Goal: Information Seeking & Learning: Learn about a topic

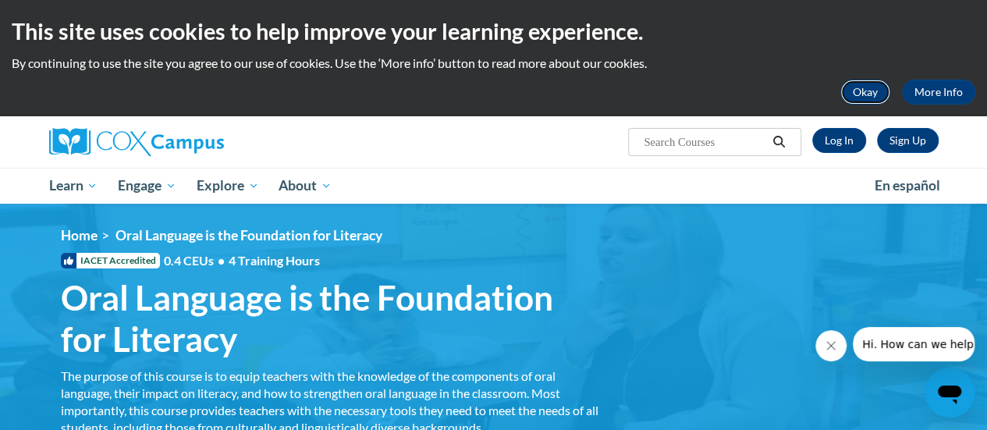
click at [875, 85] on button "Okay" at bounding box center [865, 92] width 50 height 25
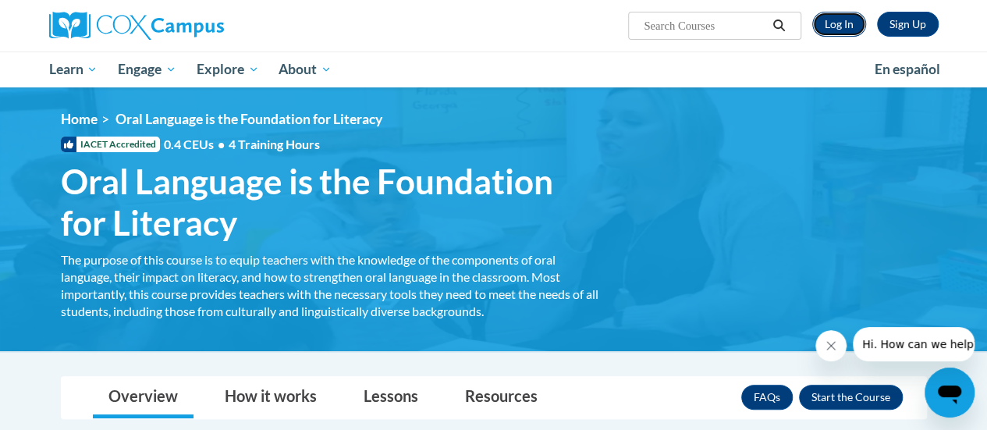
click at [838, 28] on link "Log In" at bounding box center [839, 24] width 54 height 25
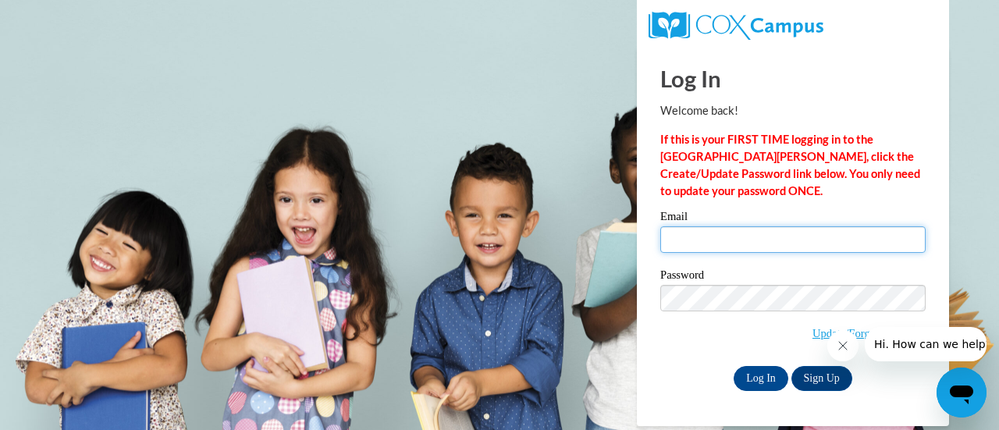
click at [725, 236] on input "Email" at bounding box center [792, 239] width 265 height 27
type input "tguse@altoona.k12.wi.us"
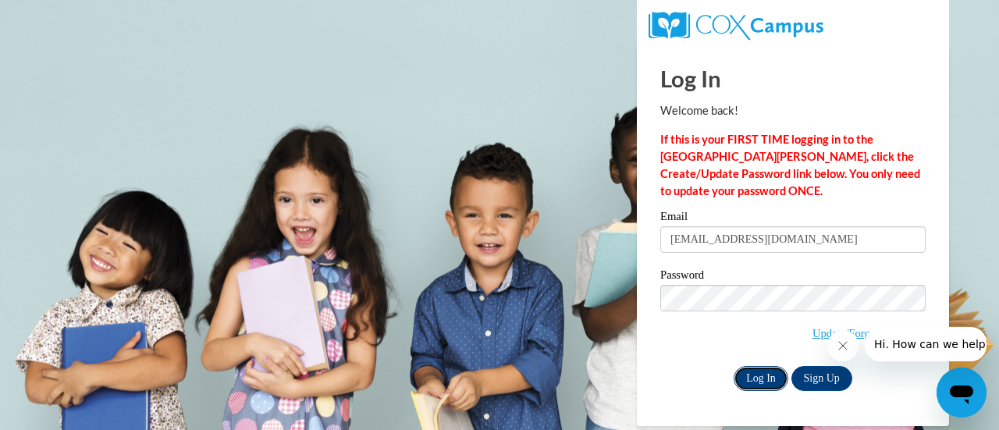
click at [756, 388] on input "Log In" at bounding box center [760, 378] width 55 height 25
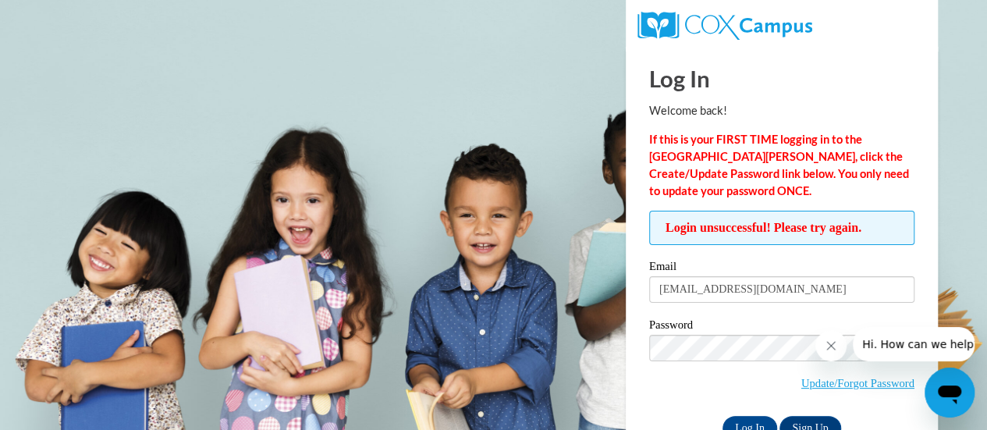
scroll to position [44, 0]
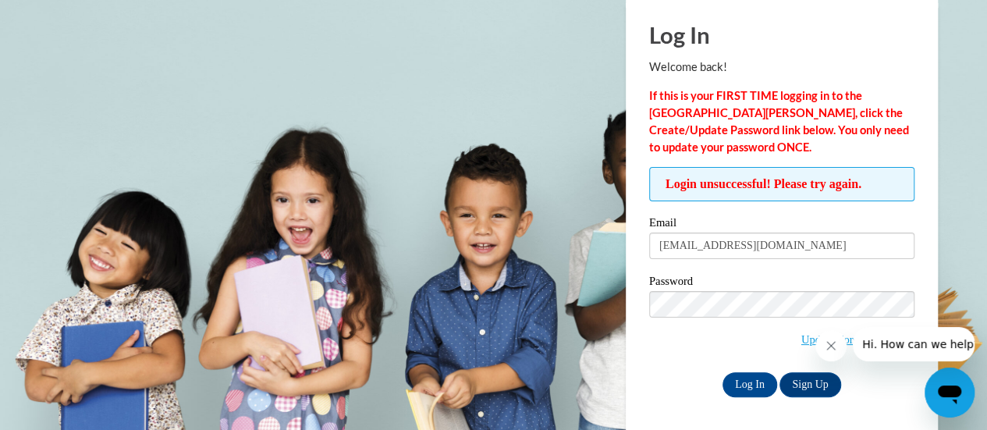
click at [829, 348] on icon "Close message from company" at bounding box center [831, 346] width 8 height 8
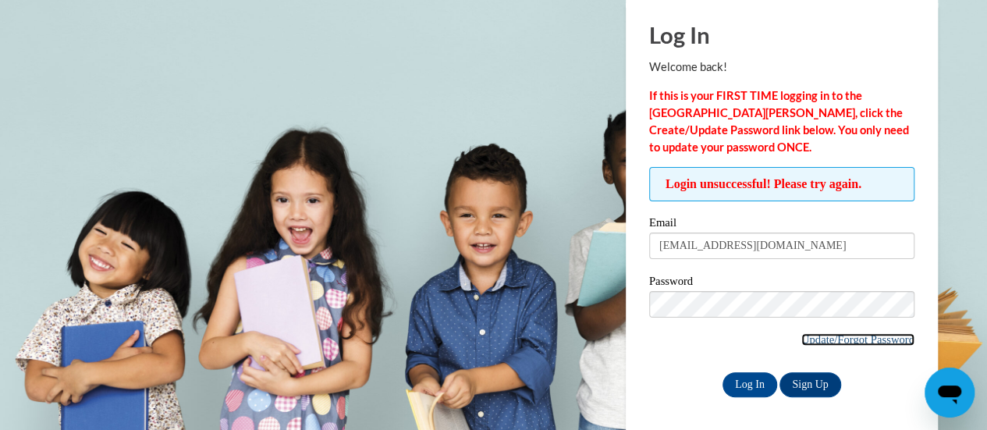
click at [802, 333] on link "Update/Forgot Password" at bounding box center [857, 339] width 113 height 12
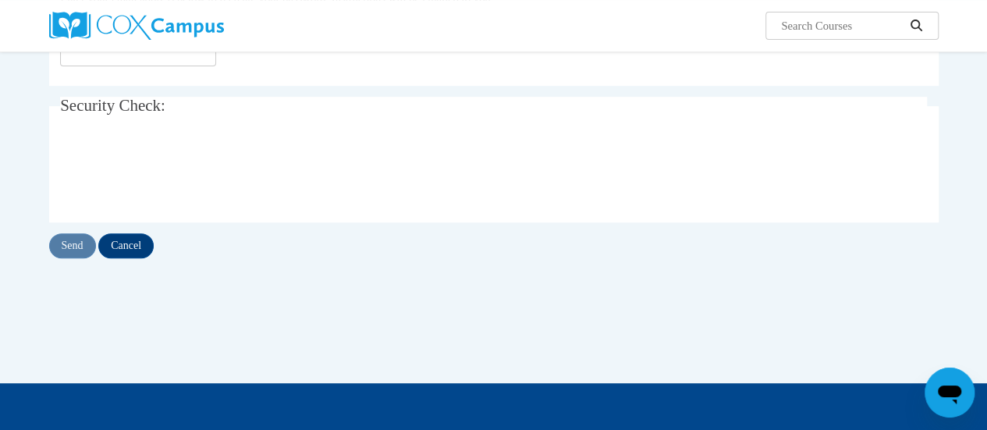
scroll to position [173, 0]
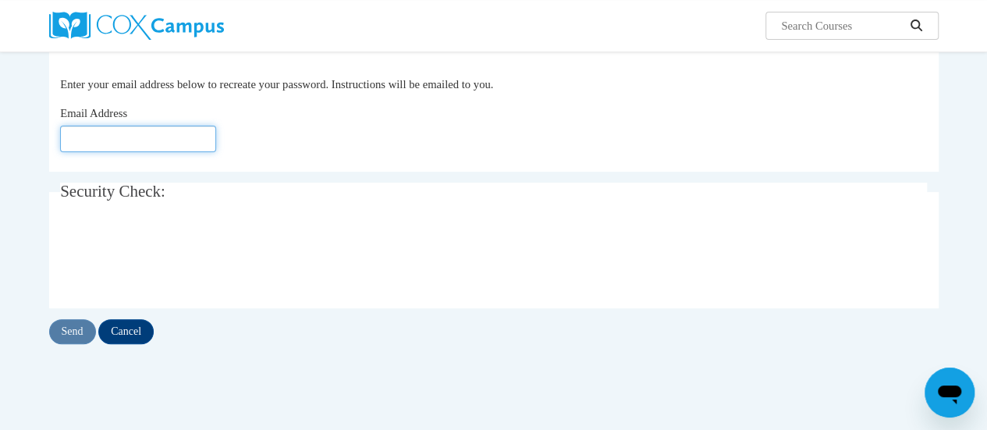
click at [123, 129] on input "Email Address" at bounding box center [138, 139] width 156 height 27
type input "tguse@altoona.k12.wi.us"
click at [75, 330] on input "Send" at bounding box center [72, 331] width 47 height 25
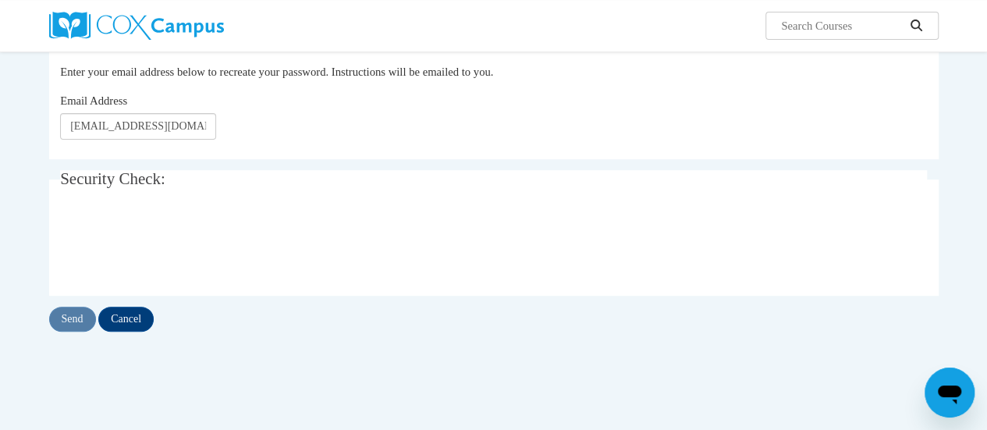
scroll to position [243, 0]
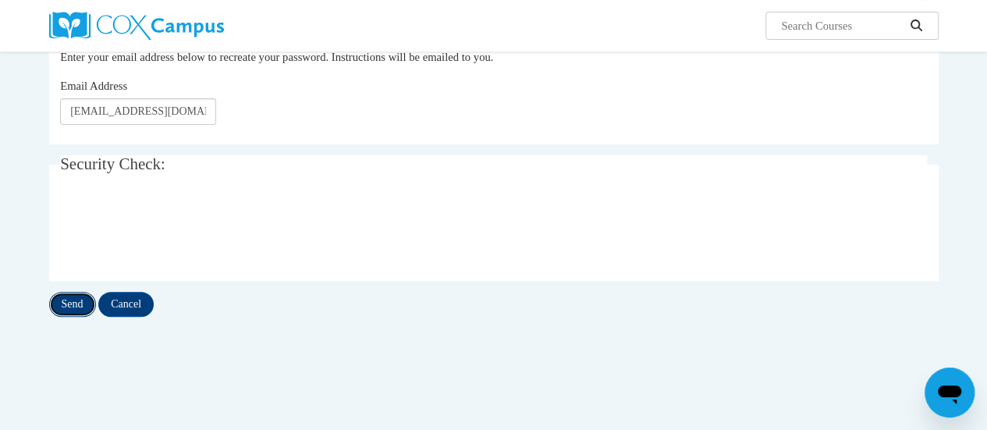
click at [70, 310] on input "Send" at bounding box center [72, 304] width 47 height 25
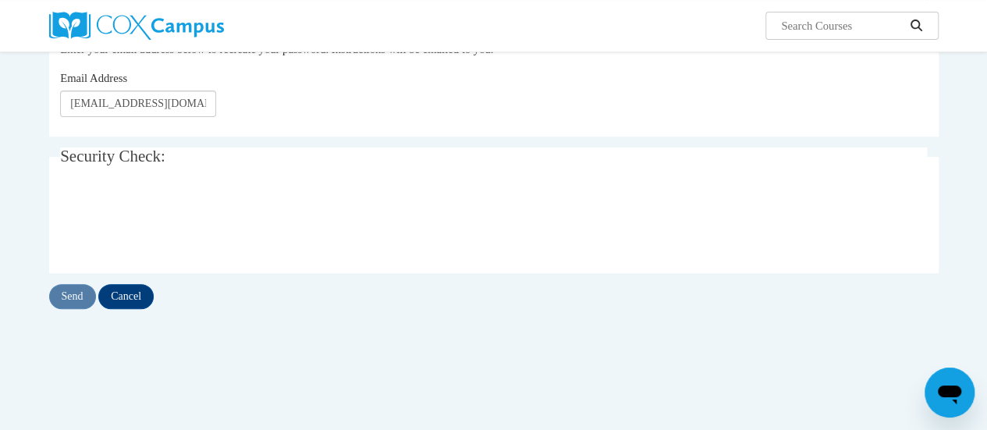
scroll to position [258, 0]
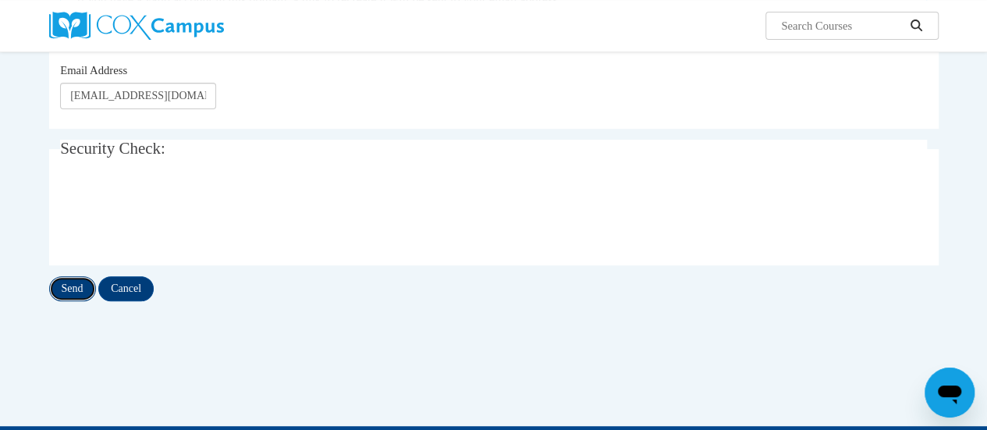
click at [71, 285] on input "Send" at bounding box center [72, 288] width 47 height 25
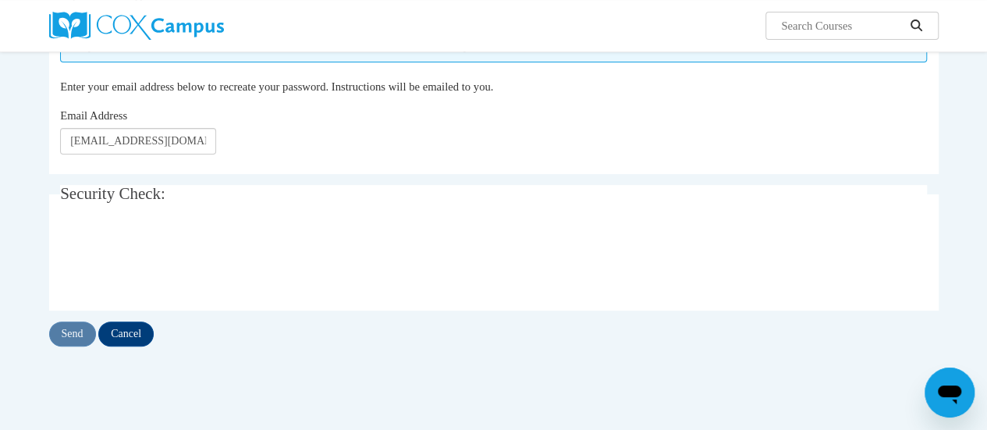
scroll to position [190, 0]
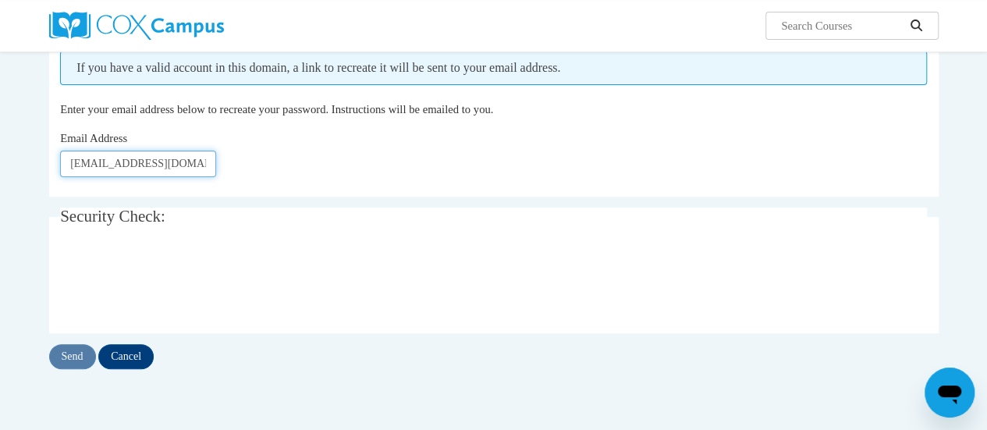
click at [204, 157] on input "tguse@altoona.k12.wi.us" at bounding box center [138, 164] width 156 height 27
click at [453, 155] on div "Email Address tguse@altoona.k12.wi.us" at bounding box center [493, 154] width 867 height 48
click at [83, 245] on fieldset "Security Check: Enter the security code + =" at bounding box center [493, 270] width 889 height 125
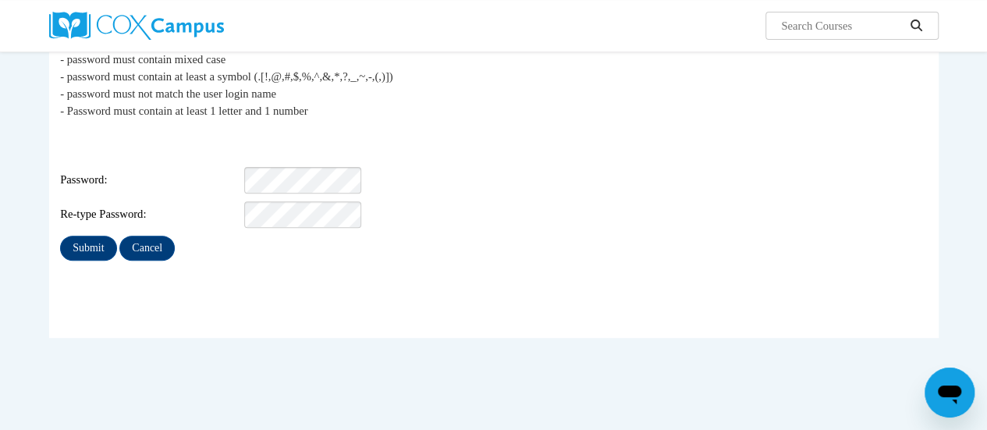
scroll to position [209, 0]
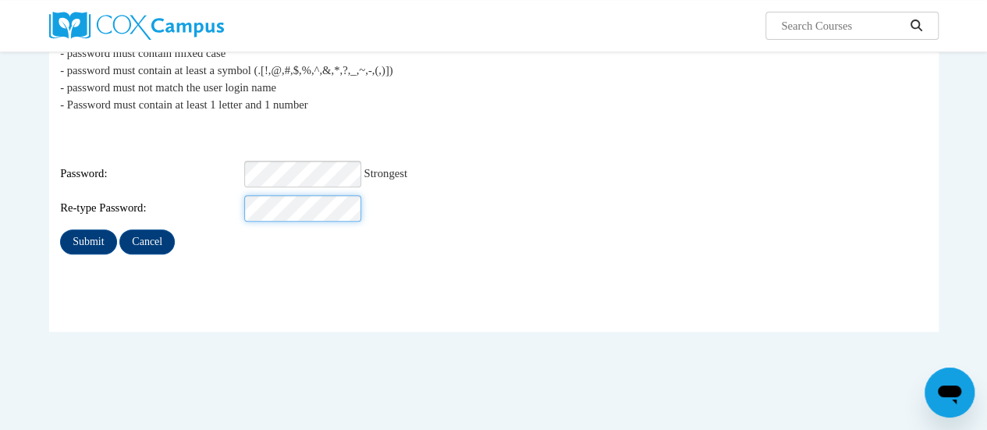
click at [60, 229] on input "Submit" at bounding box center [88, 241] width 56 height 25
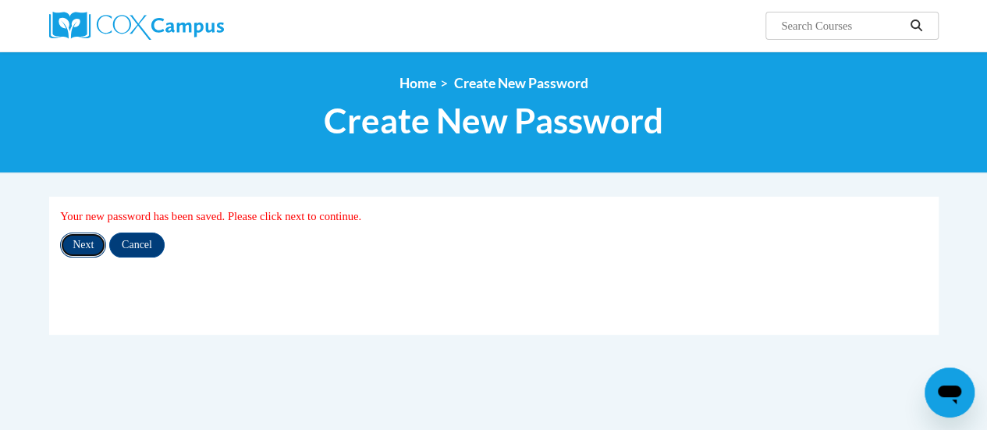
click at [87, 247] on input "Next" at bounding box center [83, 244] width 46 height 25
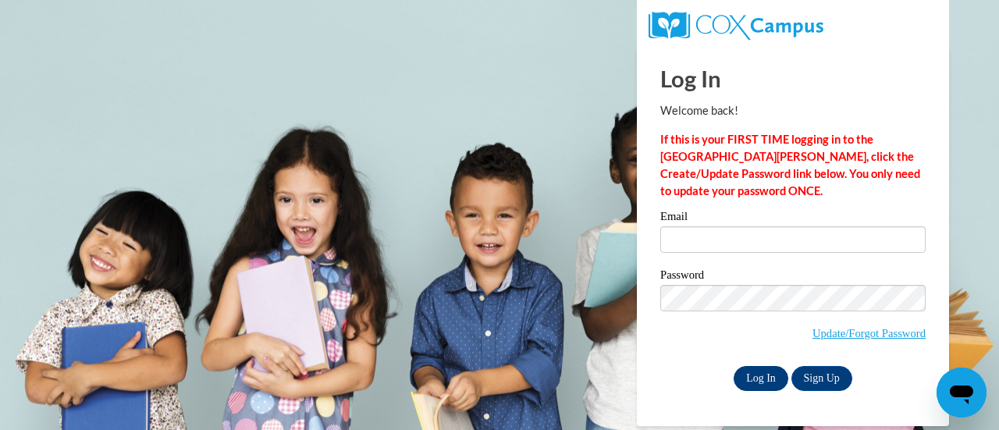
type input "[EMAIL_ADDRESS][DOMAIN_NAME]"
click at [747, 375] on input "Log In" at bounding box center [760, 378] width 55 height 25
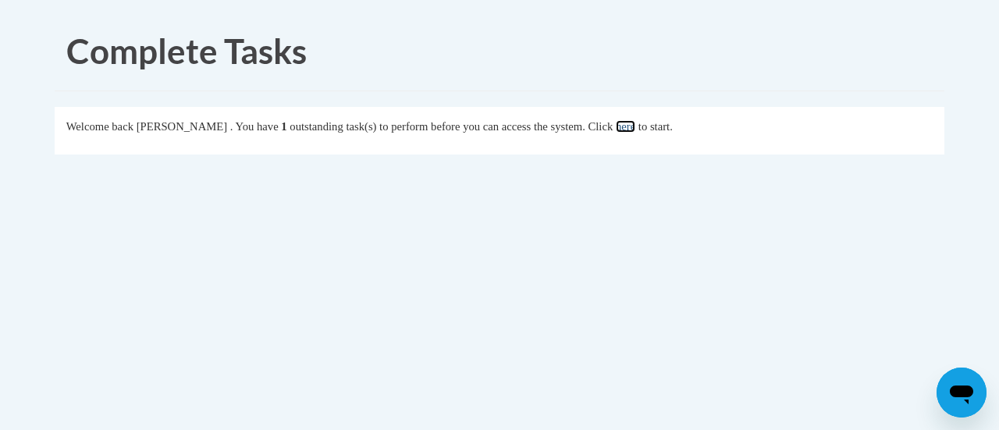
click at [635, 127] on link "here" at bounding box center [626, 126] width 20 height 12
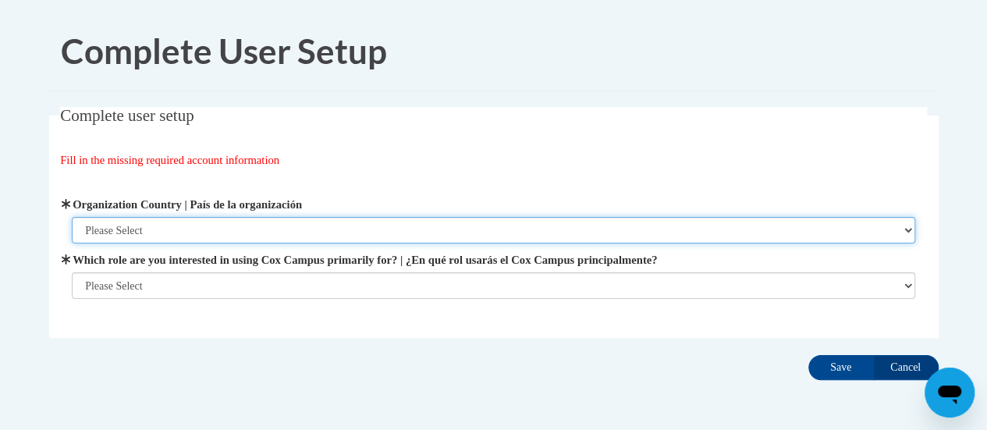
click at [216, 227] on select "Please Select [GEOGRAPHIC_DATA] | [GEOGRAPHIC_DATA] Outside of [GEOGRAPHIC_DATA…" at bounding box center [493, 230] width 843 height 27
select select "ad49bcad-a171-4b2e-b99c-48b446064914"
click at [72, 217] on select "Please Select [GEOGRAPHIC_DATA] | [GEOGRAPHIC_DATA] Outside of [GEOGRAPHIC_DATA…" at bounding box center [493, 230] width 843 height 27
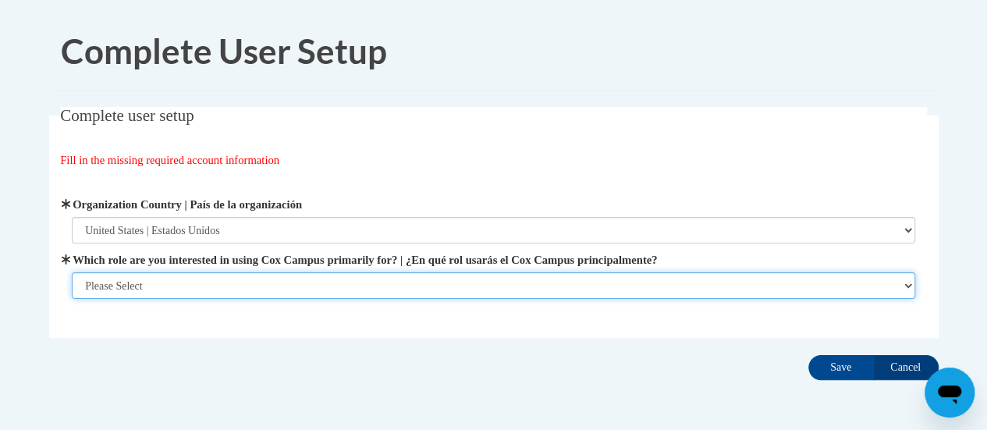
click at [251, 287] on select "Please Select College/University | Colegio/Universidad Community/Nonprofit Part…" at bounding box center [493, 285] width 843 height 27
select select "fbf2d438-af2f-41f8-98f1-81c410e29de3"
click at [72, 299] on select "Please Select College/University | Colegio/Universidad Community/Nonprofit Part…" at bounding box center [493, 285] width 843 height 27
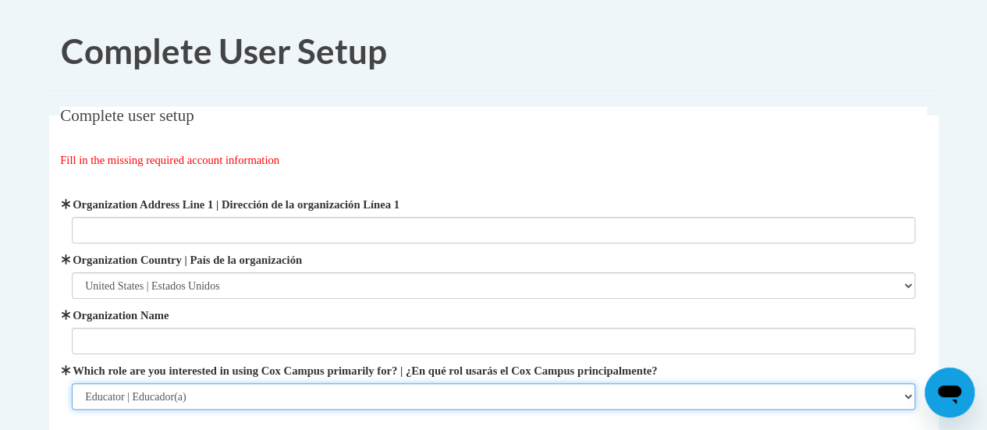
scroll to position [171, 0]
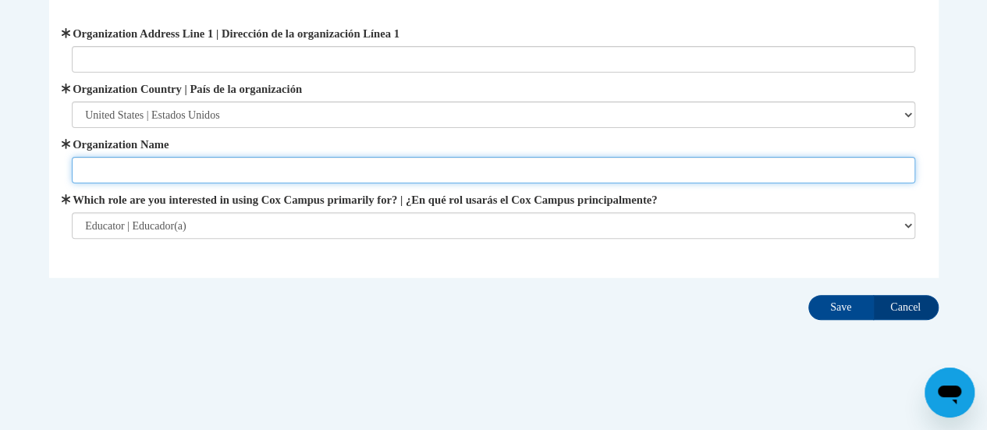
click at [153, 176] on input "Organization Name" at bounding box center [493, 170] width 843 height 27
type input "[GEOGRAPHIC_DATA]"
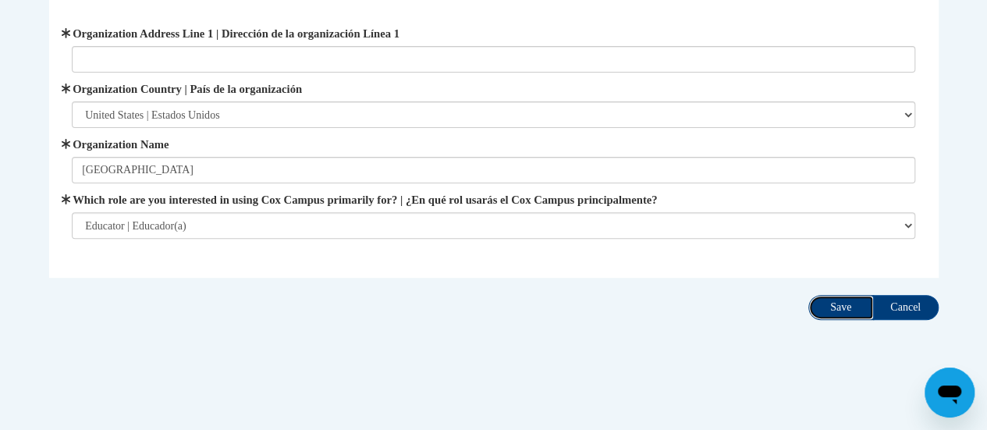
click at [850, 310] on input "Save" at bounding box center [841, 307] width 66 height 25
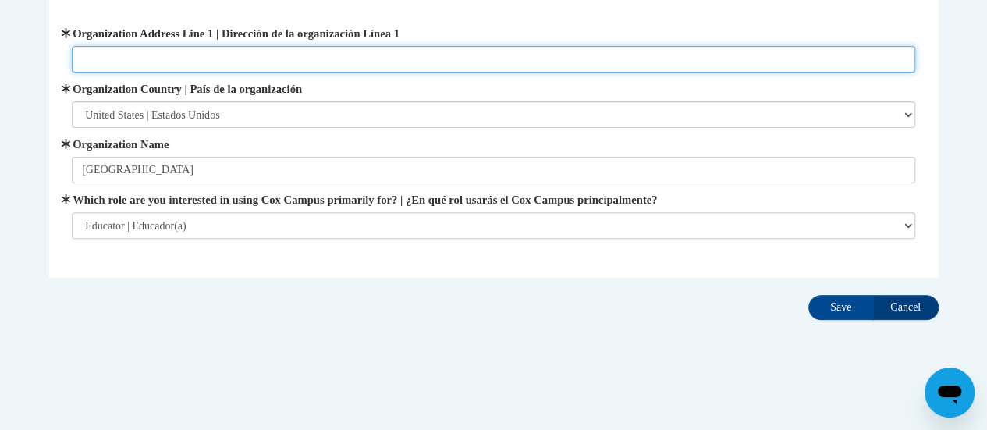
click at [214, 46] on input "Organization Address Line 1 | Dirección de la organización Línea 1" at bounding box center [493, 59] width 843 height 27
type input "157 Bartlett Ave"
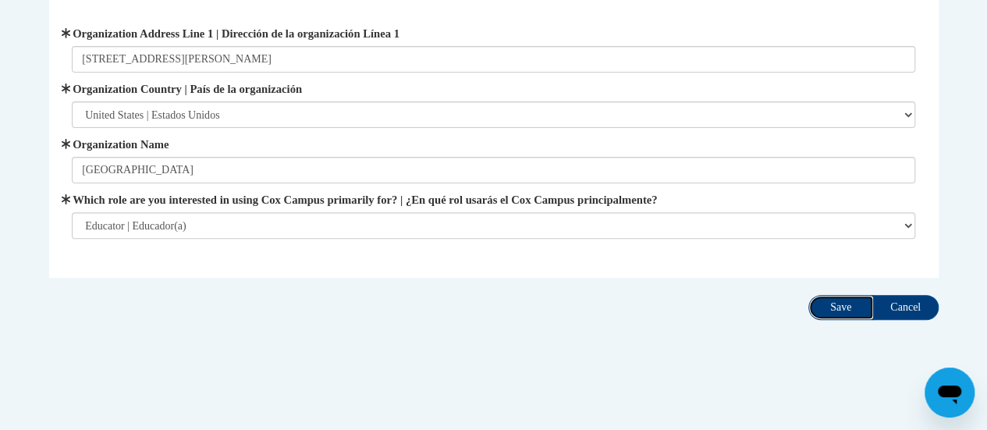
click at [840, 311] on input "Save" at bounding box center [841, 307] width 66 height 25
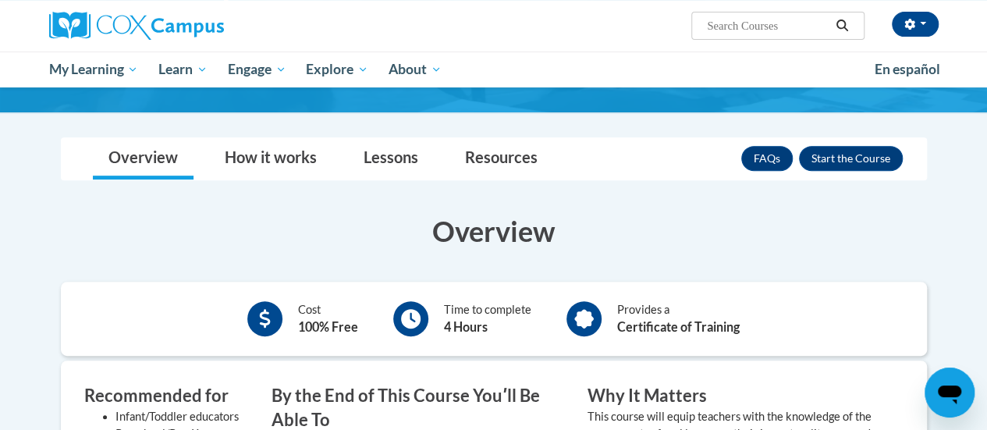
scroll to position [240, 0]
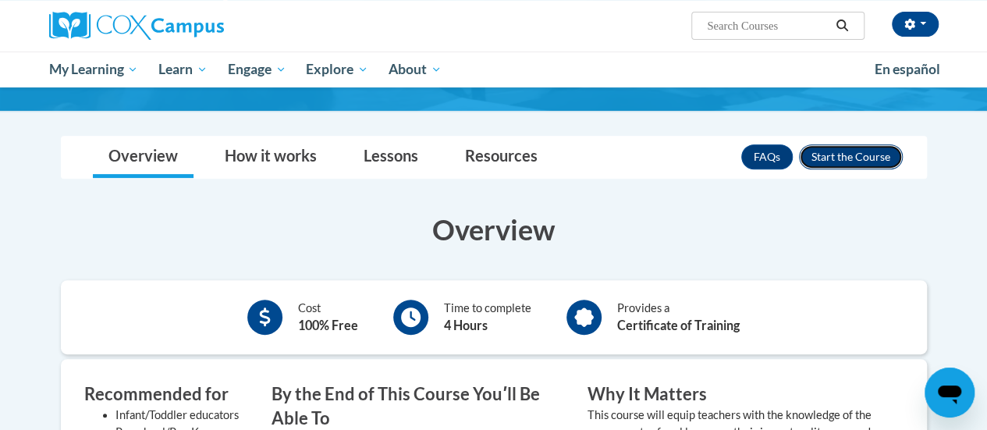
click at [855, 160] on button "Enroll" at bounding box center [851, 156] width 104 height 25
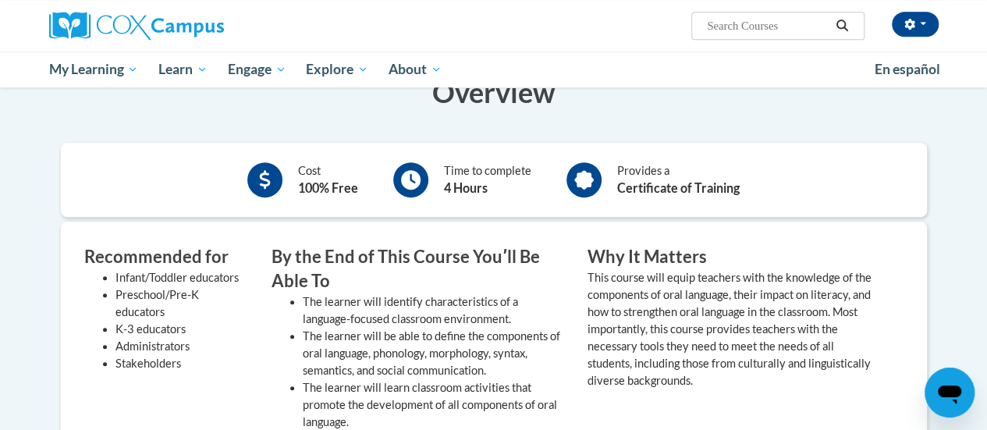
scroll to position [441, 0]
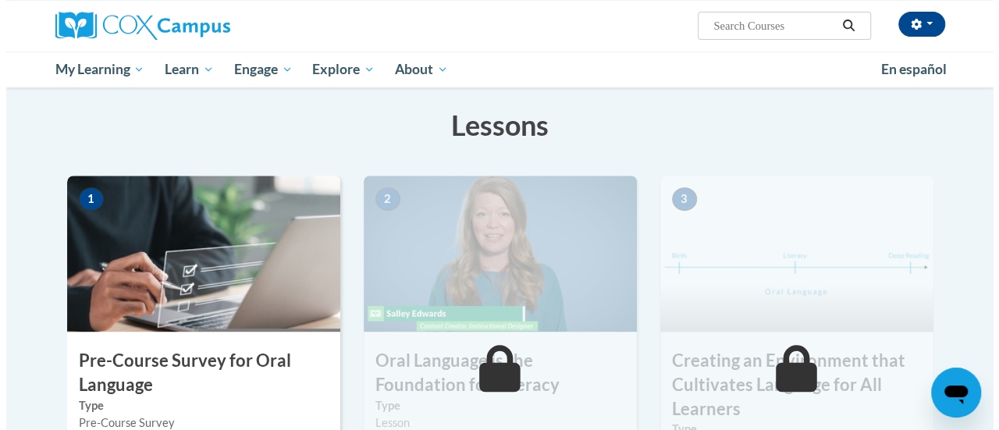
scroll to position [541, 0]
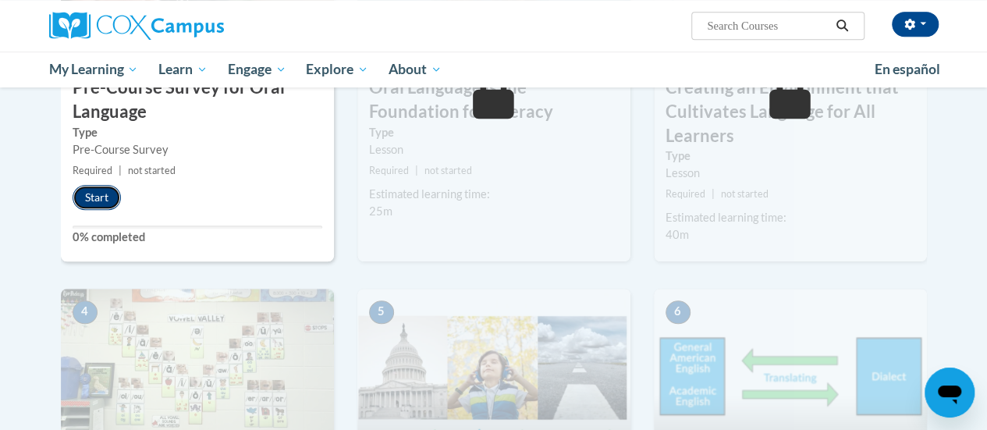
click at [89, 195] on button "Start" at bounding box center [97, 197] width 48 height 25
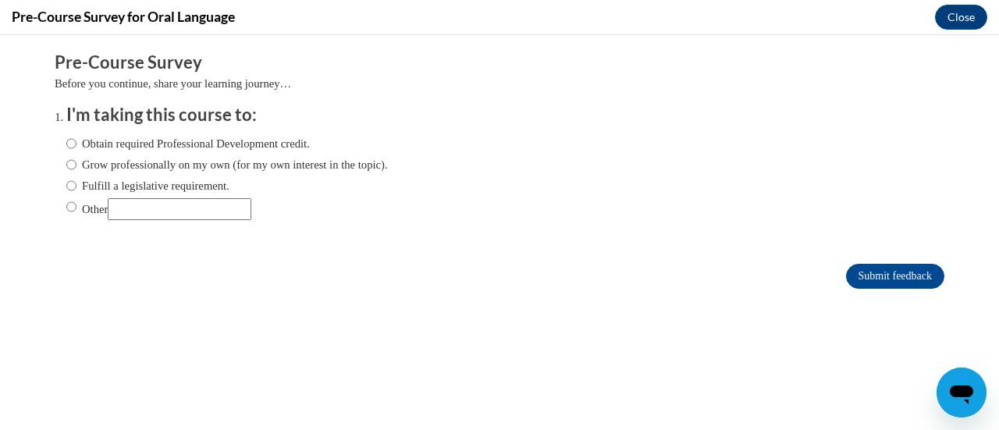
scroll to position [0, 0]
click at [66, 144] on input "Obtain required Professional Development credit." at bounding box center [71, 143] width 10 height 17
radio input "true"
click at [193, 181] on label "Fulfill a legislative requirement." at bounding box center [147, 185] width 163 height 17
click at [76, 181] on input "Fulfill a legislative requirement." at bounding box center [71, 185] width 10 height 17
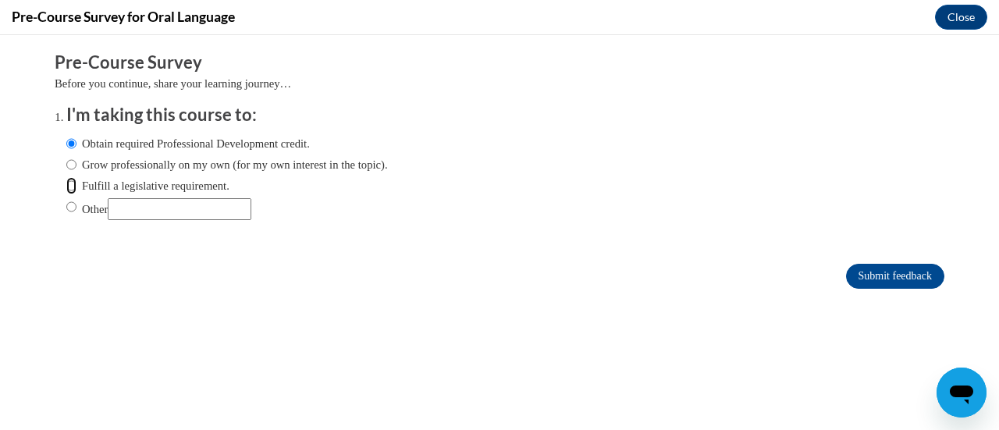
radio input "true"
click at [877, 276] on input "Submit feedback" at bounding box center [895, 276] width 98 height 25
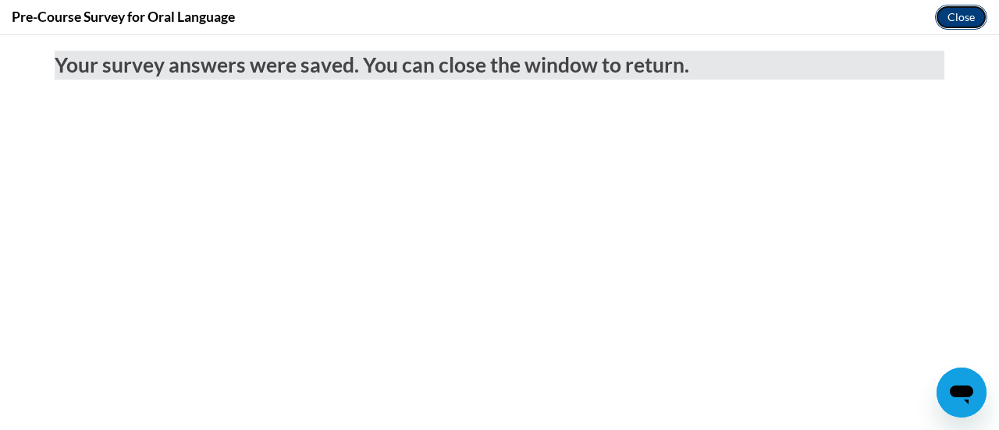
click at [952, 21] on button "Close" at bounding box center [961, 17] width 52 height 25
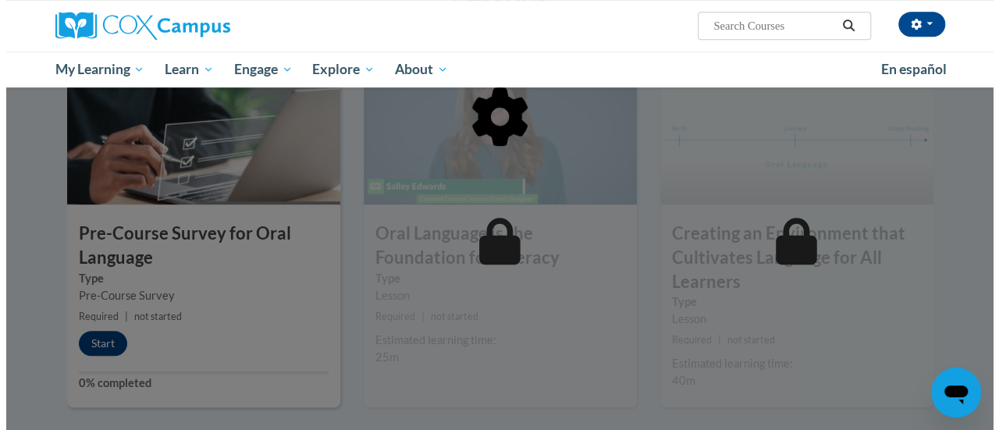
scroll to position [431, 0]
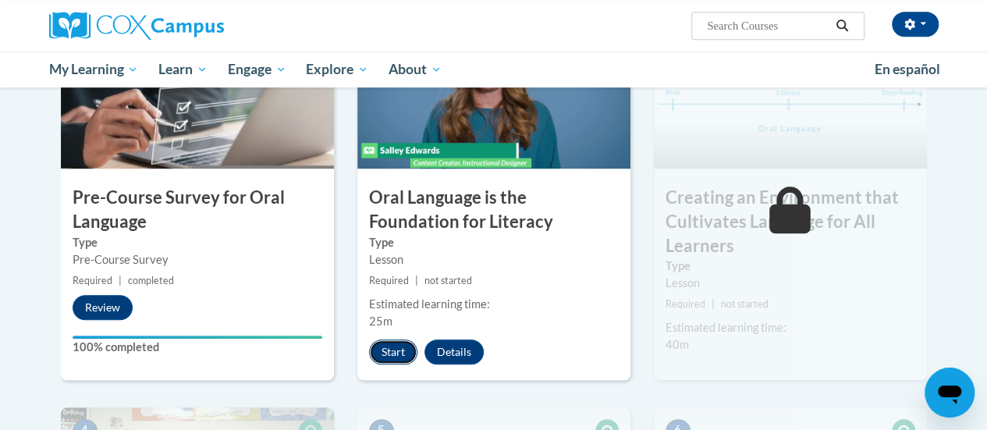
click at [387, 351] on button "Start" at bounding box center [393, 351] width 48 height 25
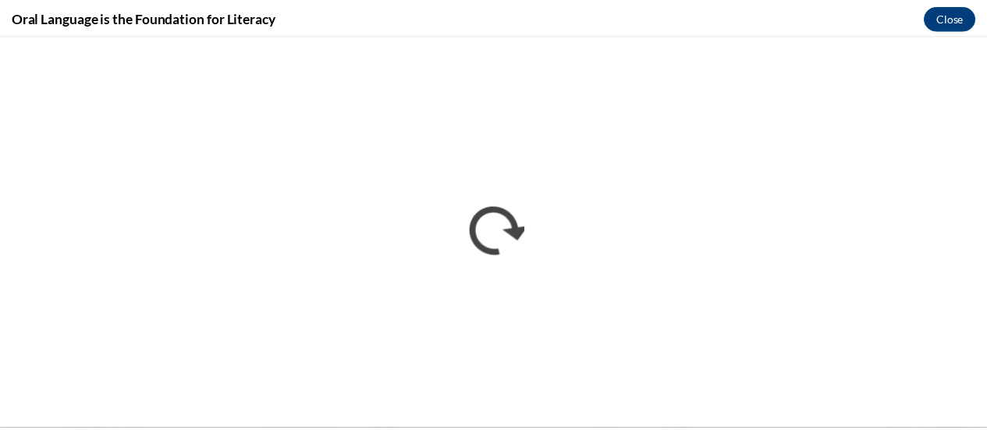
scroll to position [0, 0]
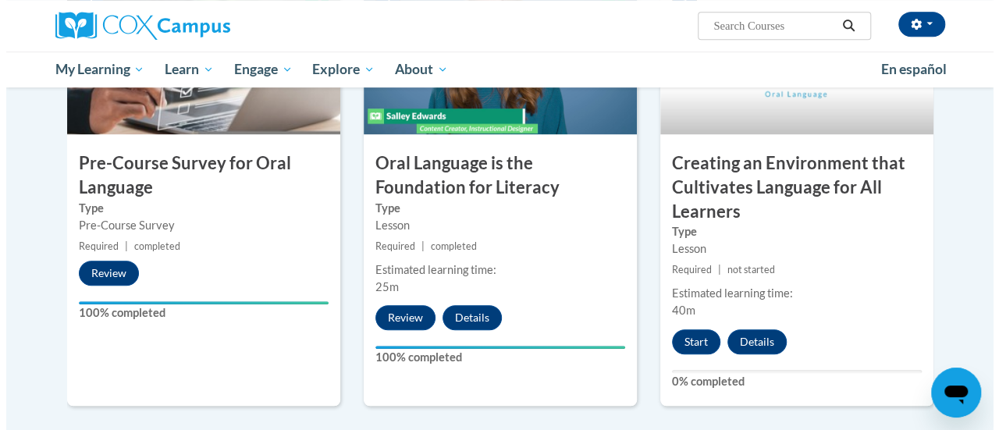
scroll to position [467, 0]
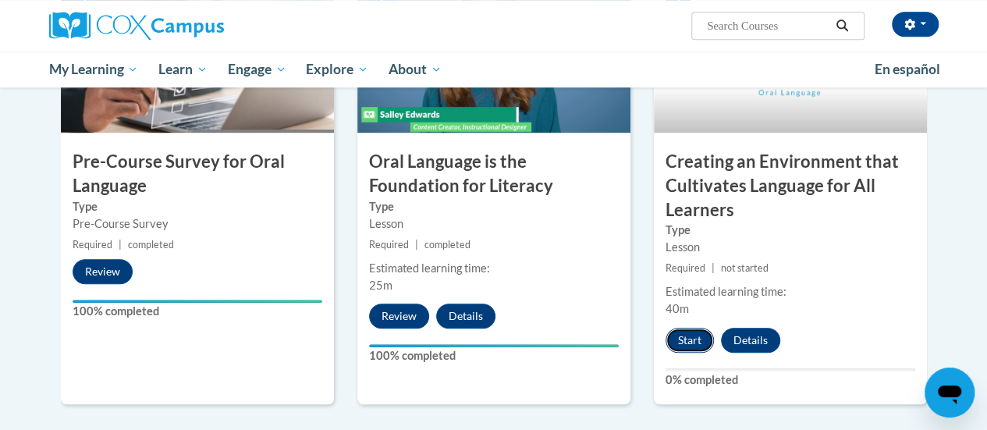
click at [687, 338] on button "Start" at bounding box center [689, 340] width 48 height 25
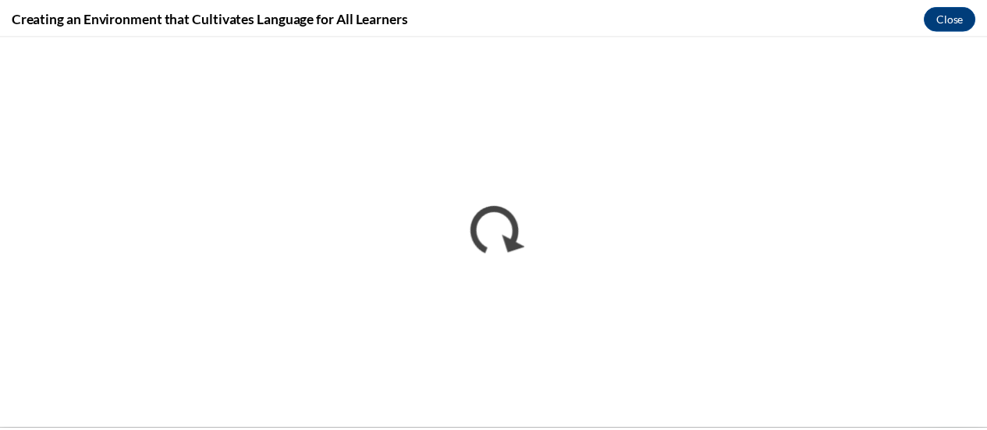
scroll to position [0, 0]
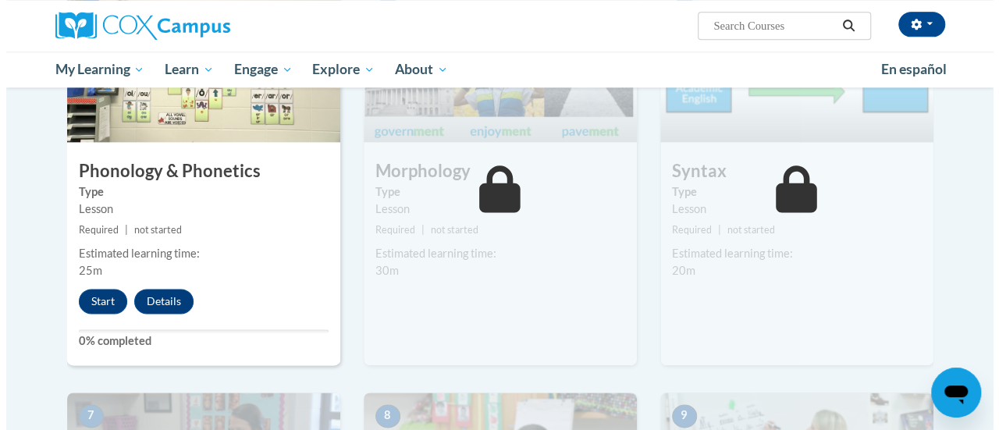
scroll to position [914, 0]
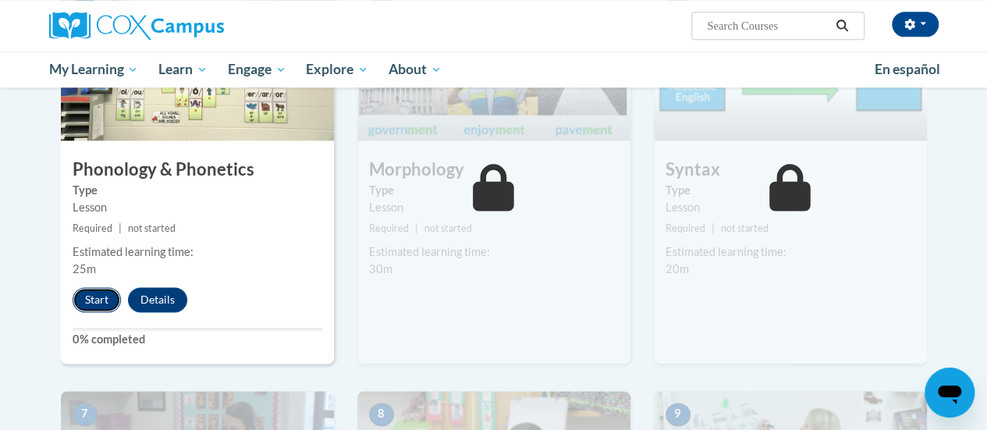
click at [83, 296] on button "Start" at bounding box center [97, 299] width 48 height 25
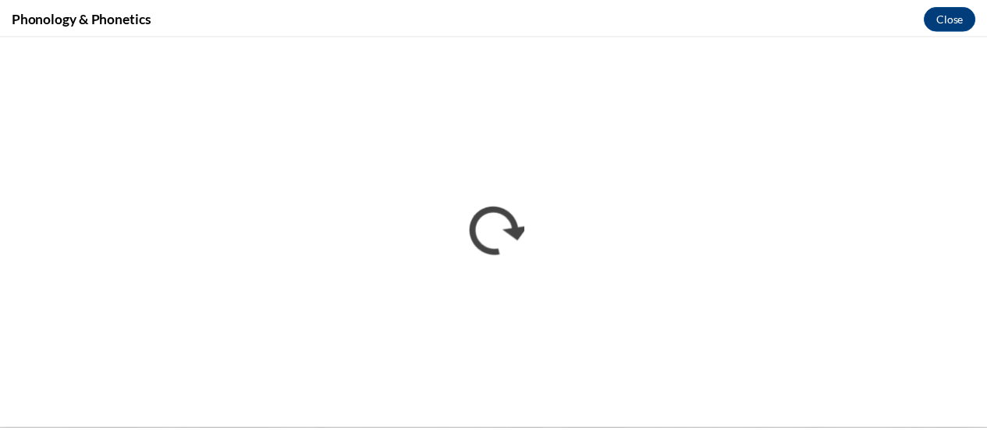
scroll to position [0, 0]
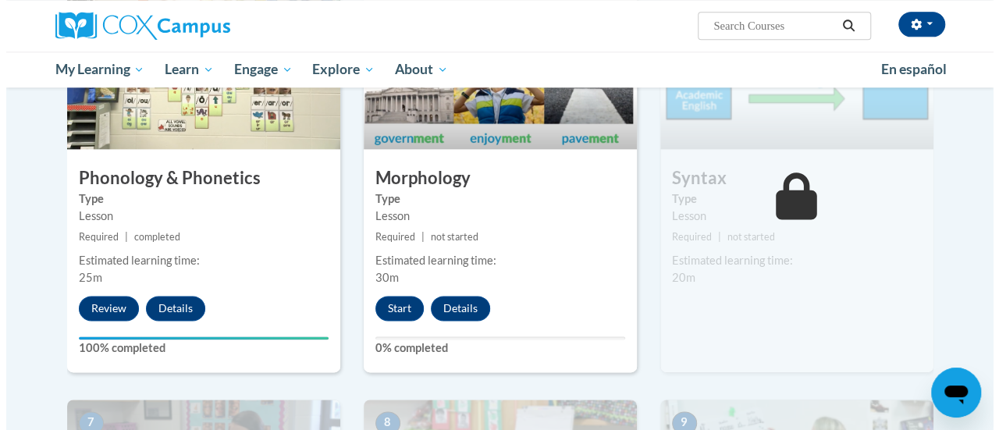
scroll to position [907, 0]
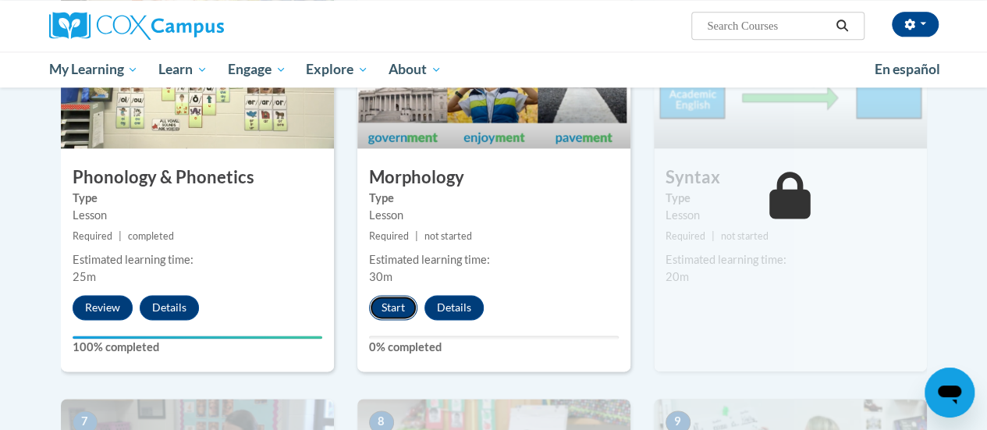
click at [392, 310] on button "Start" at bounding box center [393, 307] width 48 height 25
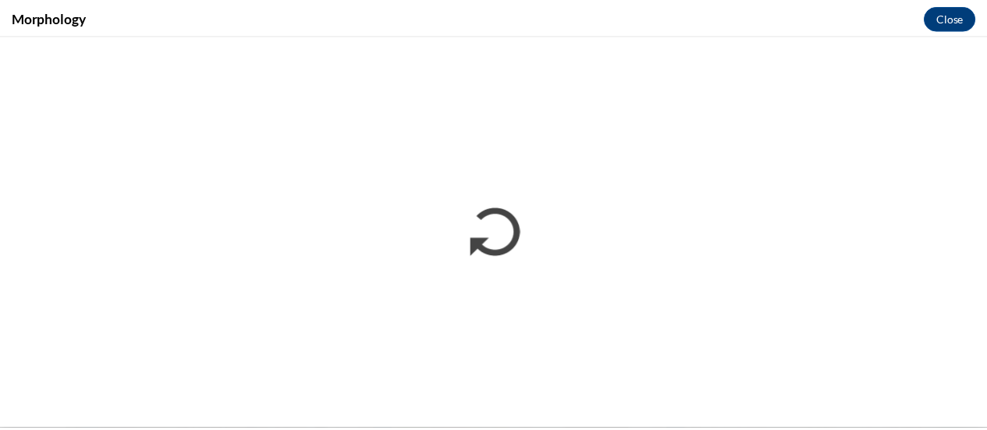
scroll to position [0, 0]
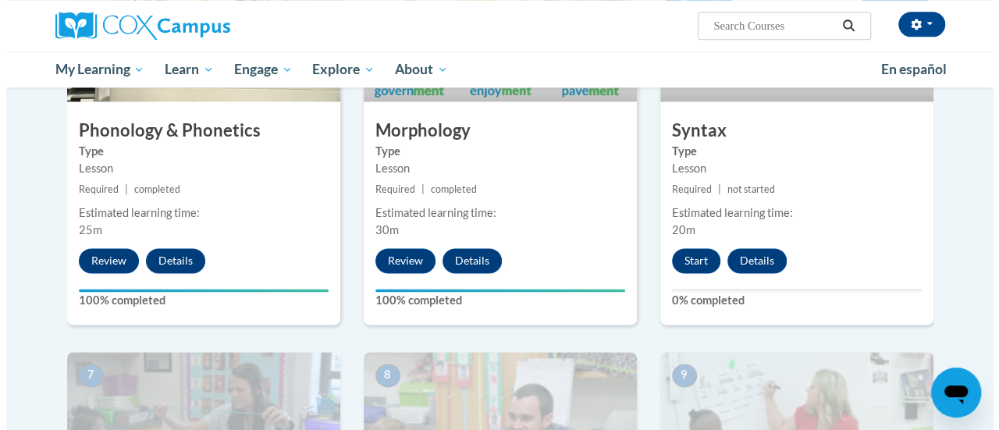
scroll to position [955, 0]
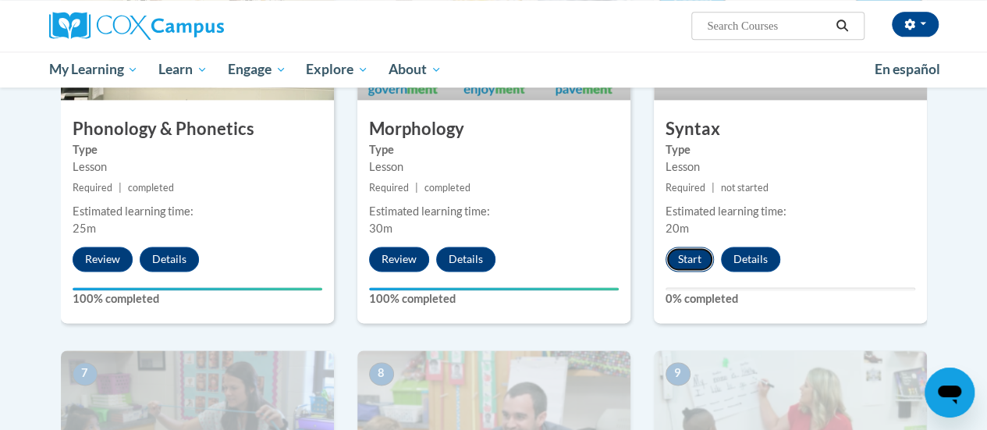
click at [693, 254] on button "Start" at bounding box center [689, 259] width 48 height 25
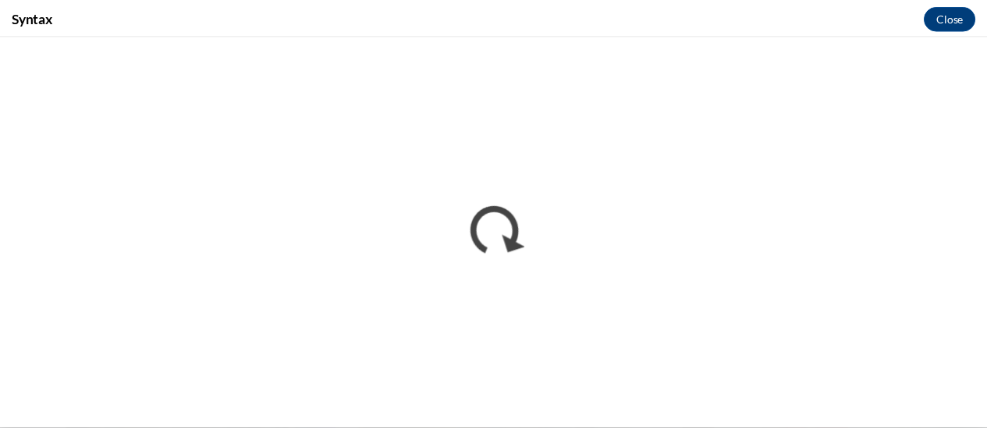
scroll to position [0, 0]
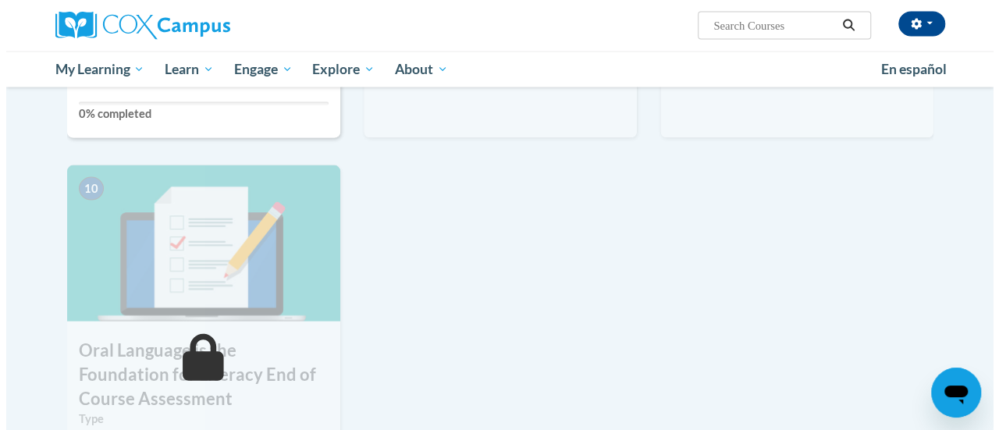
scroll to position [1308, 0]
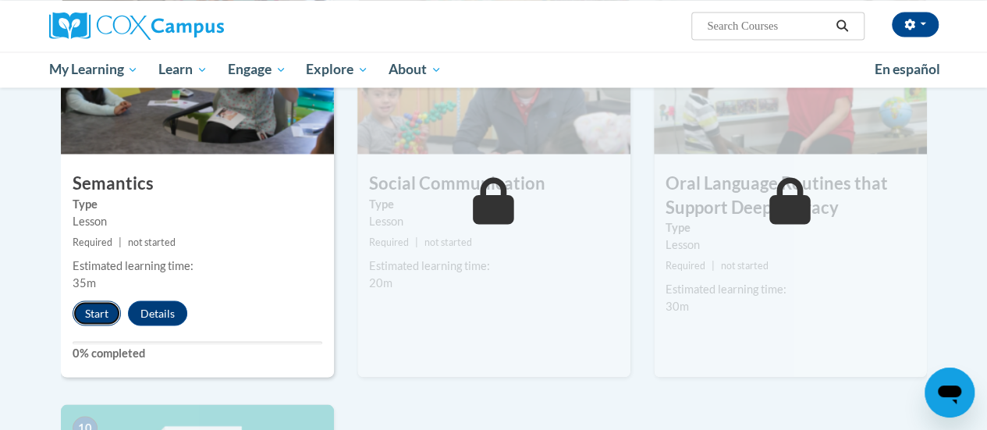
click at [80, 310] on button "Start" at bounding box center [97, 312] width 48 height 25
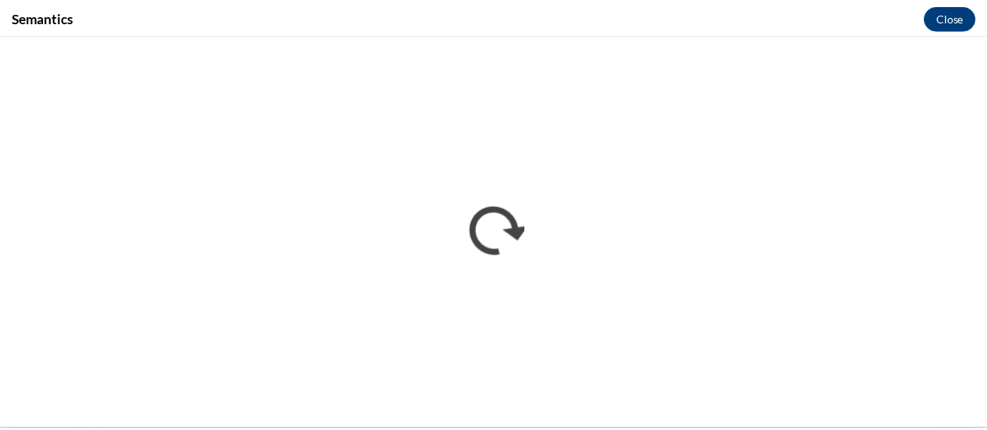
scroll to position [0, 0]
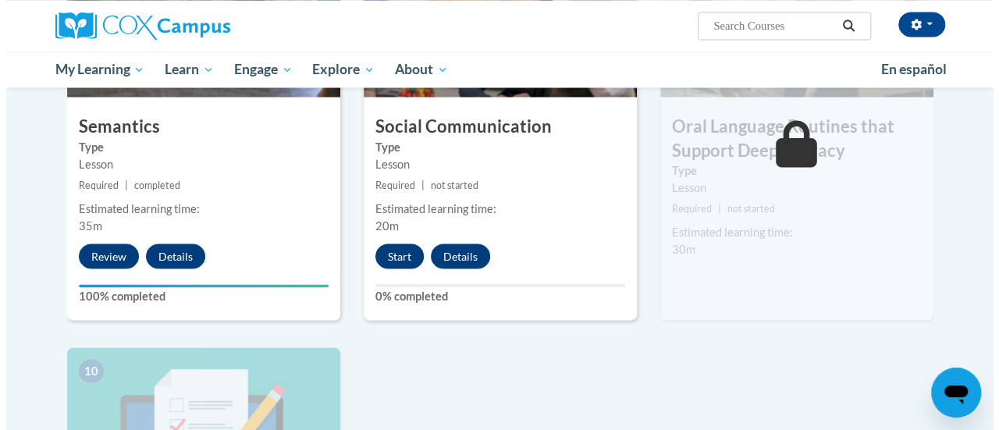
scroll to position [1361, 0]
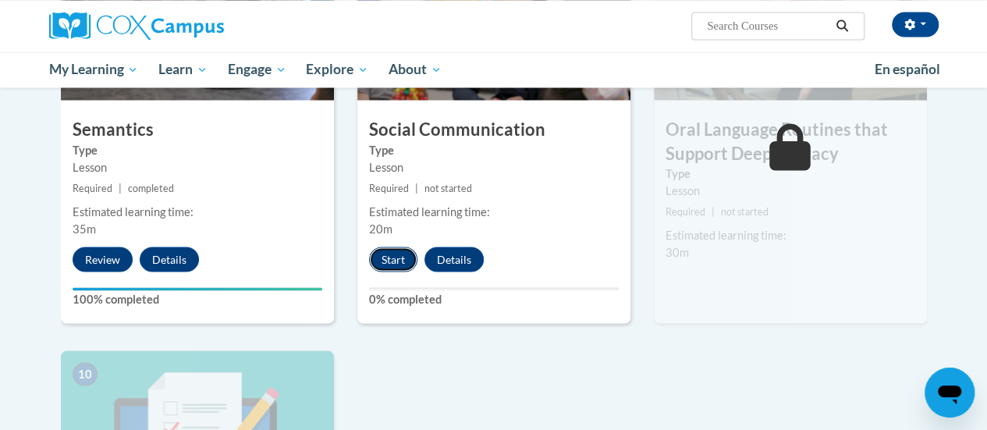
click at [393, 256] on button "Start" at bounding box center [393, 259] width 48 height 25
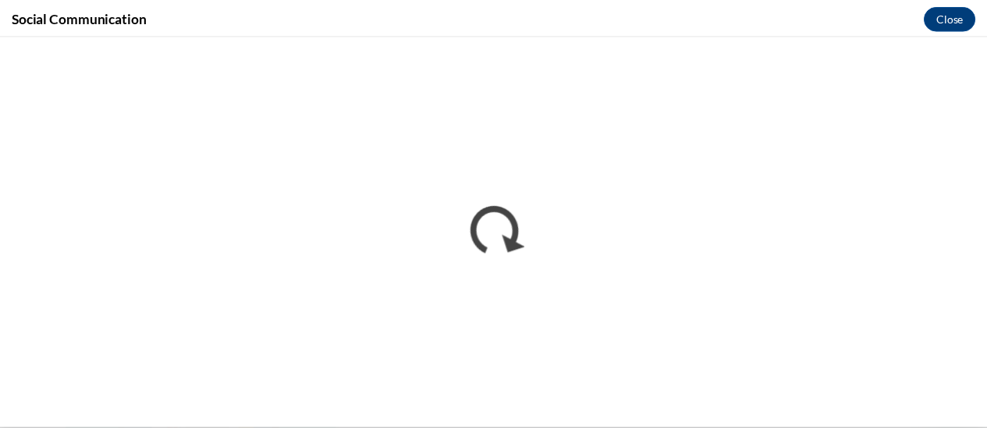
scroll to position [0, 0]
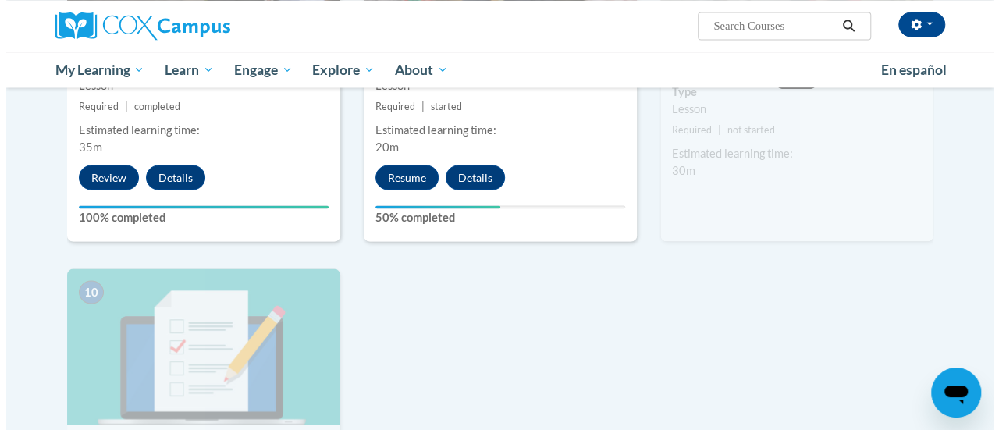
scroll to position [1444, 0]
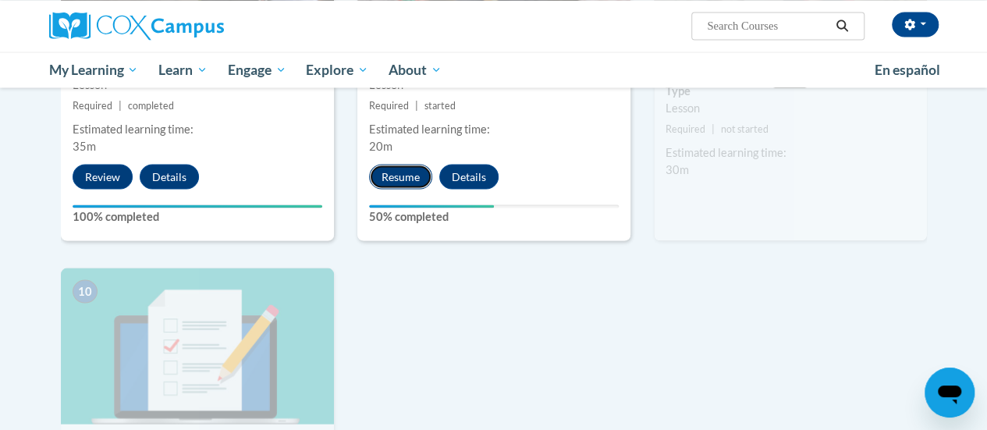
click at [396, 180] on button "Resume" at bounding box center [400, 176] width 63 height 25
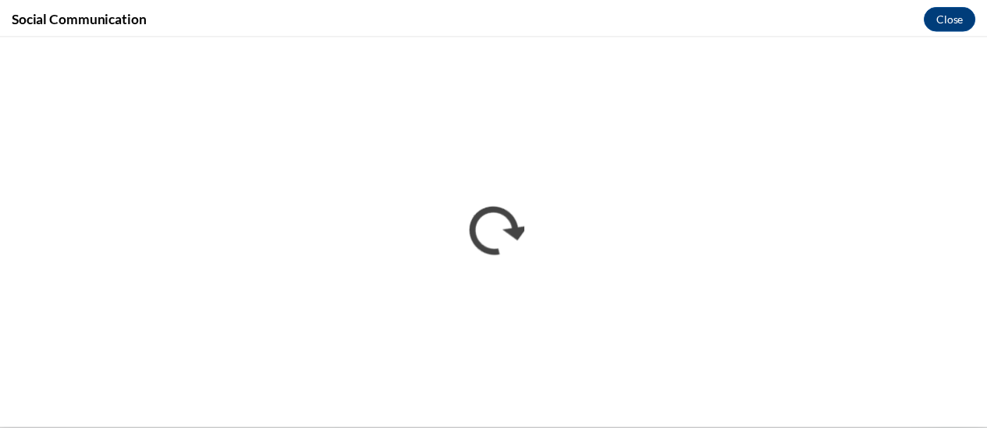
scroll to position [0, 0]
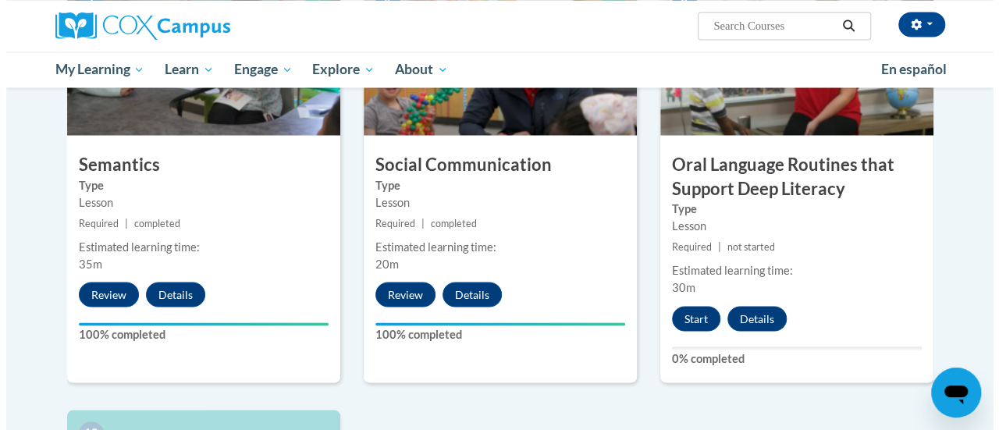
scroll to position [1354, 0]
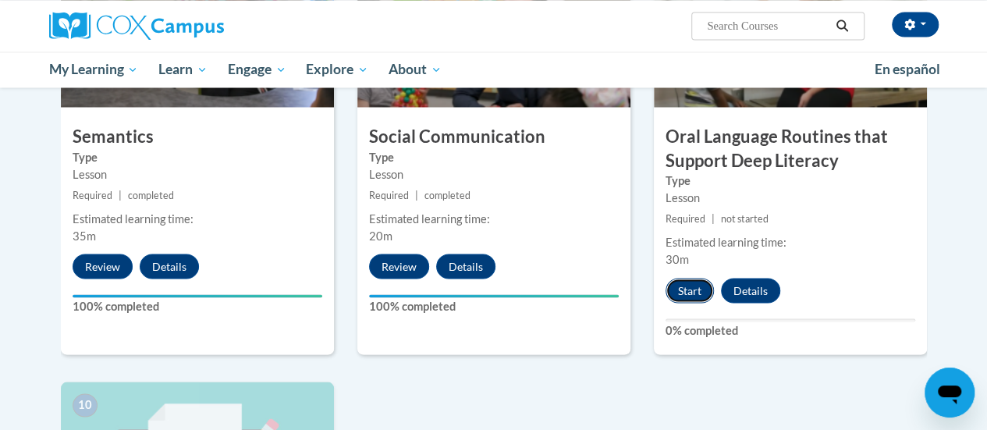
click at [683, 292] on button "Start" at bounding box center [689, 290] width 48 height 25
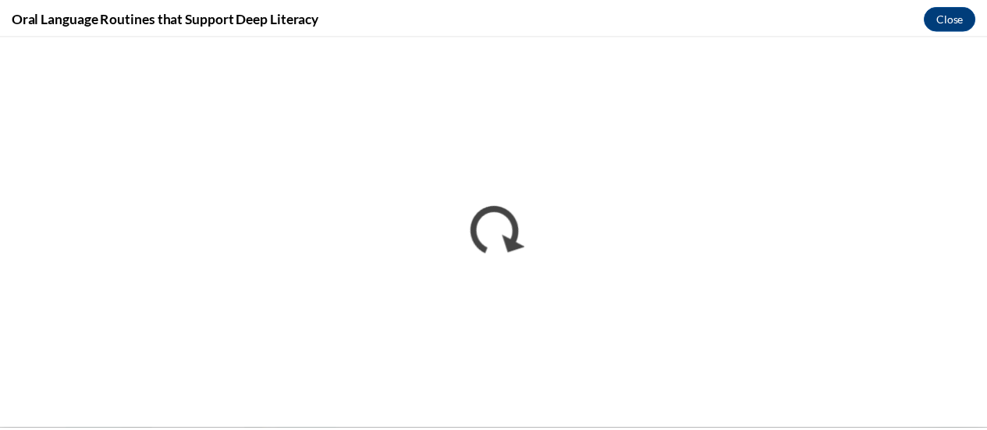
scroll to position [0, 0]
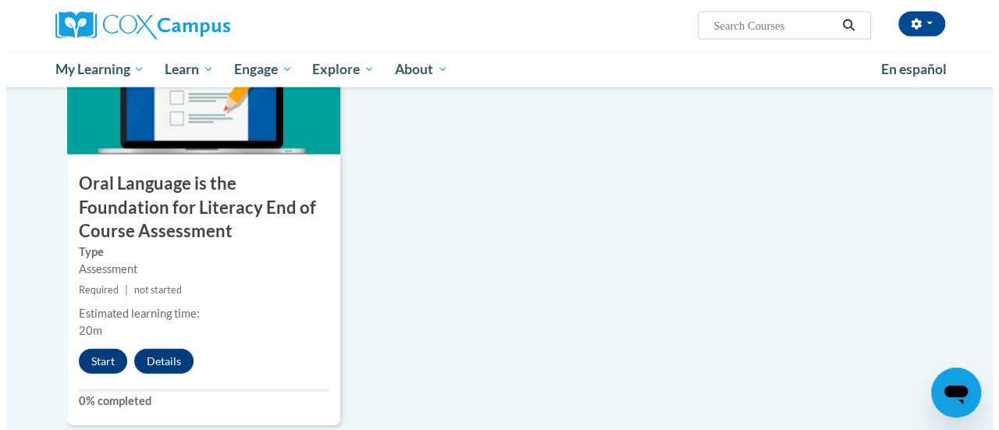
scroll to position [1730, 0]
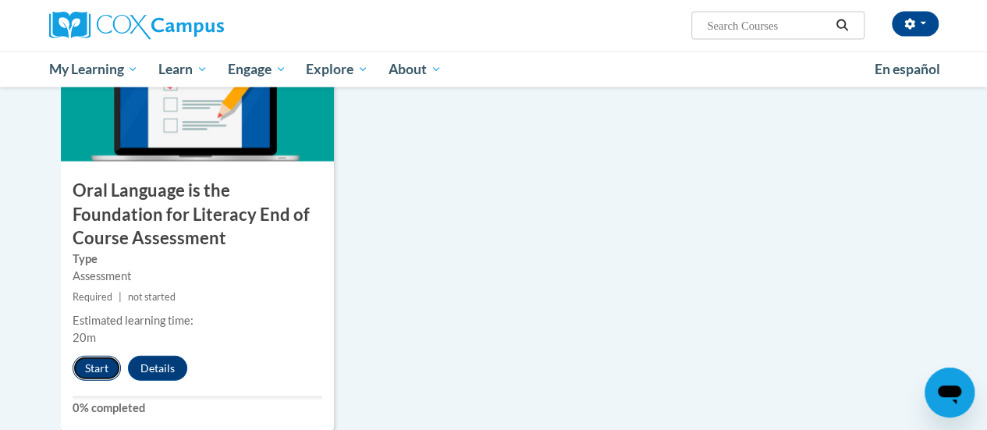
click at [87, 367] on button "Start" at bounding box center [97, 368] width 48 height 25
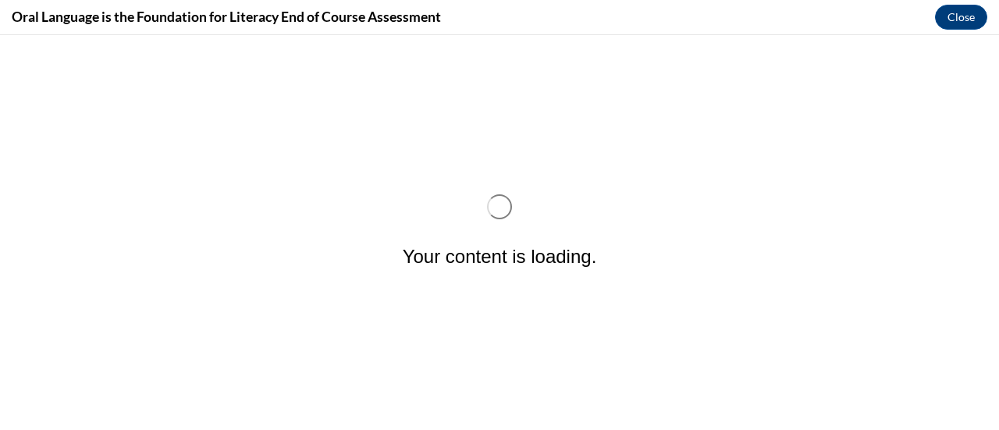
scroll to position [0, 0]
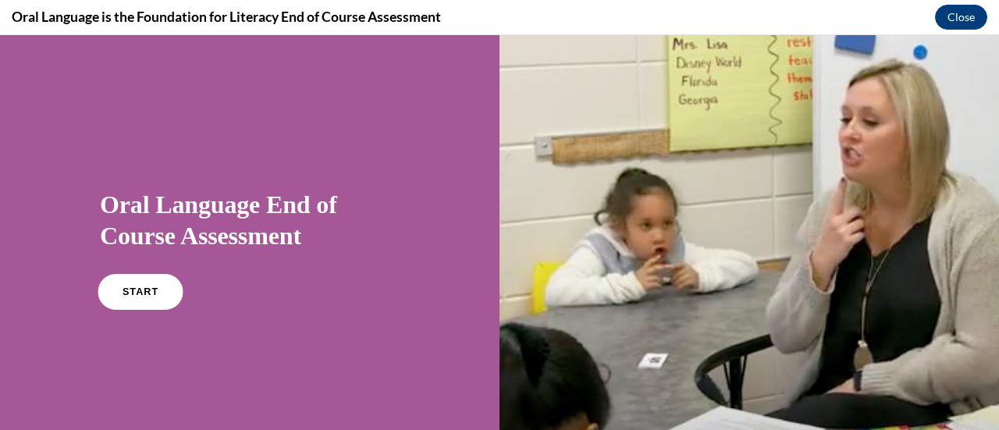
click at [126, 293] on span "START" at bounding box center [140, 292] width 36 height 12
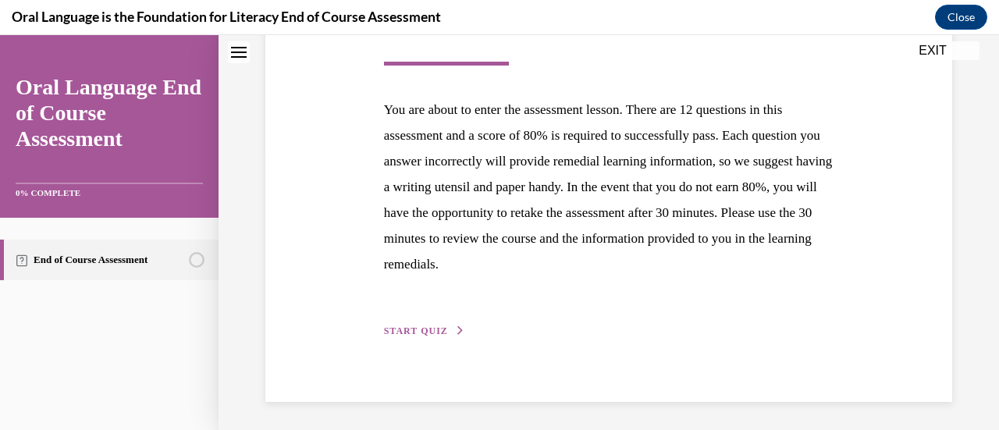
scroll to position [286, 0]
click at [424, 328] on span "START QUIZ" at bounding box center [416, 329] width 64 height 11
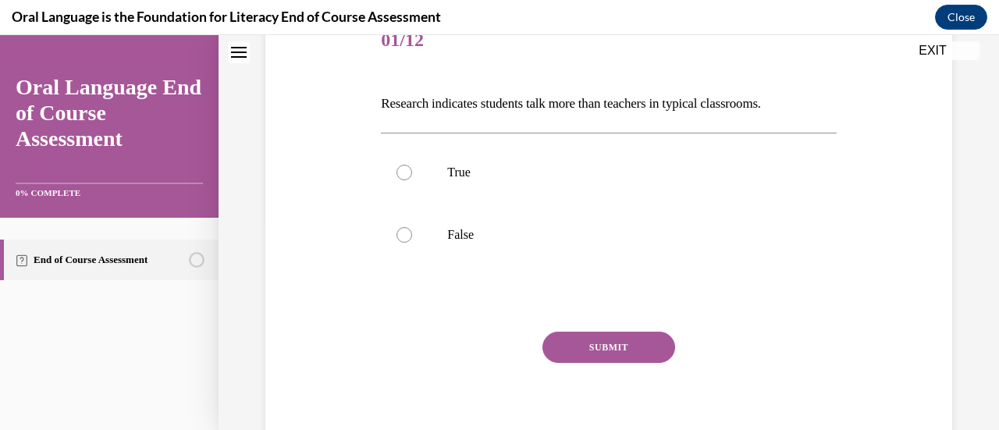
scroll to position [208, 0]
click at [451, 231] on p "False" at bounding box center [622, 234] width 350 height 16
click at [412, 231] on input "False" at bounding box center [404, 234] width 16 height 16
radio input "true"
click at [582, 347] on button "SUBMIT" at bounding box center [608, 346] width 133 height 31
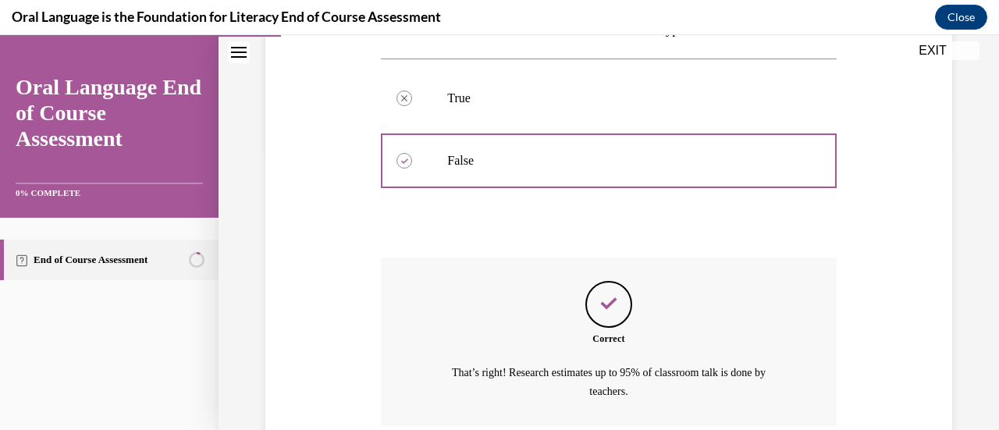
scroll to position [411, 0]
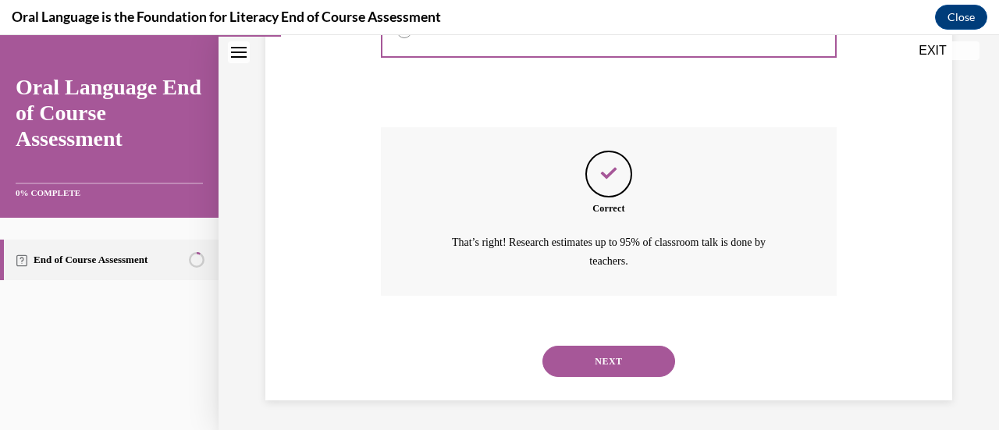
click at [604, 367] on button "NEXT" at bounding box center [608, 361] width 133 height 31
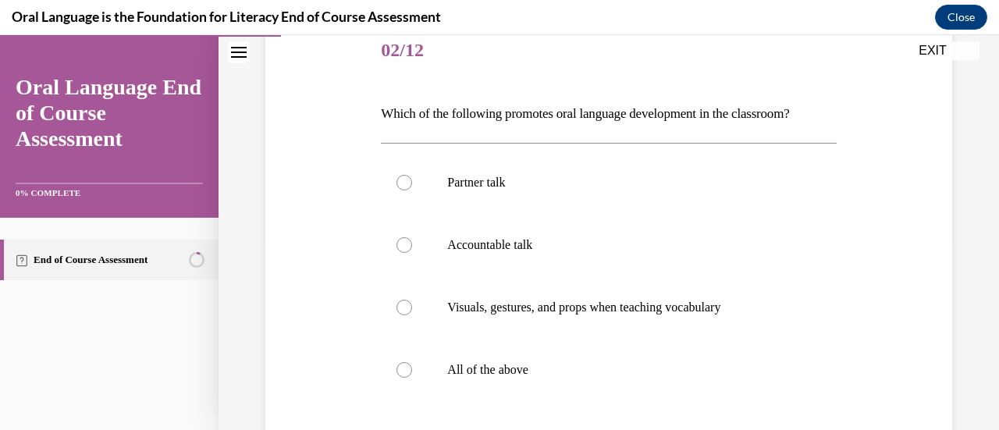
scroll to position [197, 0]
click at [497, 369] on p "All of the above" at bounding box center [622, 369] width 350 height 16
click at [412, 369] on input "All of the above" at bounding box center [404, 369] width 16 height 16
radio input "true"
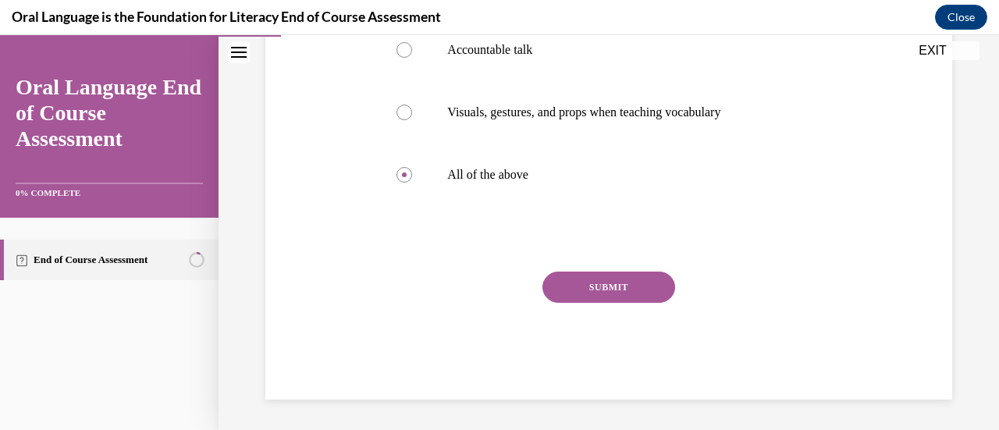
click at [568, 294] on button "SUBMIT" at bounding box center [608, 286] width 133 height 31
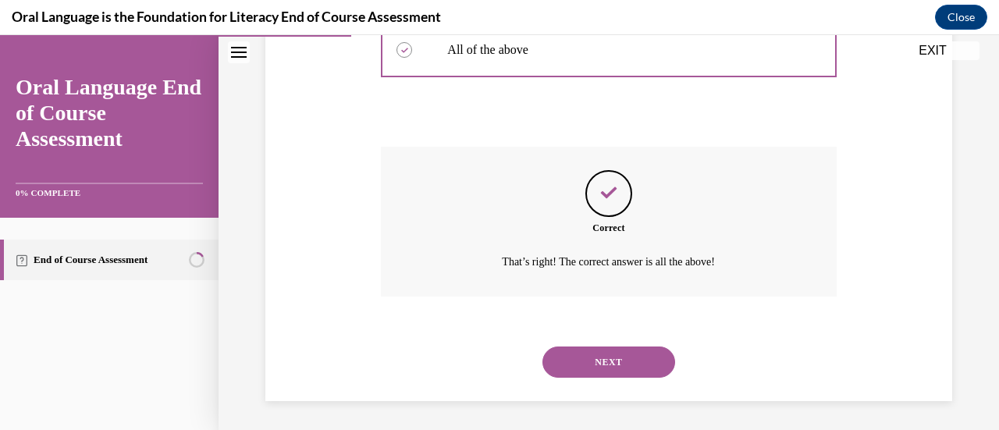
scroll to position [518, 0]
click at [640, 365] on button "NEXT" at bounding box center [608, 360] width 133 height 31
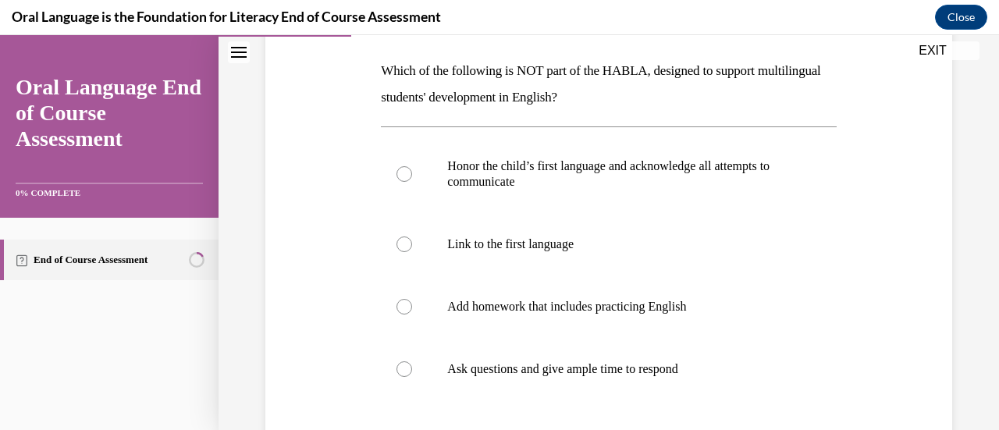
scroll to position [241, 0]
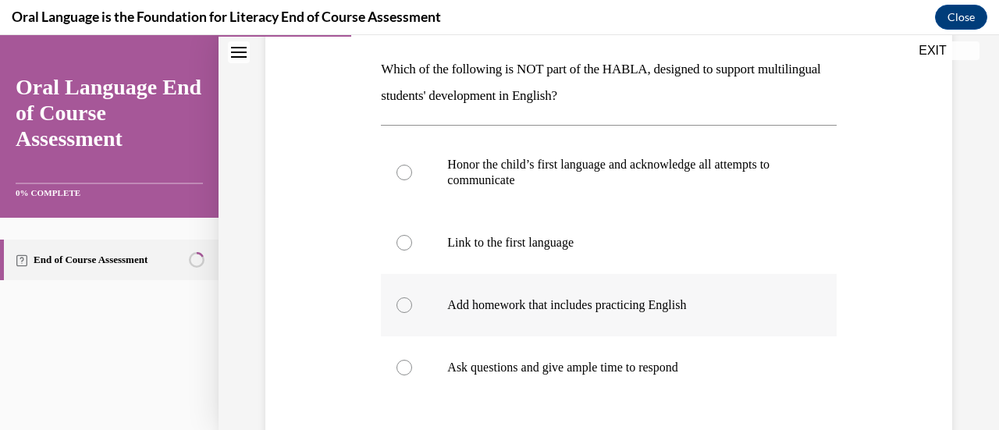
click at [672, 300] on p "Add homework that includes practicing English" at bounding box center [622, 305] width 350 height 16
click at [412, 300] on input "Add homework that includes practicing English" at bounding box center [404, 305] width 16 height 16
radio input "true"
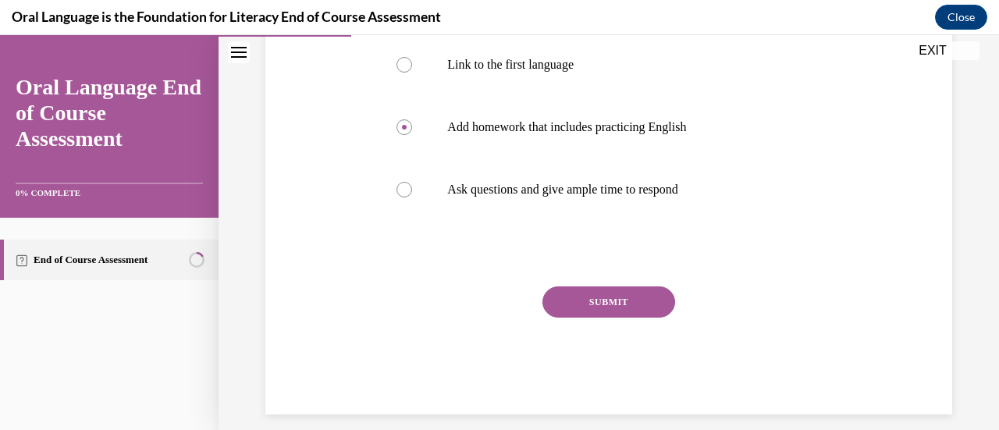
click at [630, 301] on button "SUBMIT" at bounding box center [608, 301] width 133 height 31
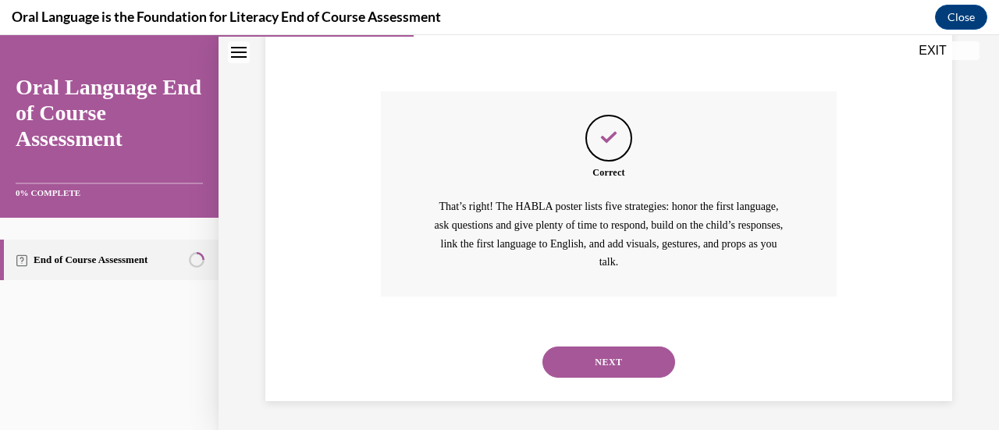
scroll to position [616, 0]
click at [616, 357] on button "NEXT" at bounding box center [608, 360] width 133 height 31
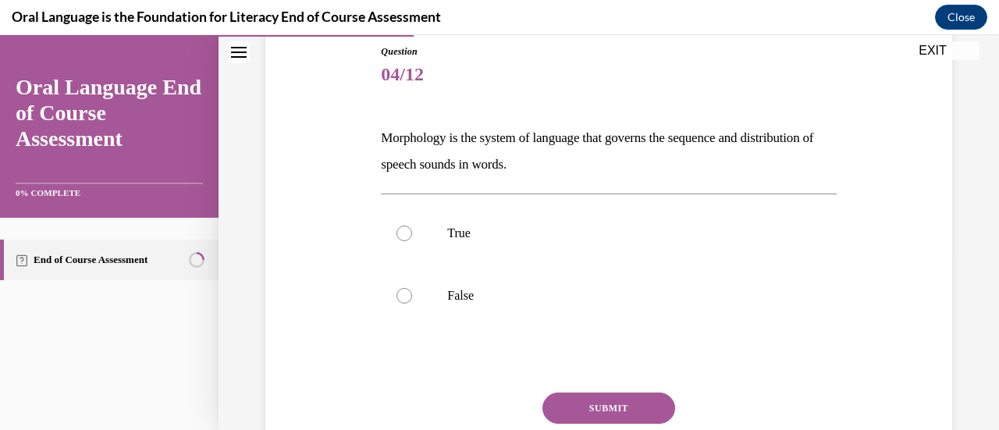
scroll to position [173, 0]
click at [548, 236] on p "True" at bounding box center [622, 233] width 350 height 16
click at [412, 236] on input "True" at bounding box center [404, 233] width 16 height 16
radio input "true"
click at [445, 303] on label "False" at bounding box center [608, 295] width 455 height 62
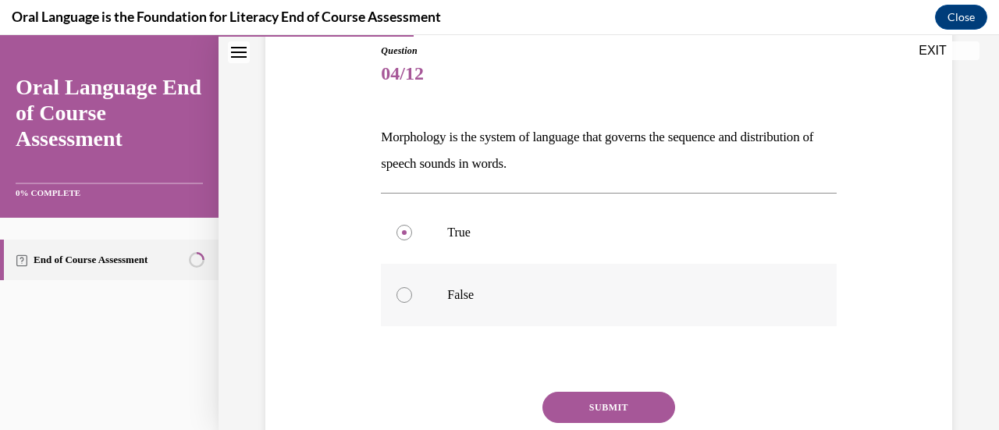
click at [412, 303] on input "False" at bounding box center [404, 295] width 16 height 16
radio input "true"
click at [473, 137] on p "Morphology is the system of language that governs the sequence and distribution…" at bounding box center [608, 150] width 455 height 53
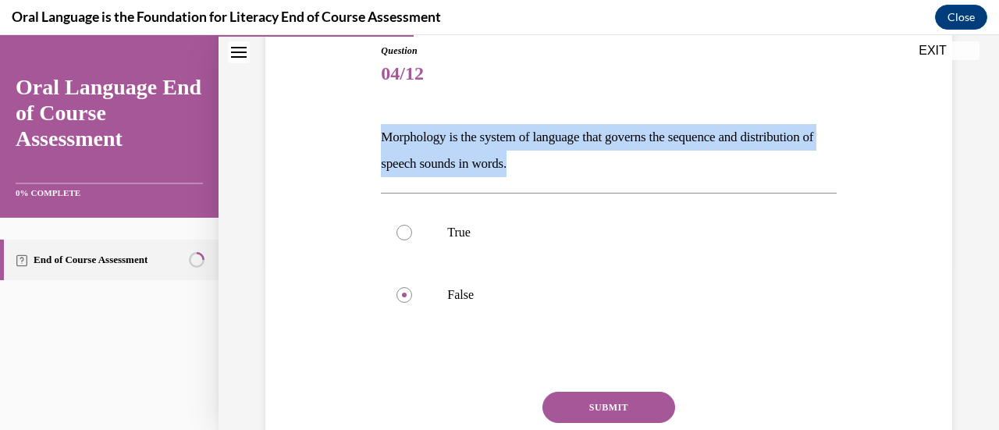
click at [473, 137] on p "Morphology is the system of language that governs the sequence and distribution…" at bounding box center [608, 150] width 455 height 53
copy p "Morphology is the system of language that governs the sequence and distribution…"
click at [609, 399] on button "SUBMIT" at bounding box center [608, 407] width 133 height 31
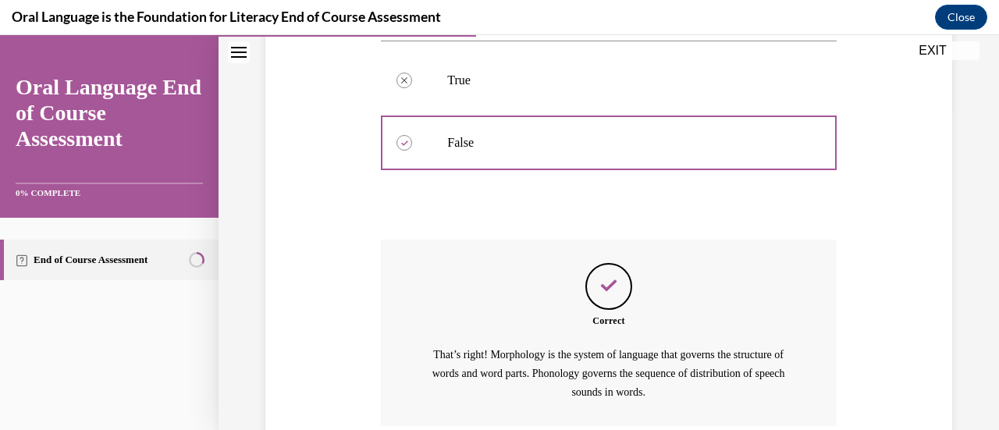
scroll to position [456, 0]
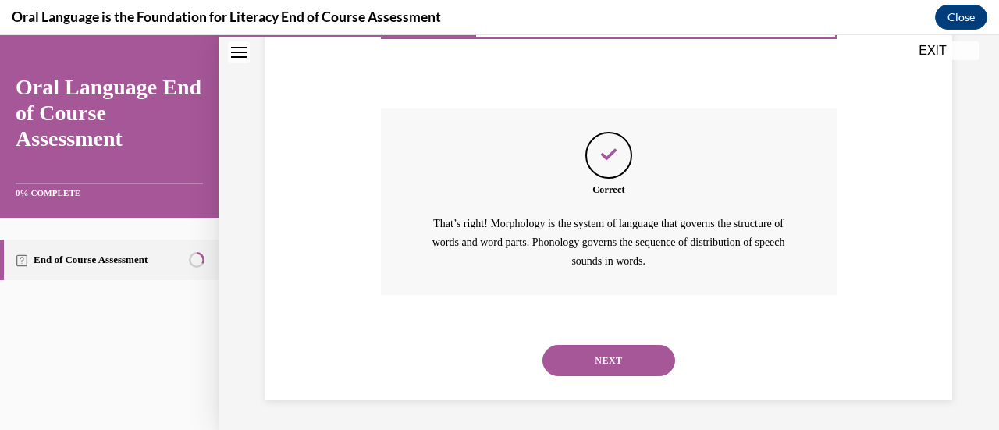
click at [629, 357] on button "NEXT" at bounding box center [608, 360] width 133 height 31
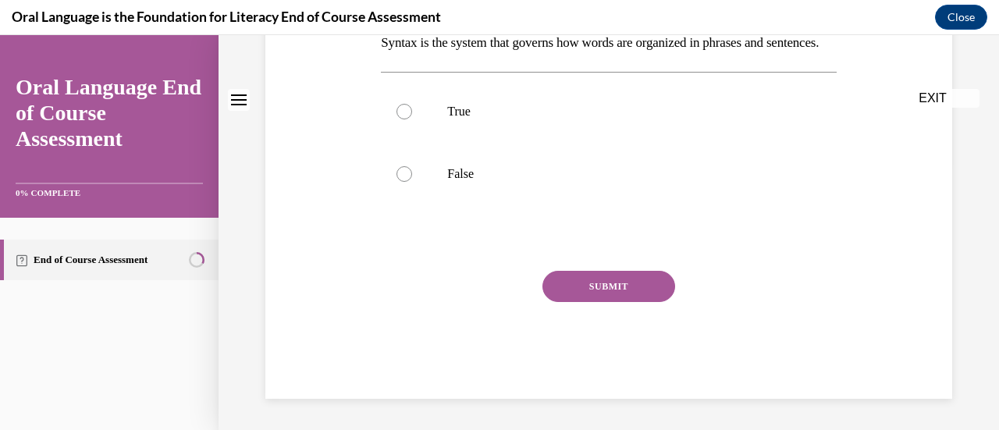
scroll to position [0, 0]
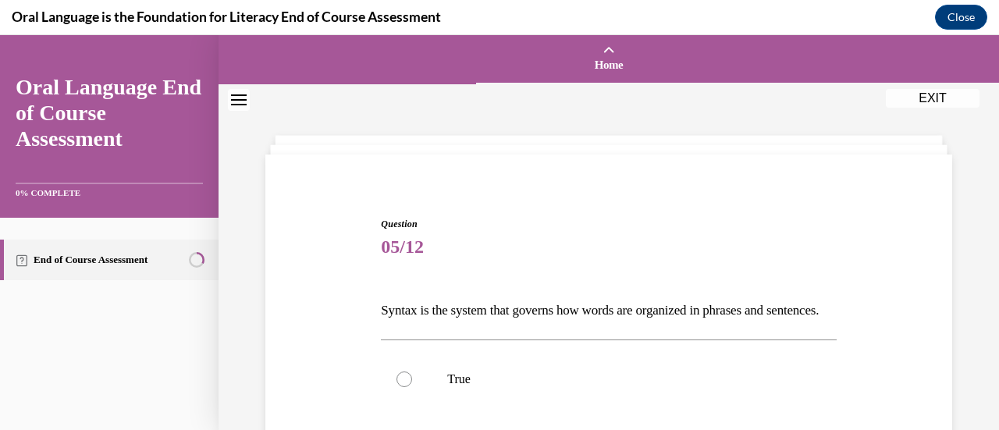
click at [578, 308] on p "Syntax is the system that governs how words are organized in phrases and senten…" at bounding box center [608, 310] width 455 height 27
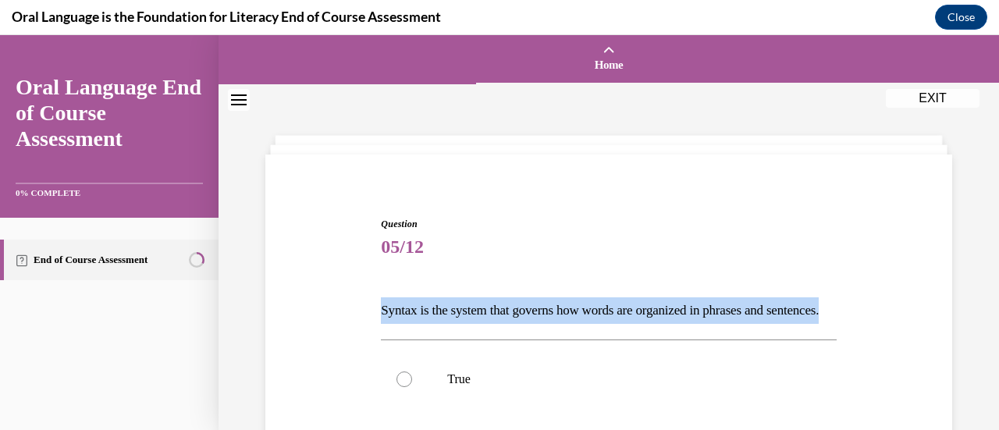
click at [578, 308] on p "Syntax is the system that governs how words are organized in phrases and senten…" at bounding box center [608, 310] width 455 height 27
copy p "Syntax is the system that governs how words are organized in phrases and senten…"
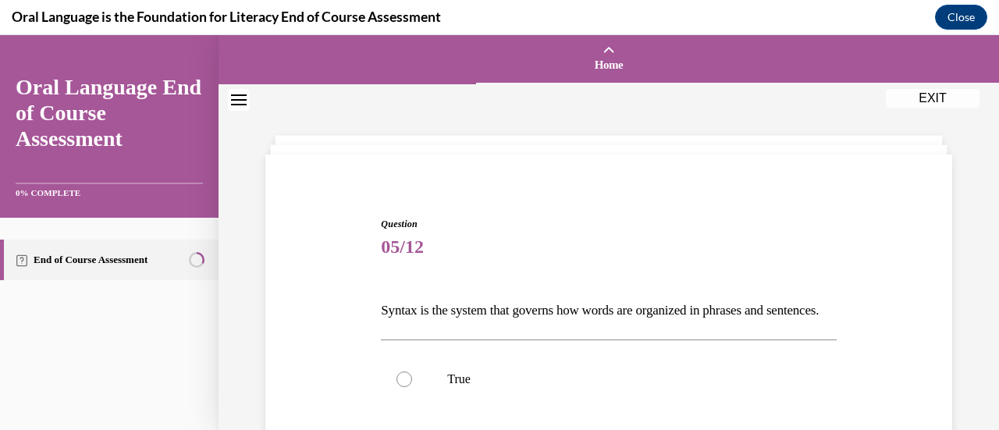
click at [457, 252] on span "05/12" at bounding box center [608, 246] width 455 height 31
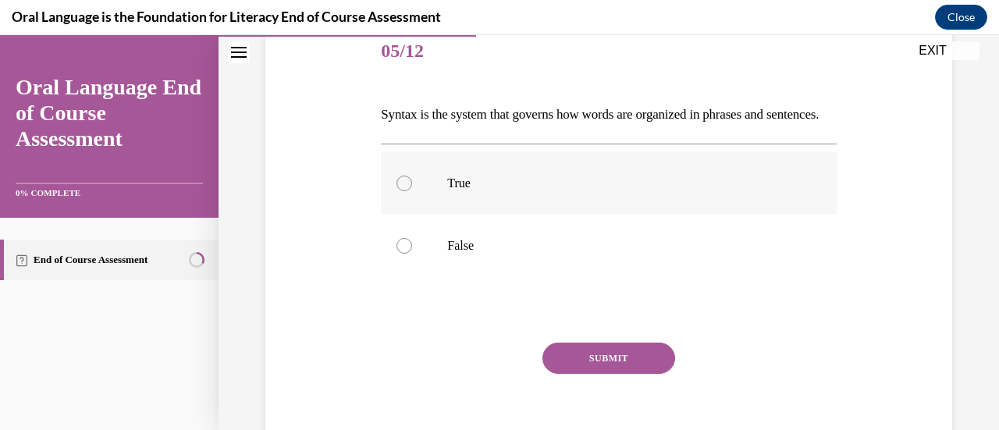
scroll to position [197, 0]
click at [428, 214] on label "True" at bounding box center [608, 182] width 455 height 62
click at [412, 190] on input "True" at bounding box center [404, 183] width 16 height 16
radio input "true"
click at [626, 373] on button "SUBMIT" at bounding box center [608, 357] width 133 height 31
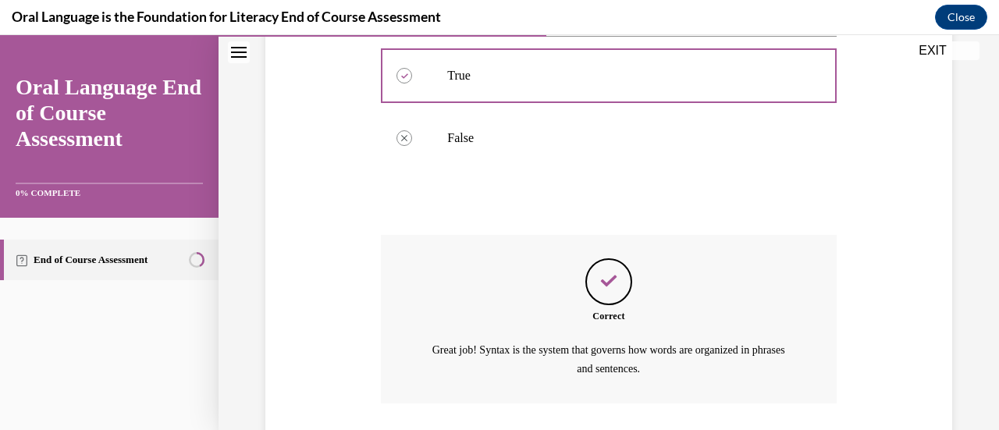
scroll to position [438, 0]
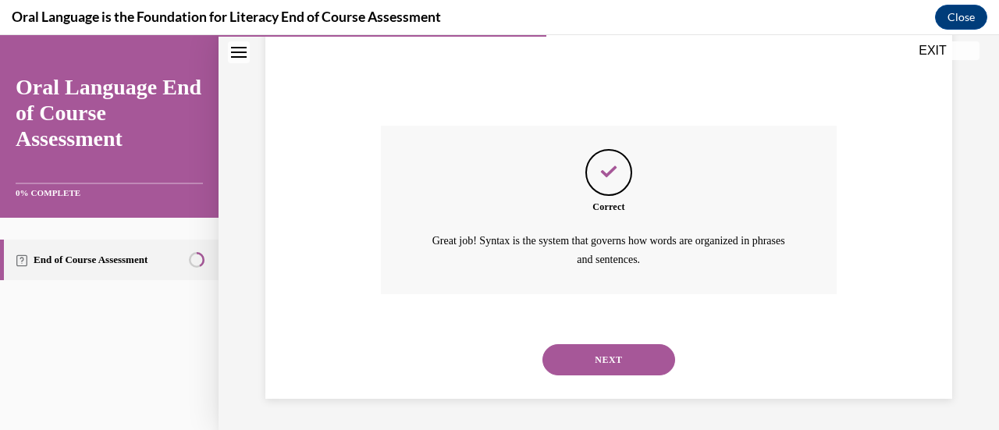
click at [618, 350] on button "NEXT" at bounding box center [608, 359] width 133 height 31
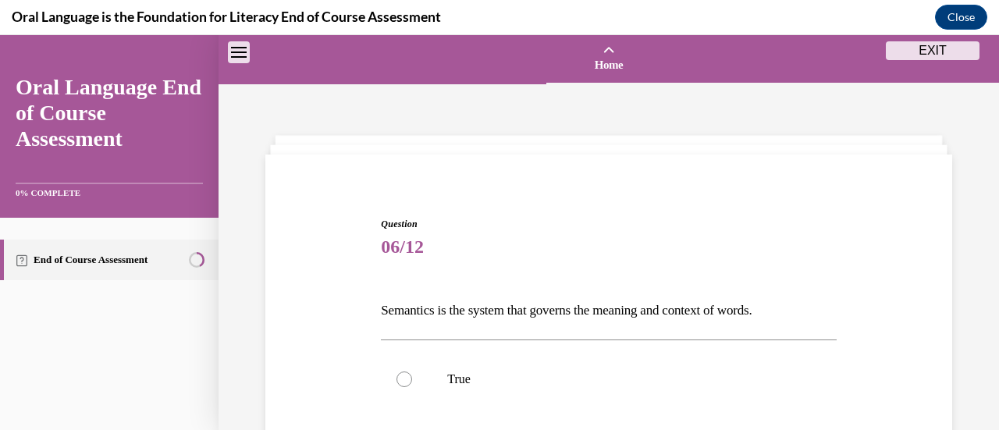
scroll to position [116, 0]
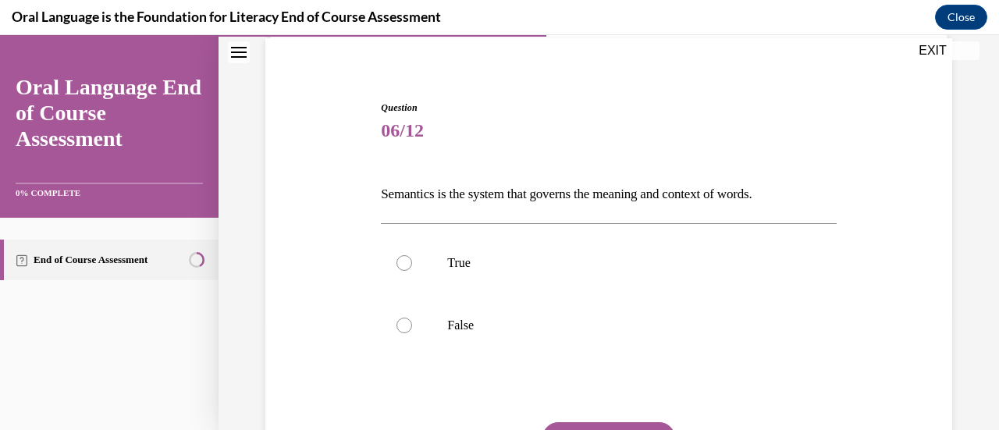
click at [555, 188] on p "Semantics is the system that governs the meaning and context of words." at bounding box center [608, 194] width 455 height 27
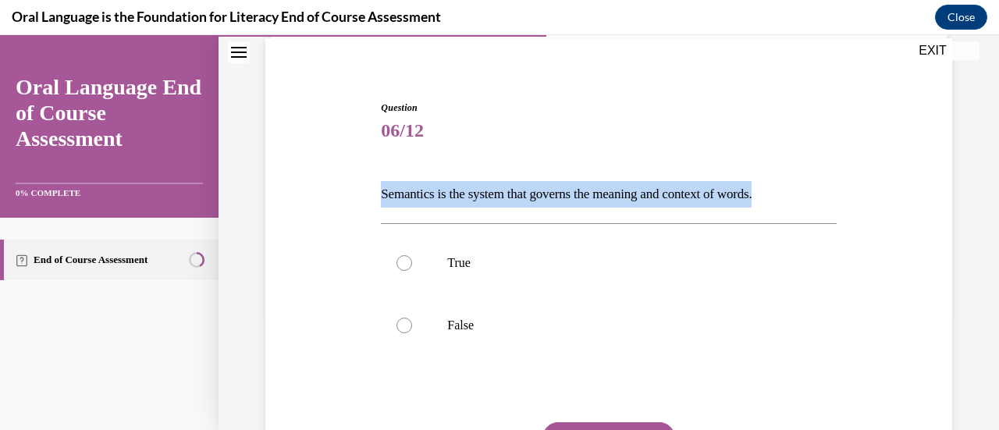
click at [555, 188] on p "Semantics is the system that governs the meaning and context of words." at bounding box center [608, 194] width 455 height 27
copy p "Semantics is the system that governs the meaning and context of words."
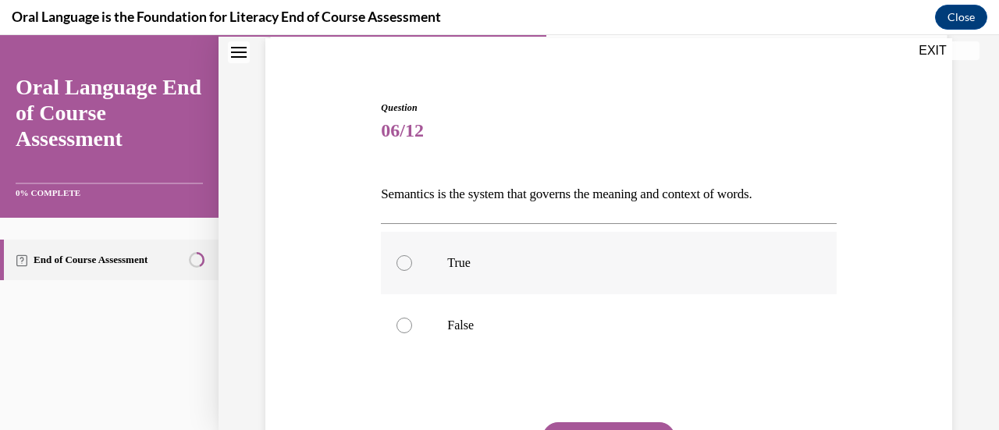
click at [435, 277] on label "True" at bounding box center [608, 263] width 455 height 62
click at [412, 271] on input "True" at bounding box center [404, 263] width 16 height 16
radio input "true"
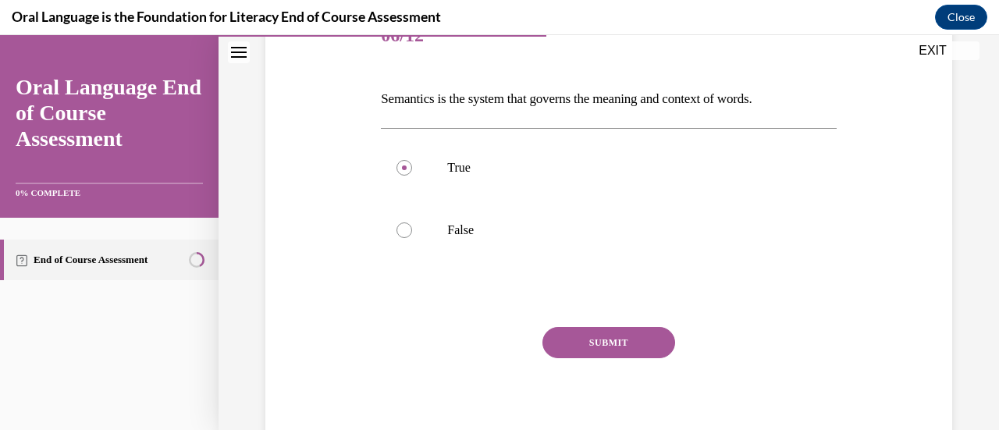
click at [619, 342] on button "SUBMIT" at bounding box center [608, 342] width 133 height 31
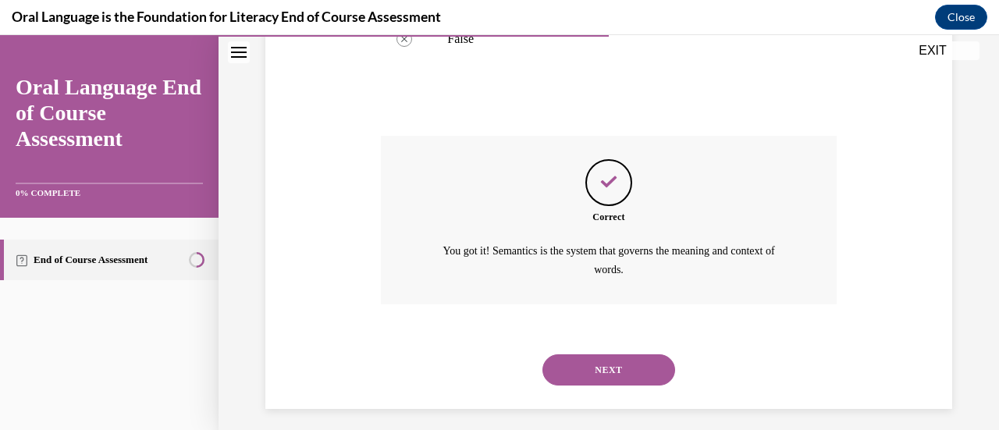
scroll to position [411, 0]
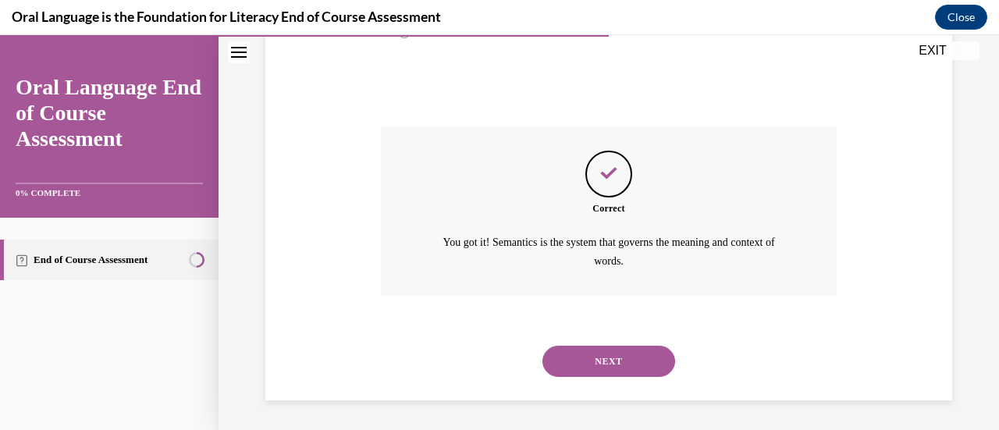
click at [633, 356] on button "NEXT" at bounding box center [608, 361] width 133 height 31
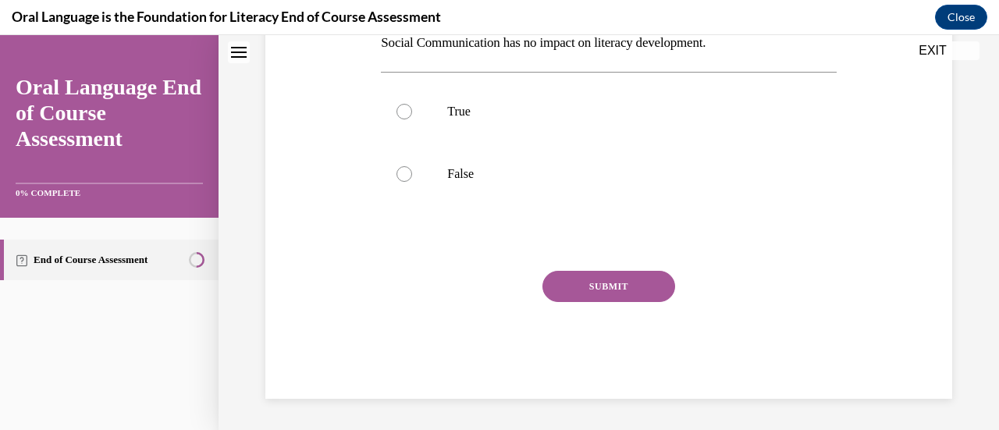
scroll to position [0, 0]
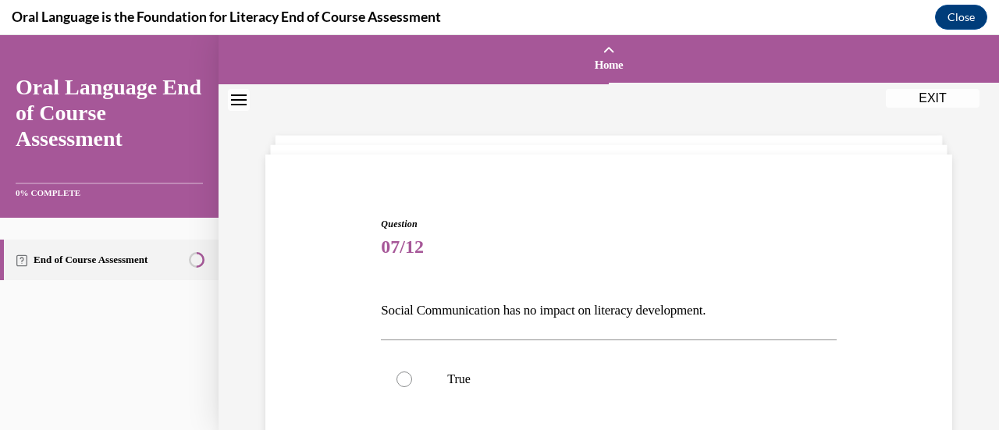
click at [519, 316] on p "Social Communication has no impact on literacy development." at bounding box center [608, 310] width 455 height 27
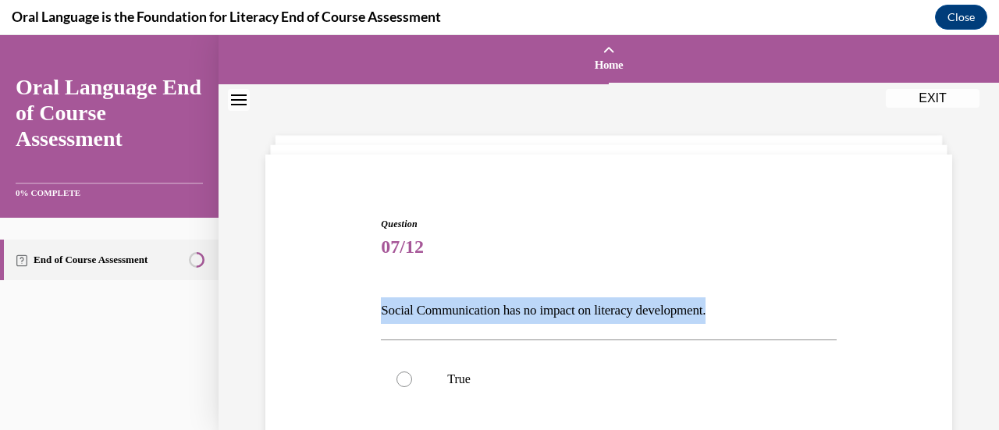
click at [519, 316] on p "Social Communication has no impact on literacy development." at bounding box center [608, 310] width 455 height 27
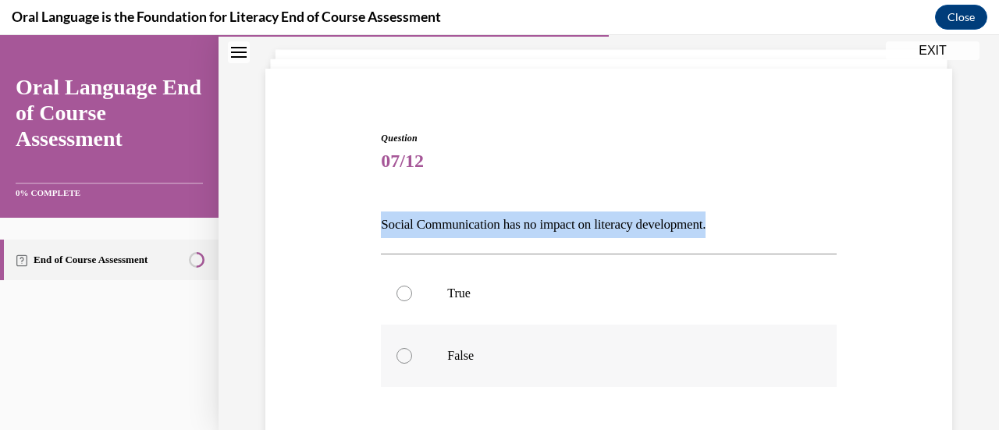
scroll to position [88, 0]
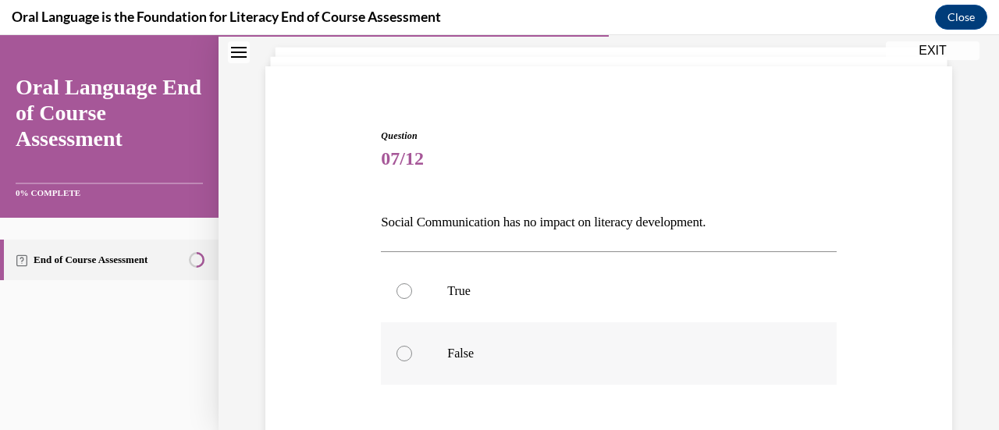
click at [451, 360] on p "False" at bounding box center [622, 354] width 350 height 16
click at [412, 360] on input "False" at bounding box center [404, 354] width 16 height 16
radio input "true"
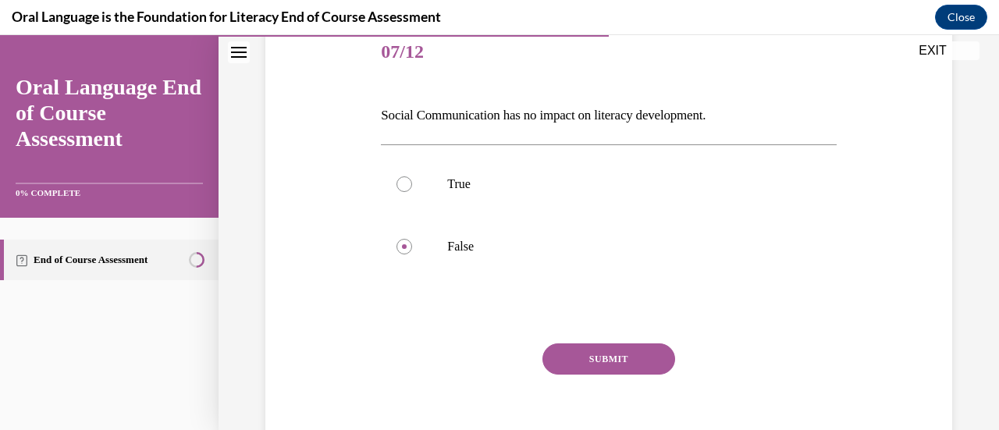
click at [630, 353] on button "SUBMIT" at bounding box center [608, 358] width 133 height 31
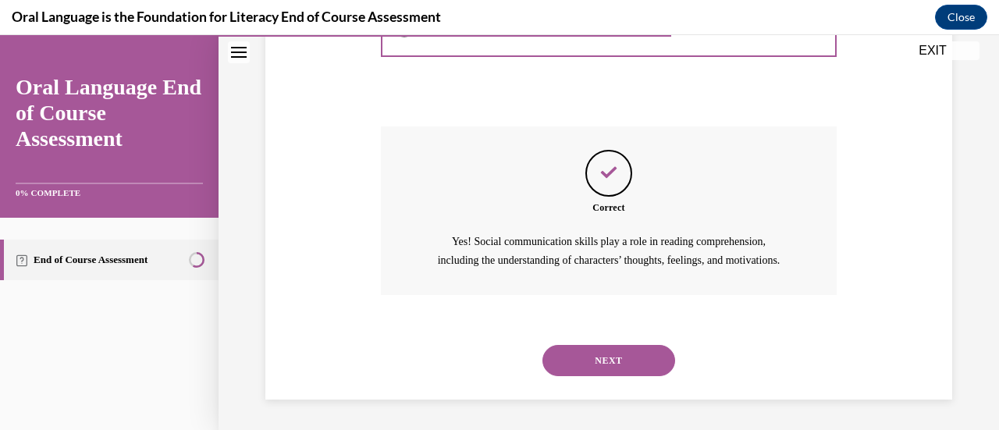
scroll to position [430, 0]
click at [616, 350] on button "NEXT" at bounding box center [608, 359] width 133 height 31
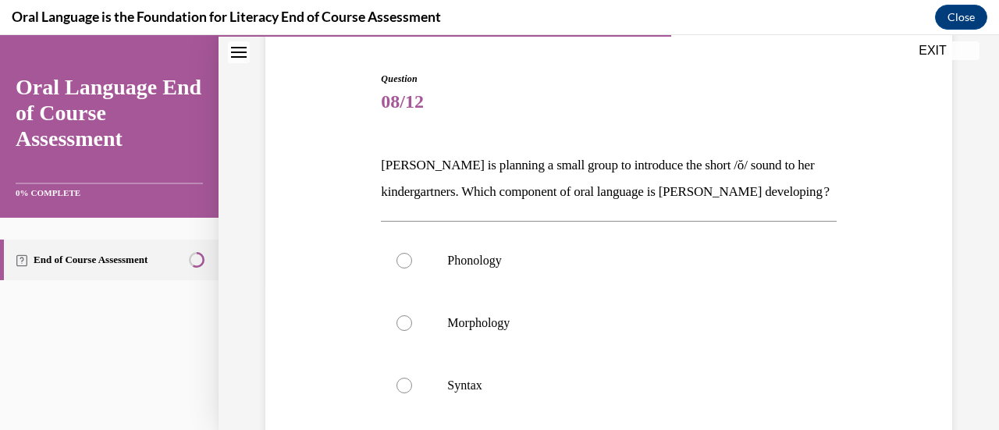
scroll to position [144, 0]
click at [589, 193] on p "[PERSON_NAME] is planning a small group to introduce the short /ŏ/ sound to her…" at bounding box center [608, 180] width 455 height 53
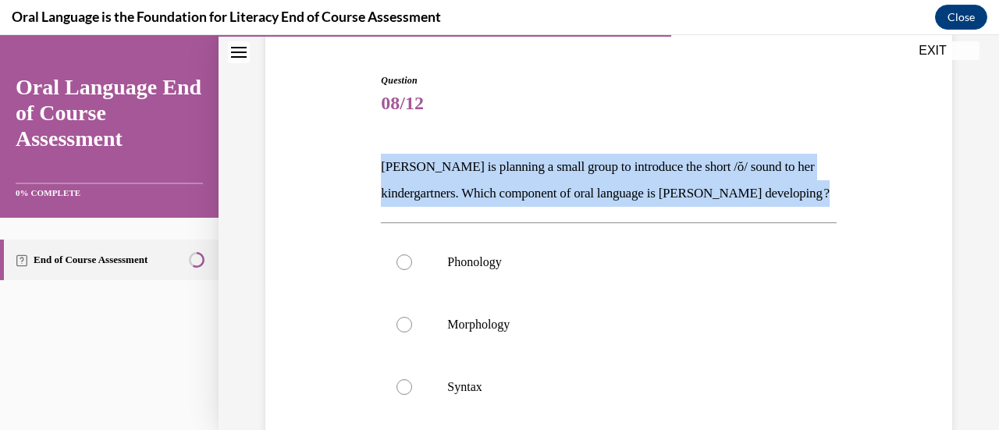
click at [589, 193] on p "[PERSON_NAME] is planning a small group to introduce the short /ŏ/ sound to her…" at bounding box center [608, 180] width 455 height 53
copy p "[PERSON_NAME] is planning a small group to introduce the short /ŏ/ sound to her…"
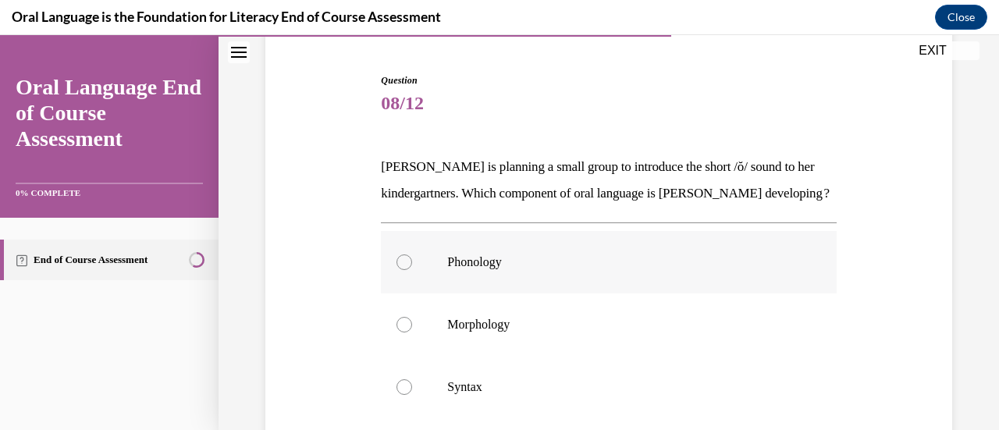
click at [491, 272] on label "Phonology" at bounding box center [608, 262] width 455 height 62
click at [412, 270] on input "Phonology" at bounding box center [404, 262] width 16 height 16
radio input "true"
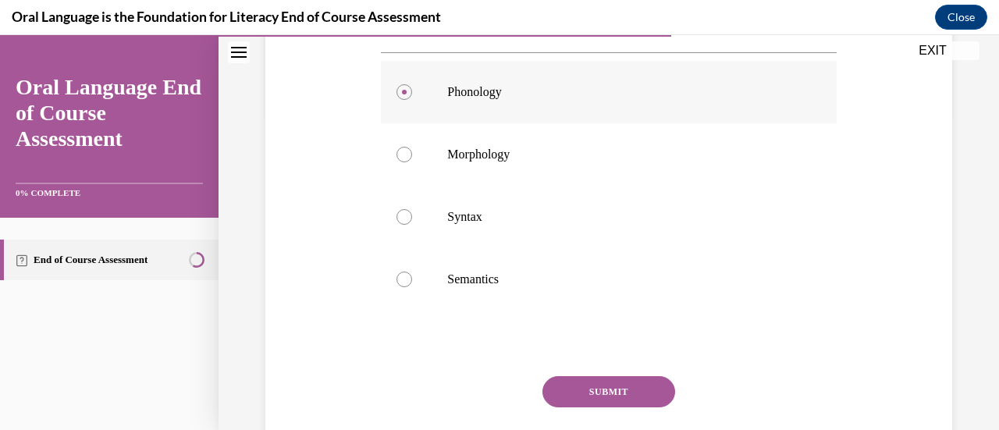
scroll to position [337, 0]
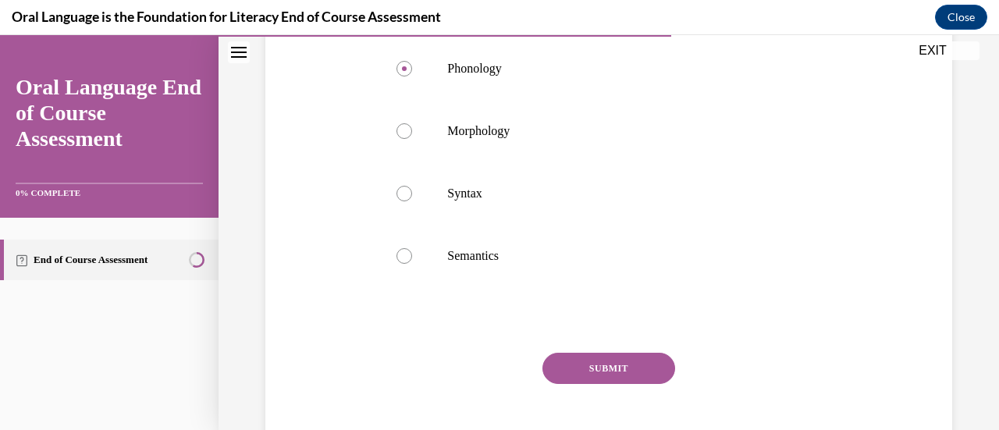
click at [603, 384] on button "SUBMIT" at bounding box center [608, 368] width 133 height 31
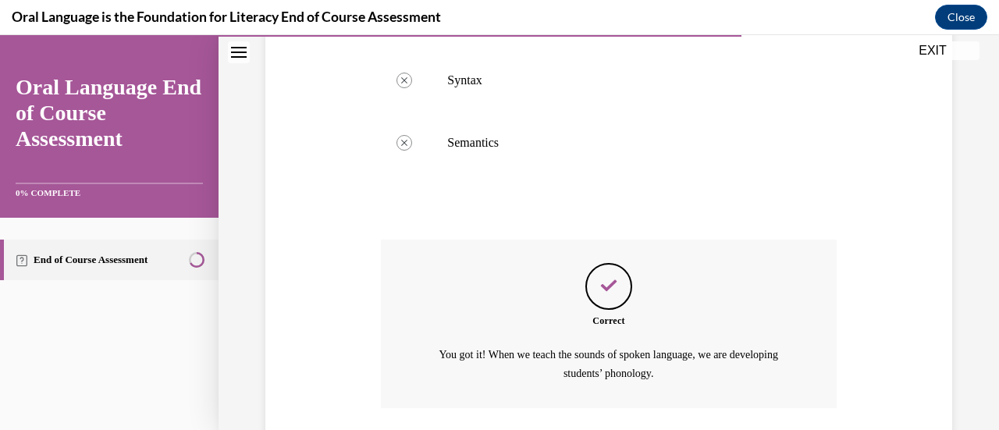
scroll to position [589, 0]
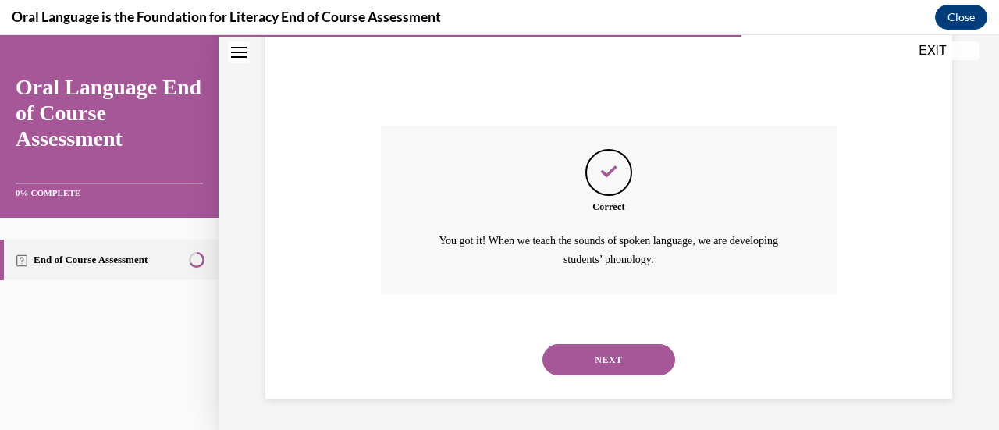
click at [601, 357] on button "NEXT" at bounding box center [608, 359] width 133 height 31
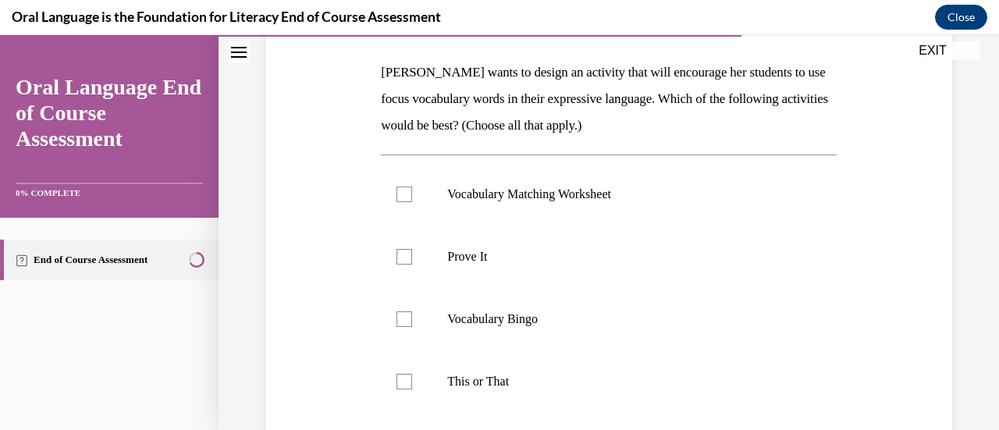
scroll to position [242, 0]
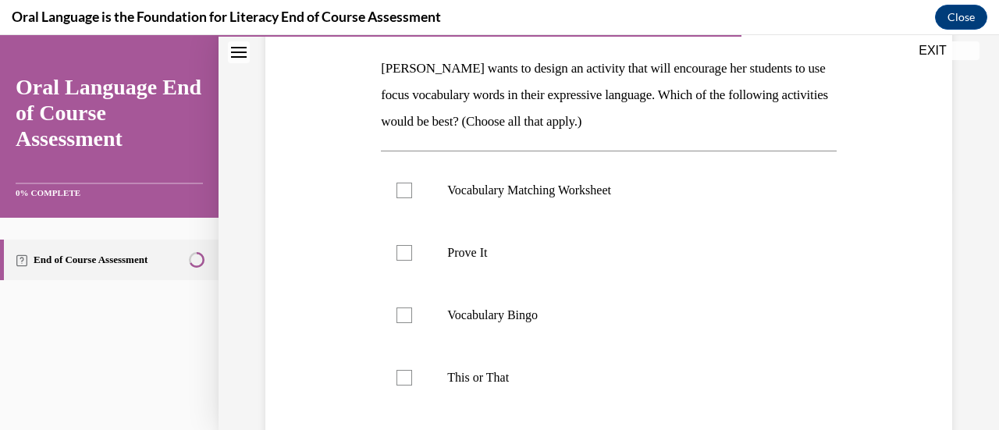
click at [578, 76] on p "[PERSON_NAME] wants to design an activity that will encourage her students to u…" at bounding box center [608, 95] width 455 height 80
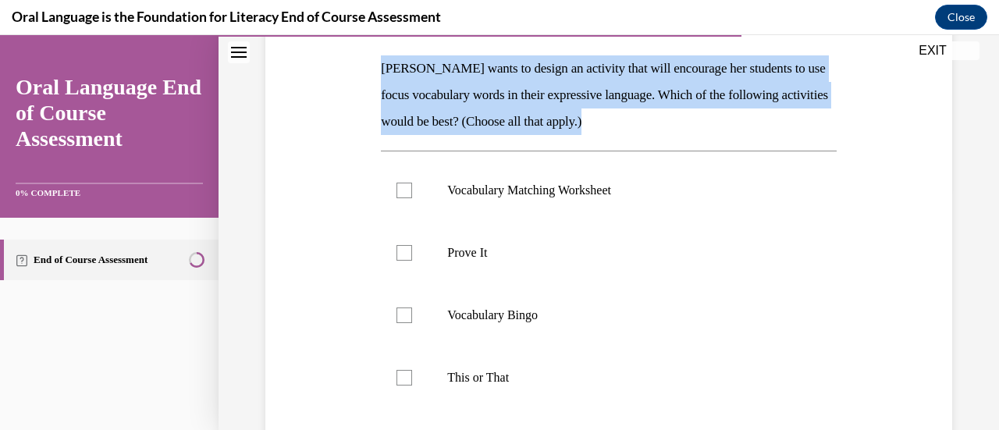
click at [578, 76] on p "[PERSON_NAME] wants to design an activity that will encourage her students to u…" at bounding box center [608, 95] width 455 height 80
copy p "[PERSON_NAME] wants to design an activity that will encourage her students to u…"
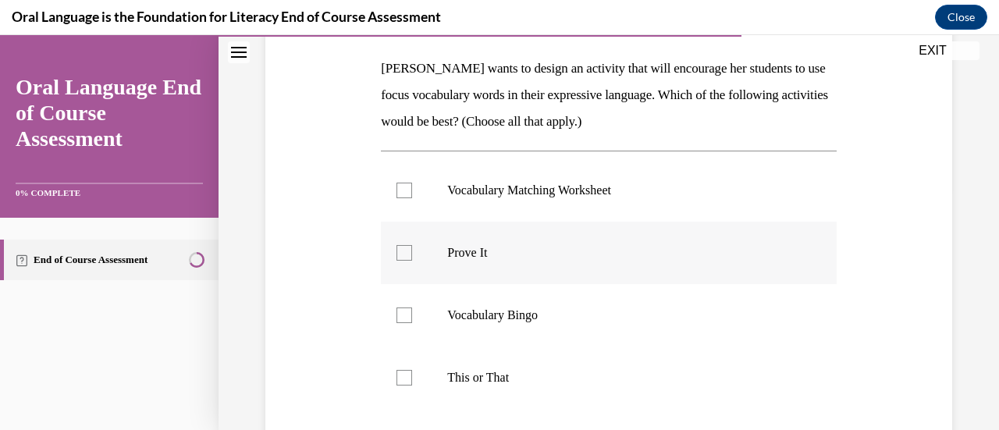
click at [460, 247] on p "Prove It" at bounding box center [622, 253] width 350 height 16
click at [412, 247] on input "Prove It" at bounding box center [404, 253] width 16 height 16
checkbox input "true"
click at [484, 332] on label "Vocabulary Bingo" at bounding box center [608, 315] width 455 height 62
click at [412, 323] on input "Vocabulary Bingo" at bounding box center [404, 315] width 16 height 16
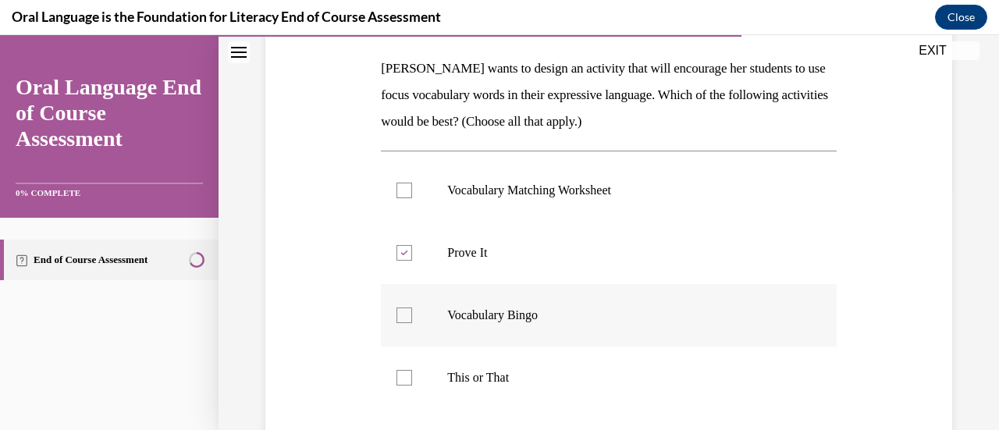
checkbox input "true"
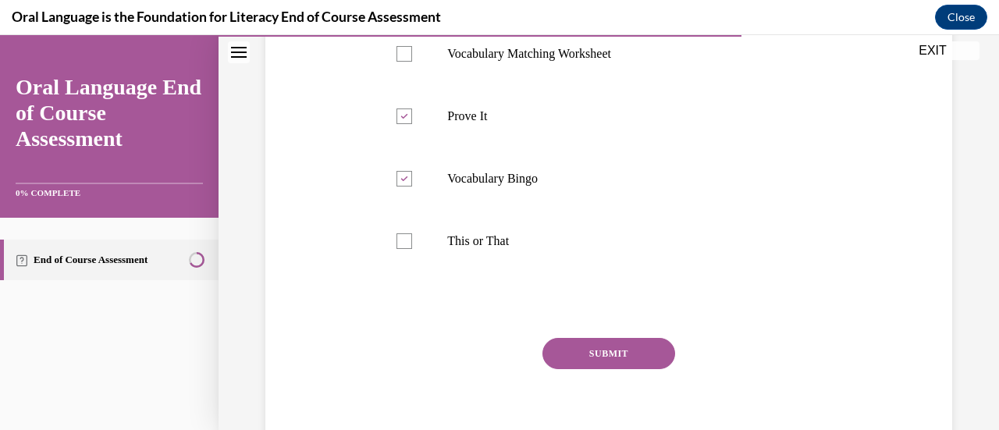
click at [609, 346] on button "SUBMIT" at bounding box center [608, 353] width 133 height 31
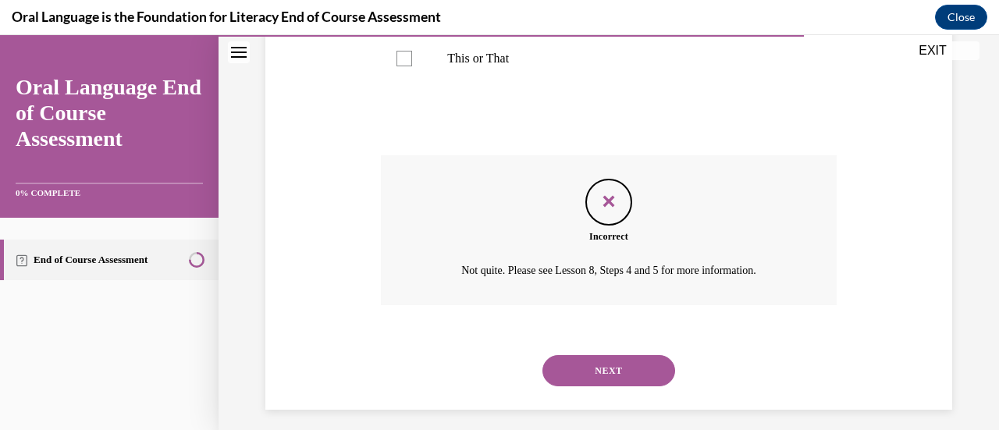
scroll to position [564, 0]
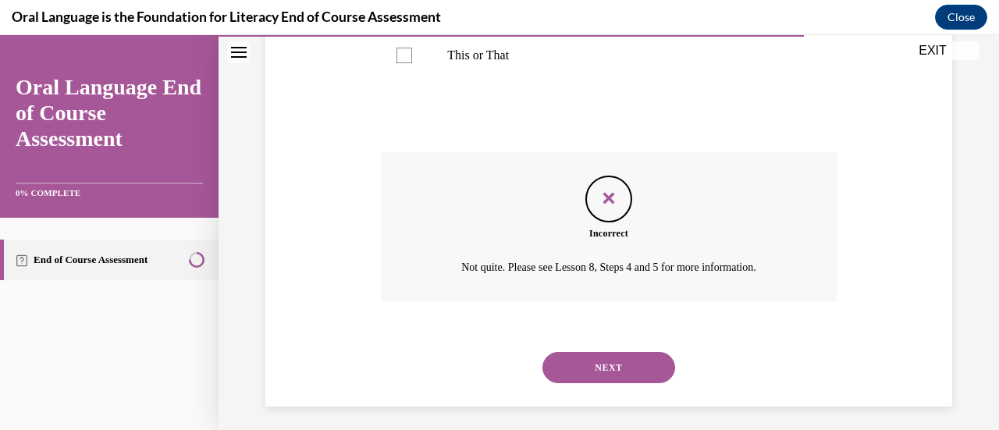
click at [606, 370] on button "NEXT" at bounding box center [608, 367] width 133 height 31
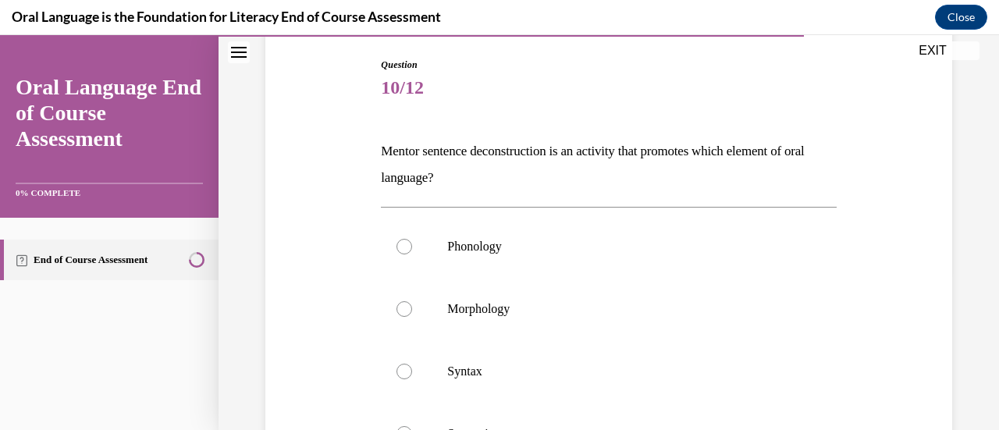
scroll to position [167, 0]
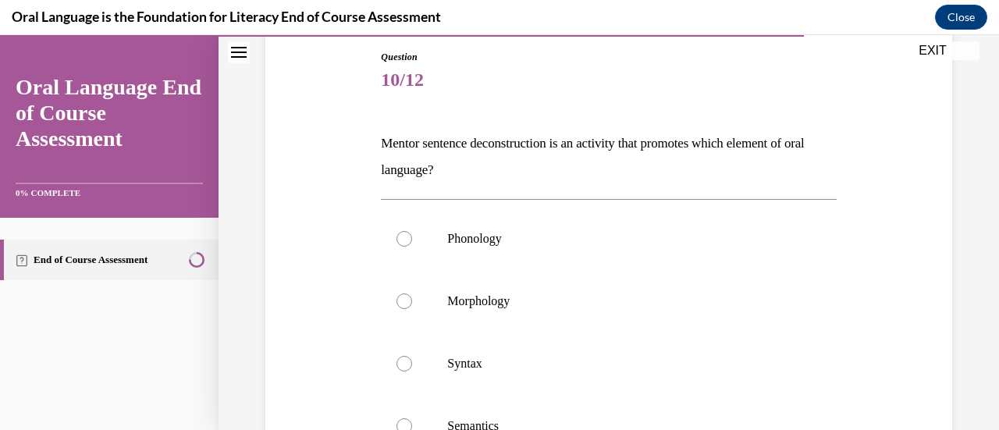
click at [430, 160] on p "Mentor sentence deconstruction is an activity that promotes which element of or…" at bounding box center [608, 156] width 455 height 53
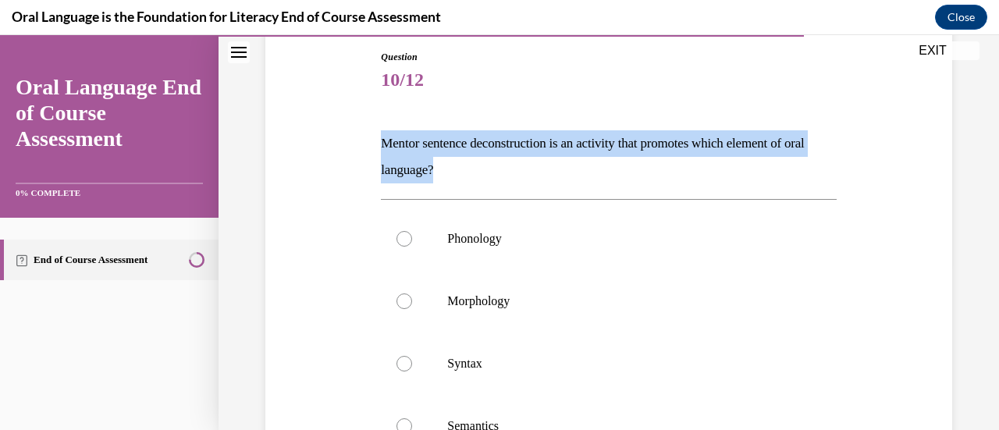
click at [430, 160] on p "Mentor sentence deconstruction is an activity that promotes which element of or…" at bounding box center [608, 156] width 455 height 53
copy p "Mentor sentence deconstruction is an activity that promotes which element of or…"
click at [445, 389] on label "Syntax" at bounding box center [608, 363] width 455 height 62
click at [412, 371] on input "Syntax" at bounding box center [404, 364] width 16 height 16
radio input "true"
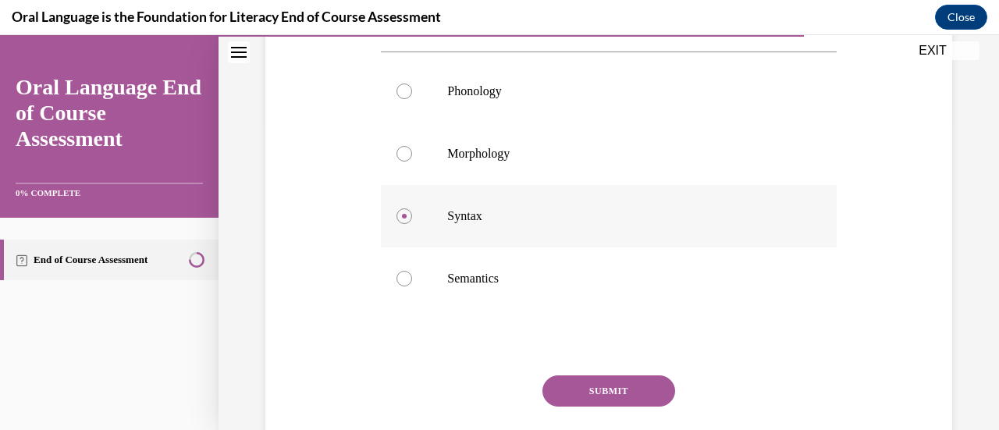
scroll to position [339, 0]
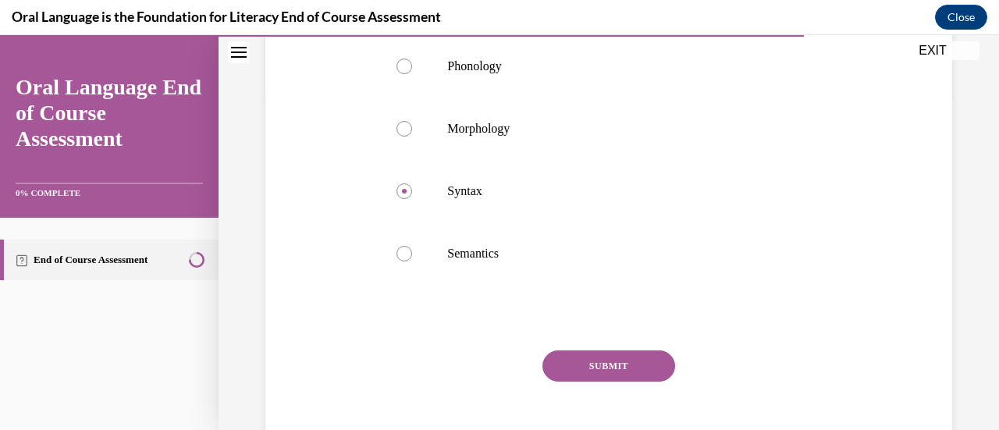
click at [563, 370] on button "SUBMIT" at bounding box center [608, 365] width 133 height 31
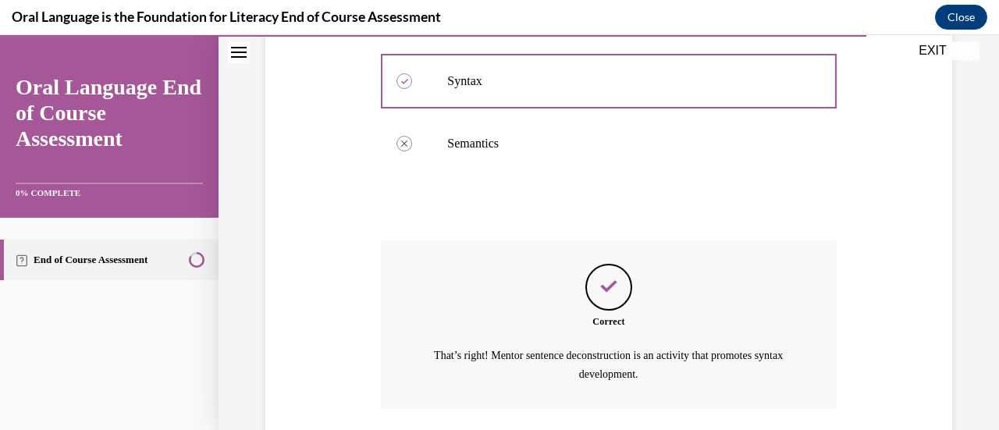
scroll to position [562, 0]
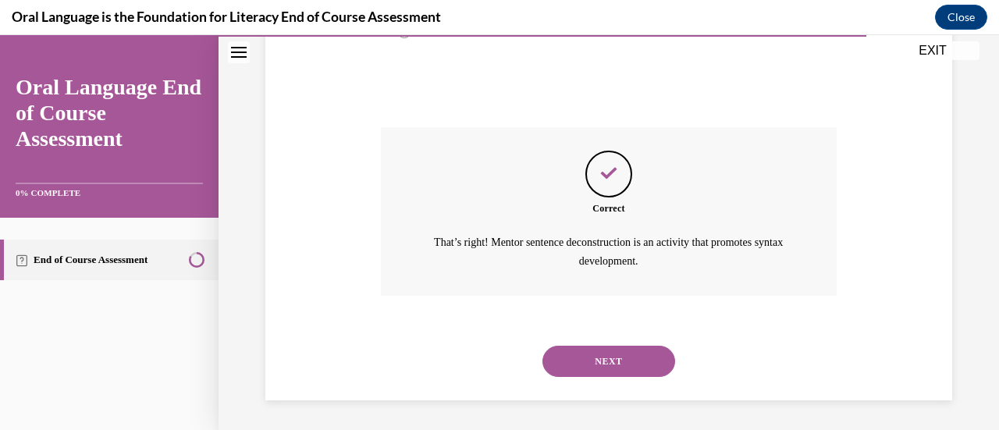
click at [598, 357] on button "NEXT" at bounding box center [608, 361] width 133 height 31
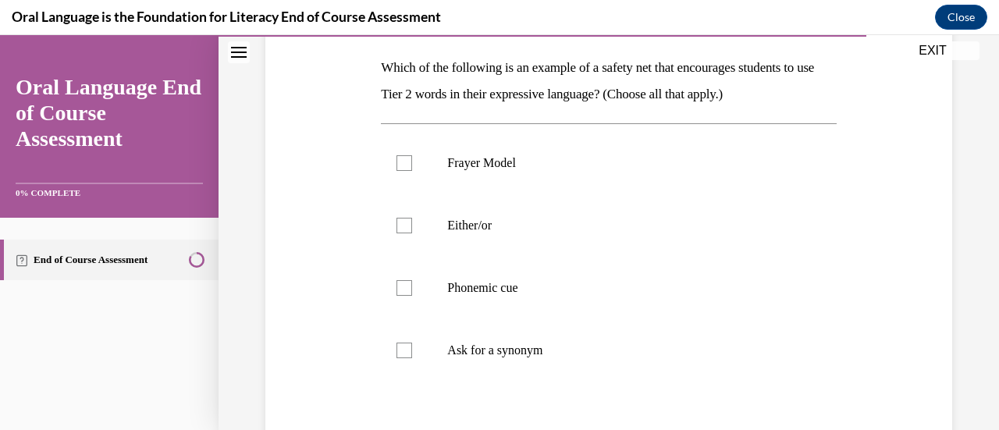
scroll to position [243, 0]
click at [522, 94] on p "Which of the following is an example of a safety net that encourages students t…" at bounding box center [608, 80] width 455 height 53
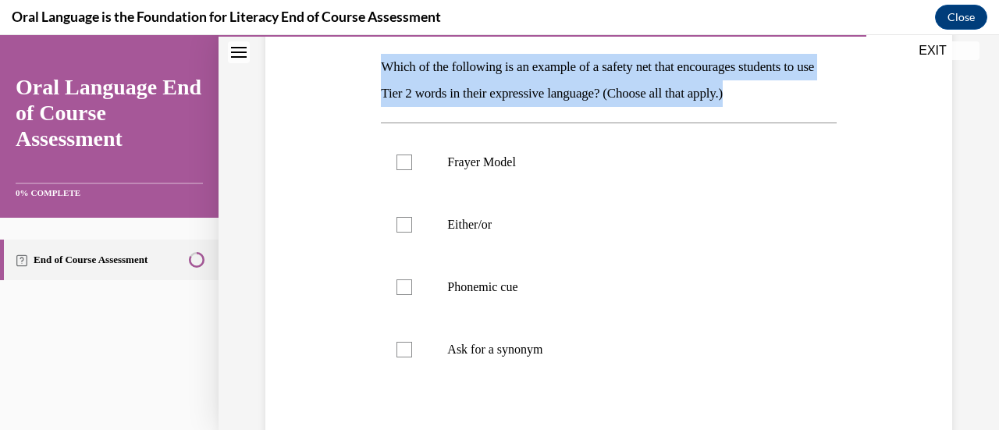
copy p "Which of the following is an example of a safety net that encourages students t…"
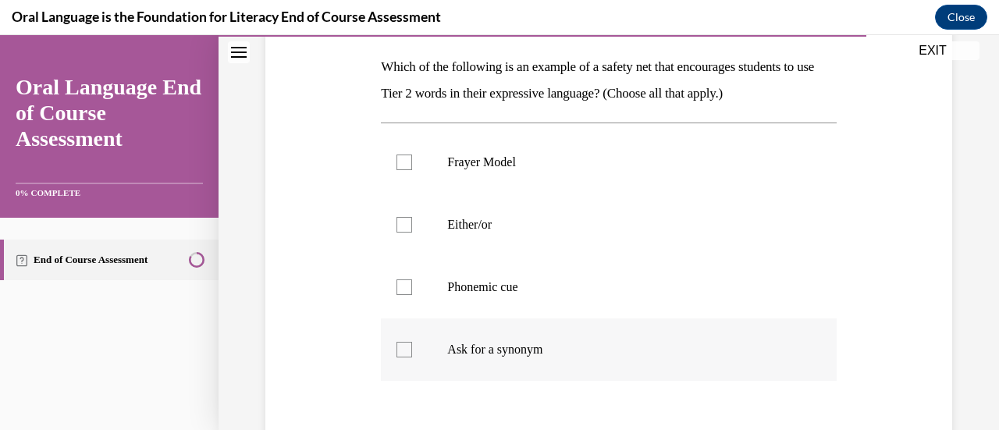
click at [510, 357] on label "Ask for a synonym" at bounding box center [608, 349] width 455 height 62
click at [412, 357] on input "Ask for a synonym" at bounding box center [404, 350] width 16 height 16
checkbox input "true"
click at [460, 146] on label "Frayer Model" at bounding box center [608, 162] width 455 height 62
click at [412, 154] on input "Frayer Model" at bounding box center [404, 162] width 16 height 16
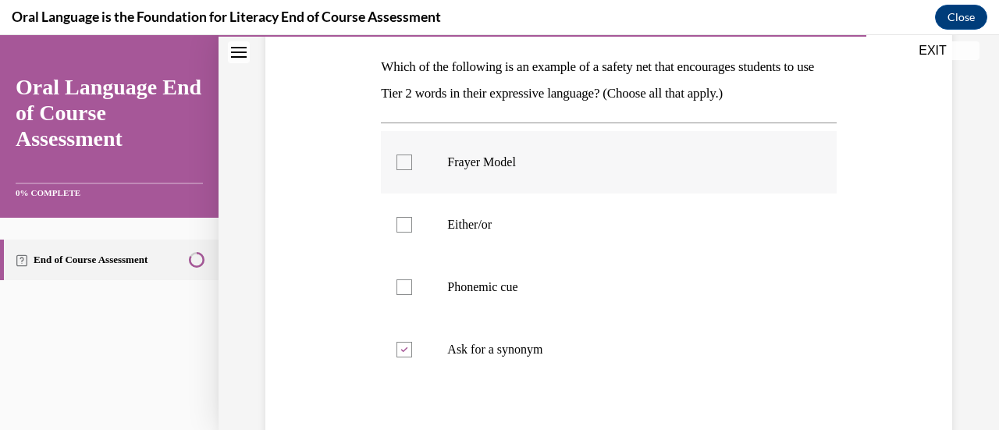
checkbox input "true"
click at [482, 290] on p "Phonemic cue" at bounding box center [622, 287] width 350 height 16
click at [412, 290] on input "Phonemic cue" at bounding box center [404, 287] width 16 height 16
checkbox input "true"
click at [460, 225] on p "Either/or" at bounding box center [622, 225] width 350 height 16
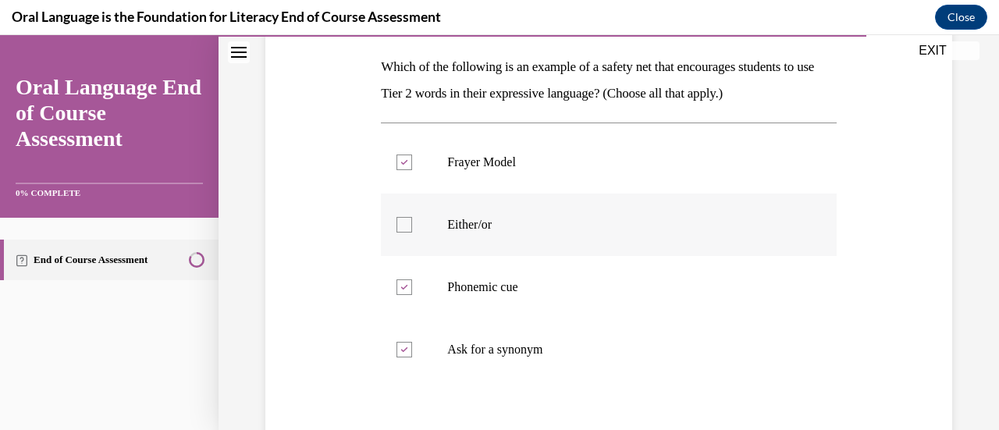
click at [412, 225] on input "Either/or" at bounding box center [404, 225] width 16 height 16
checkbox input "true"
click at [413, 138] on label "Frayer Model" at bounding box center [608, 162] width 455 height 62
click at [412, 154] on input "Frayer Model" at bounding box center [404, 162] width 16 height 16
checkbox input "false"
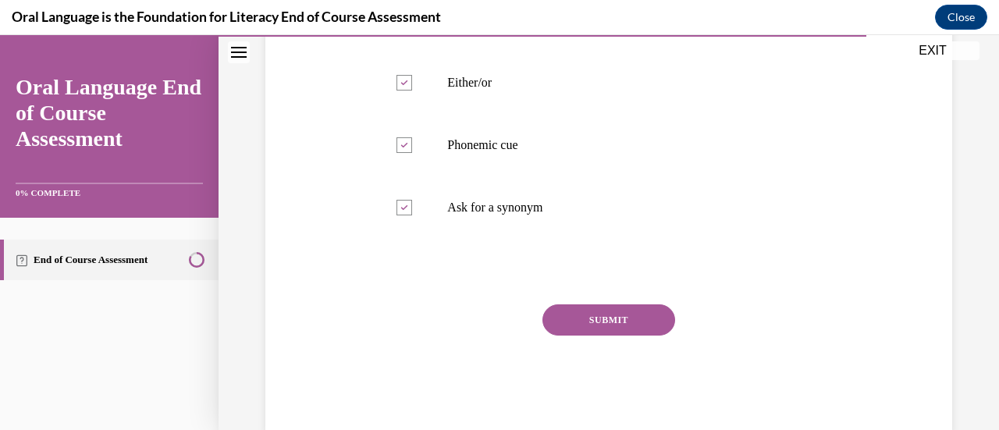
scroll to position [418, 0]
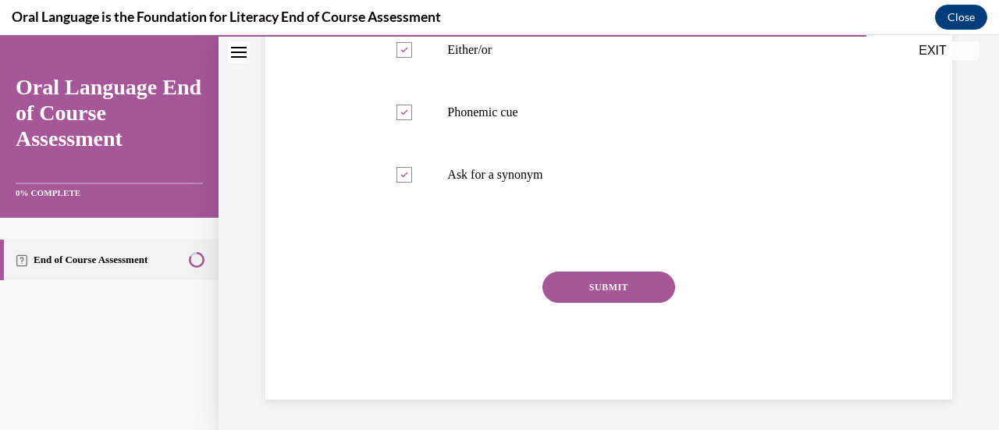
click at [587, 289] on button "SUBMIT" at bounding box center [608, 286] width 133 height 31
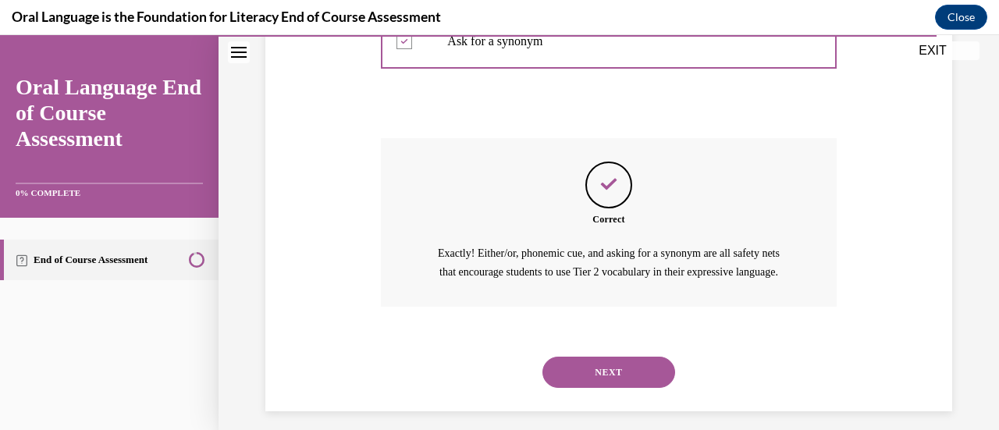
scroll to position [581, 0]
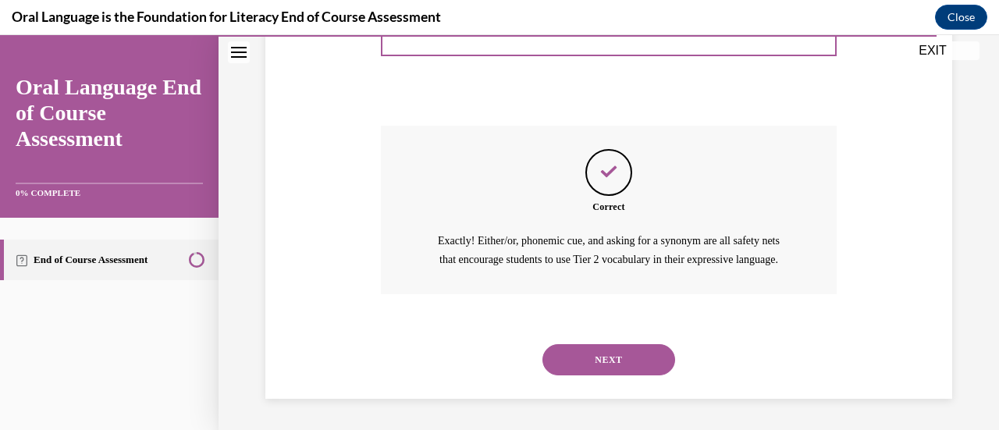
click at [580, 350] on button "NEXT" at bounding box center [608, 359] width 133 height 31
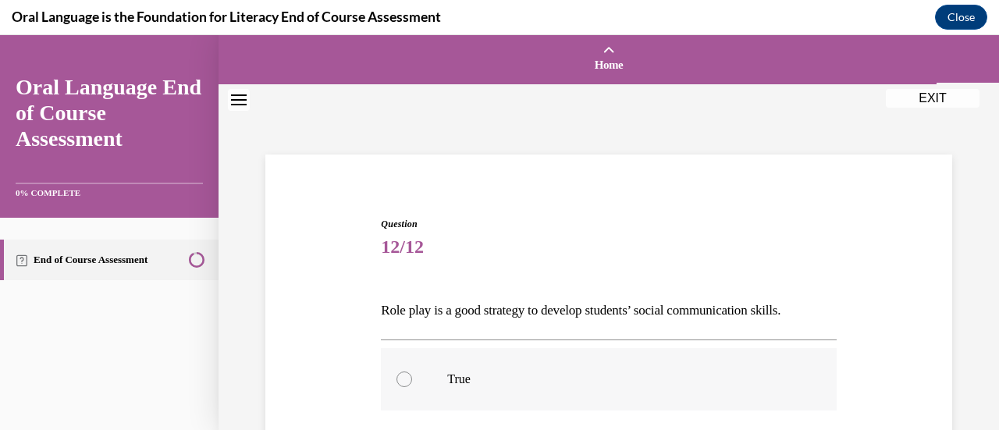
click at [426, 363] on label "True" at bounding box center [608, 379] width 455 height 62
click at [412, 371] on input "True" at bounding box center [404, 379] width 16 height 16
radio input "true"
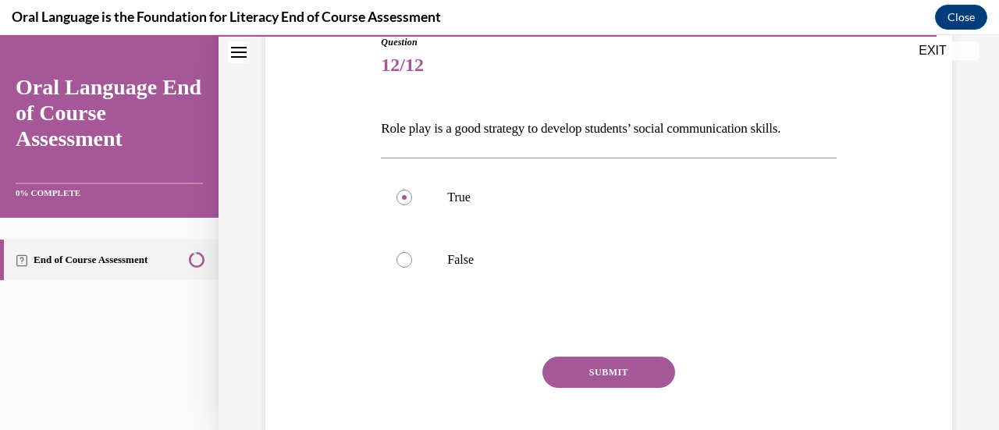
click at [632, 371] on button "SUBMIT" at bounding box center [608, 372] width 133 height 31
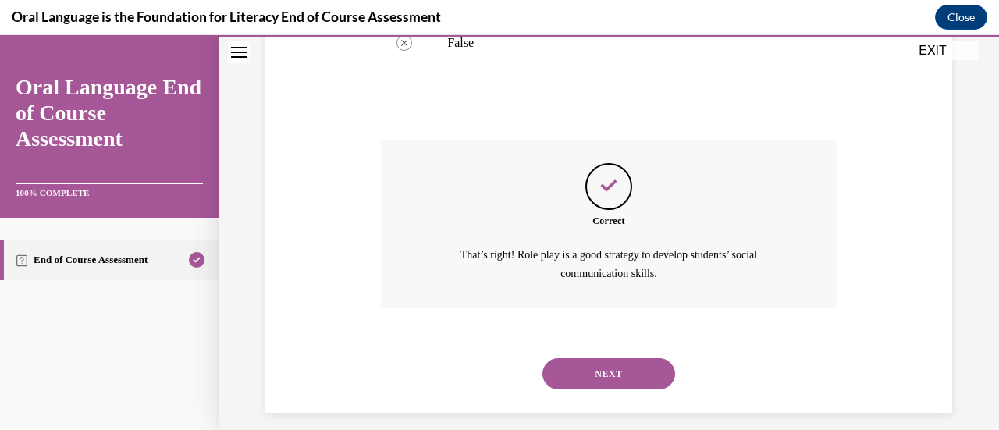
scroll to position [411, 0]
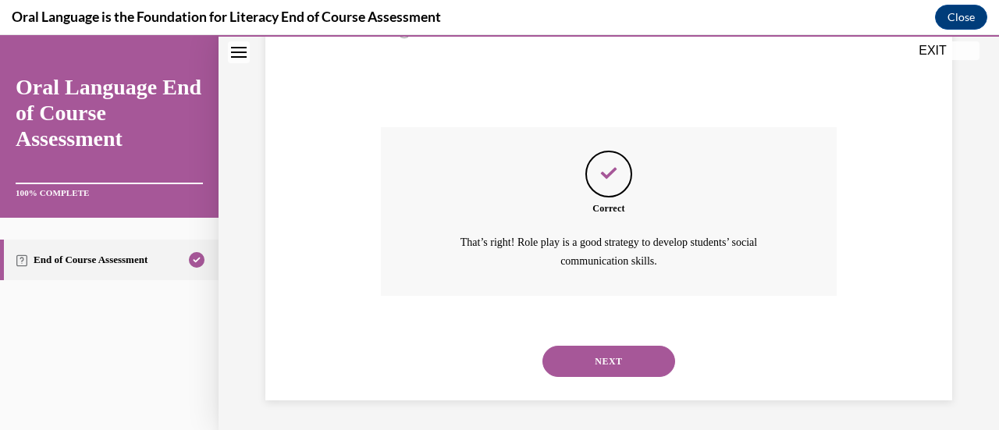
click at [598, 348] on button "NEXT" at bounding box center [608, 361] width 133 height 31
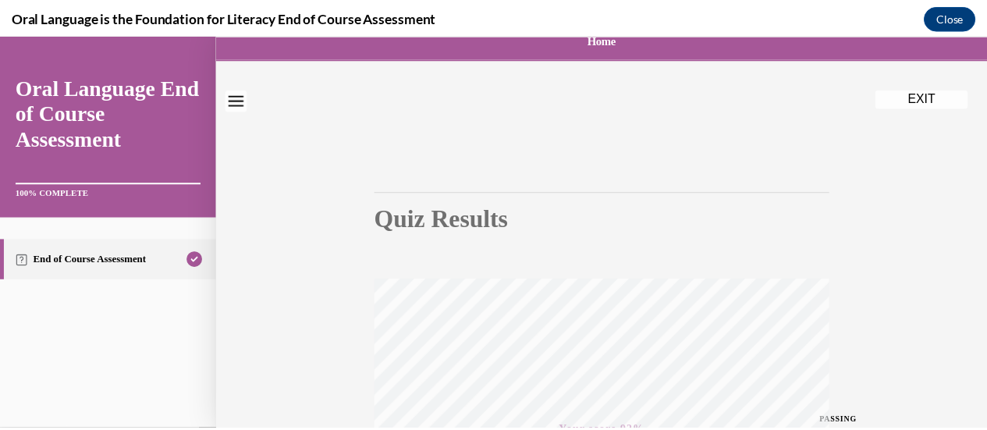
scroll to position [0, 0]
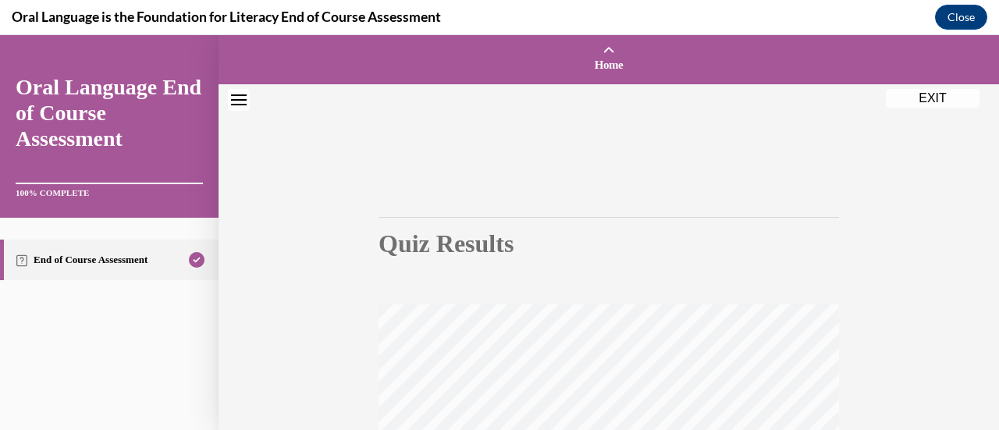
click at [916, 98] on button "EXIT" at bounding box center [932, 98] width 94 height 19
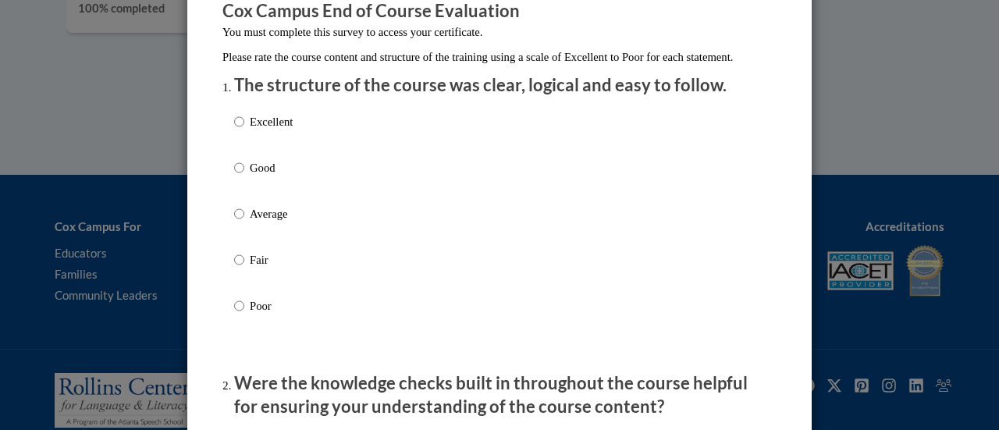
scroll to position [147, 0]
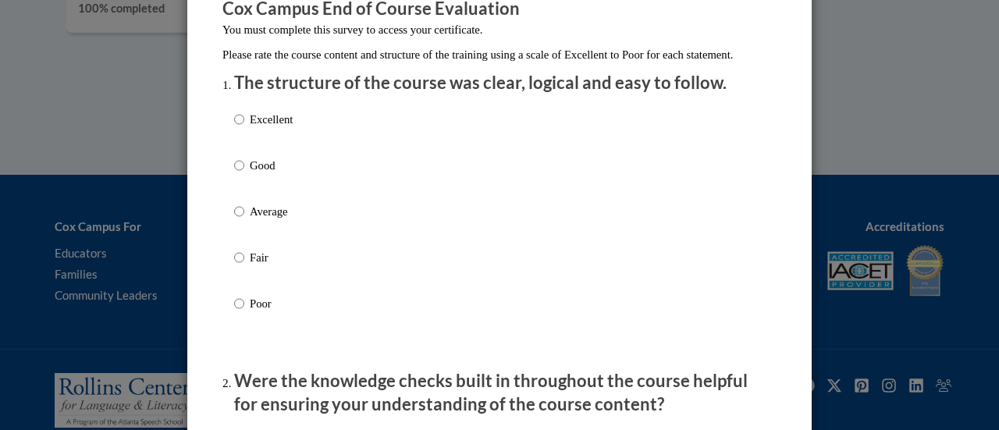
click at [250, 219] on p "Average" at bounding box center [271, 211] width 43 height 17
click at [244, 219] on input "Average" at bounding box center [239, 211] width 10 height 17
radio input "true"
click at [250, 174] on p "Good" at bounding box center [271, 165] width 43 height 17
click at [243, 174] on input "Good" at bounding box center [239, 165] width 10 height 17
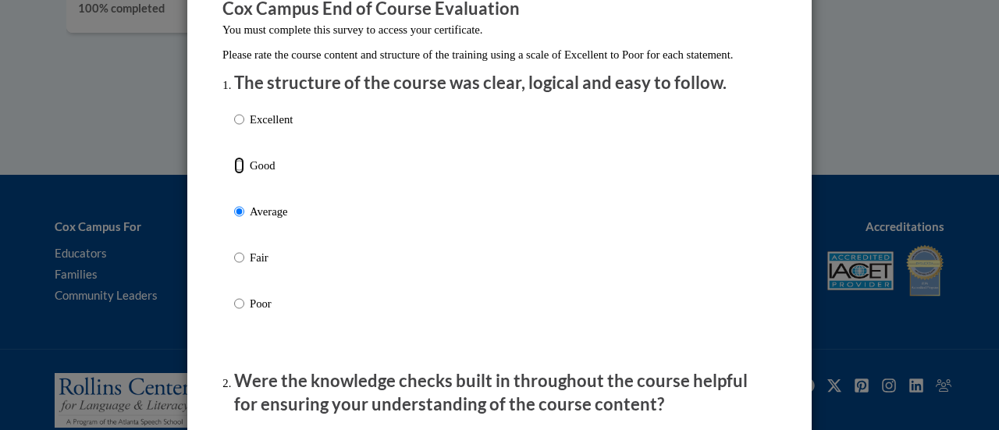
radio input "true"
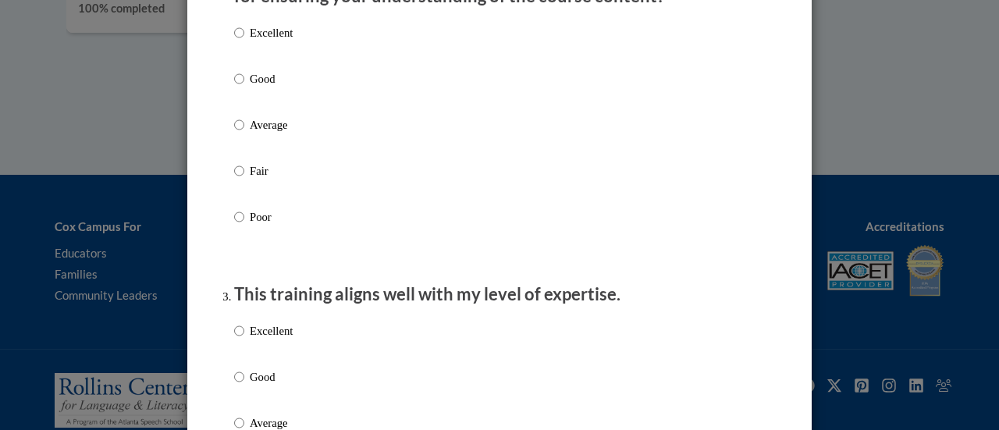
scroll to position [555, 0]
click at [274, 87] on p "Good" at bounding box center [271, 77] width 43 height 17
click at [244, 87] on input "Good" at bounding box center [239, 77] width 10 height 17
radio input "true"
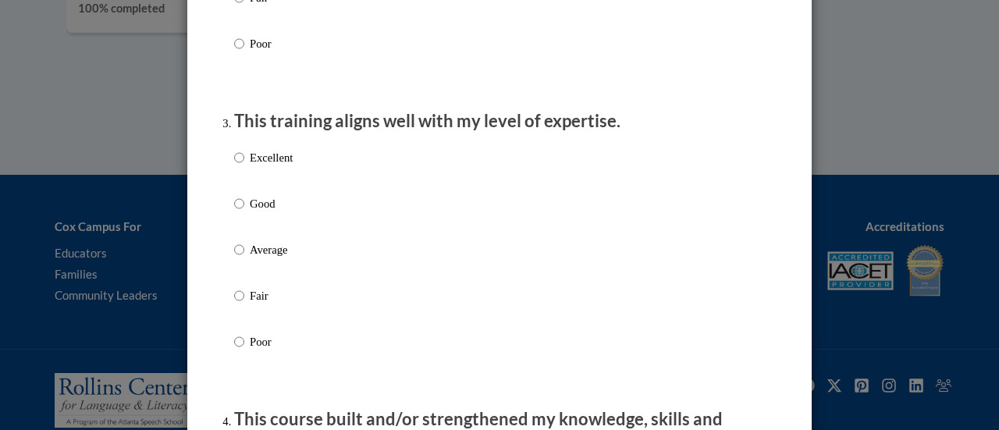
scroll to position [729, 0]
click at [259, 211] on p "Good" at bounding box center [271, 202] width 43 height 17
click at [244, 211] on input "Good" at bounding box center [239, 202] width 10 height 17
radio input "true"
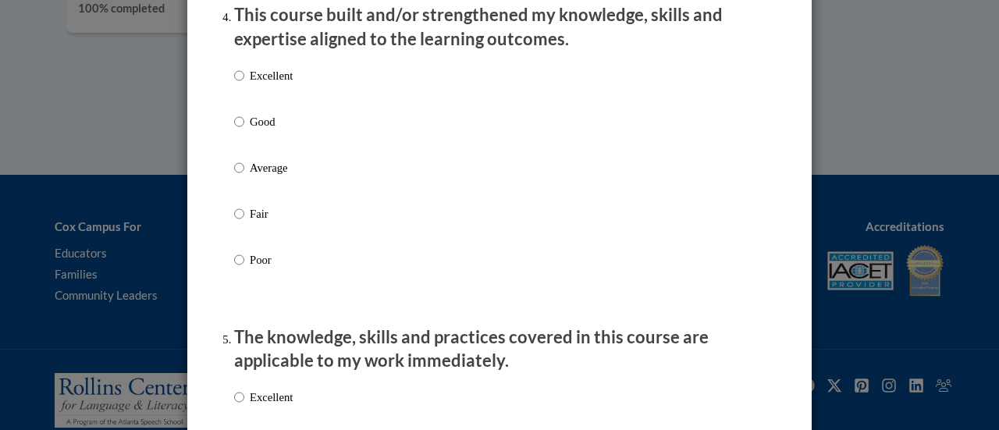
scroll to position [1134, 0]
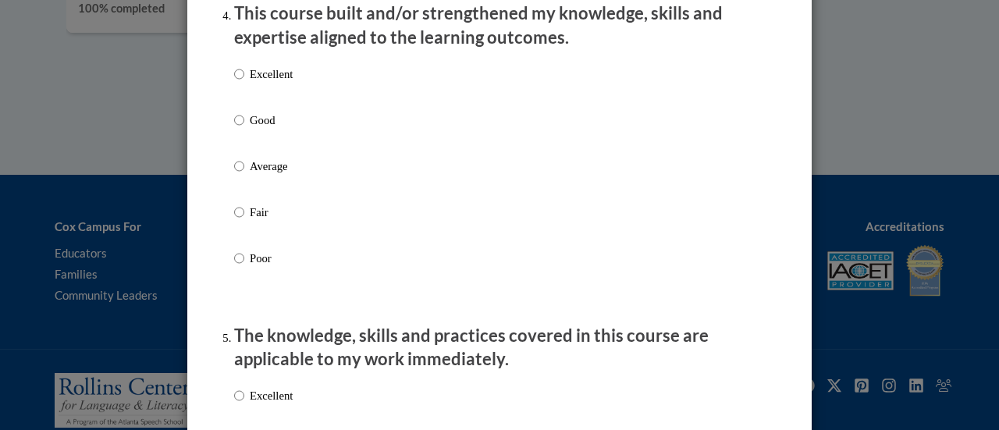
click at [253, 129] on p "Good" at bounding box center [271, 120] width 43 height 17
click at [244, 129] on input "Good" at bounding box center [239, 120] width 10 height 17
radio input "true"
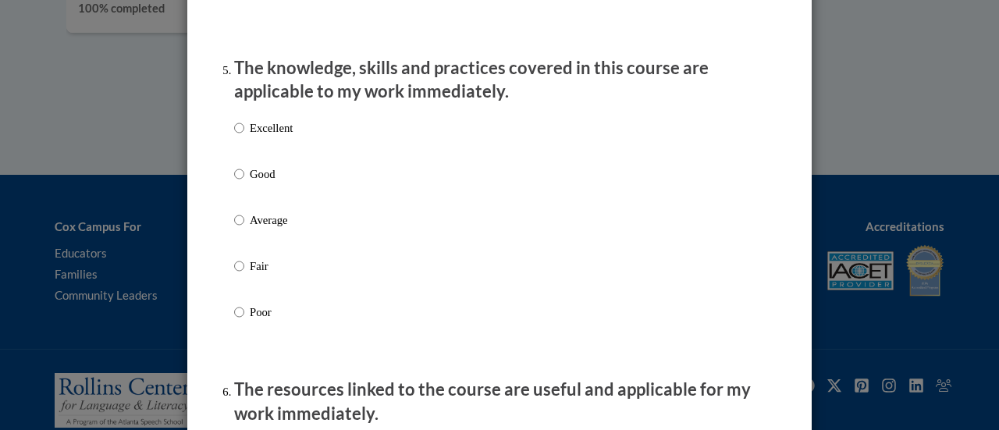
scroll to position [1409, 0]
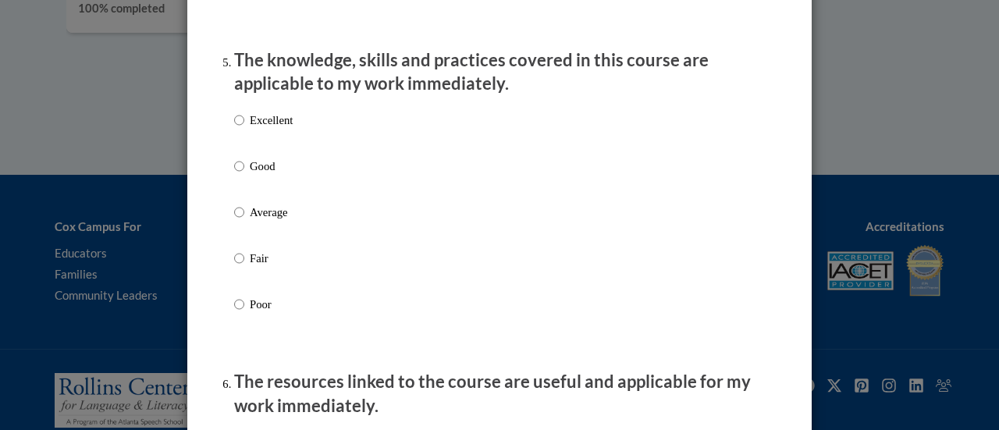
click at [259, 175] on p "Good" at bounding box center [271, 166] width 43 height 17
click at [244, 175] on input "Good" at bounding box center [239, 166] width 10 height 17
radio input "true"
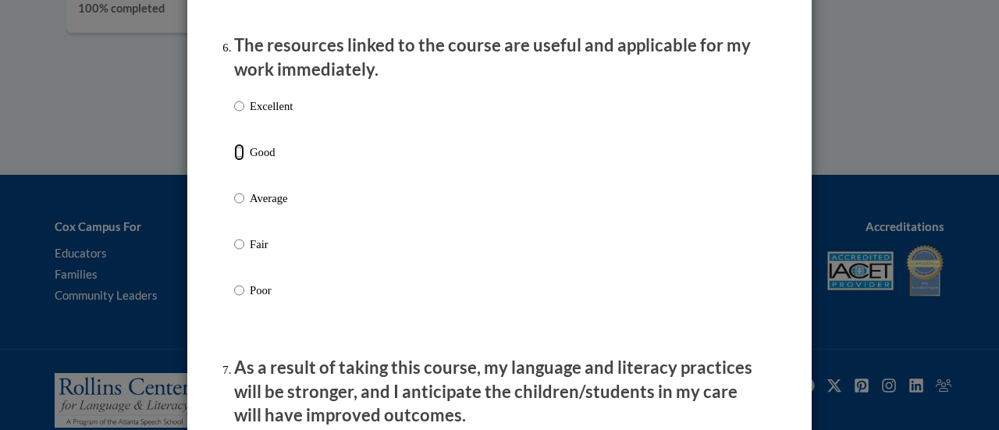
click at [234, 161] on input "Good" at bounding box center [239, 152] width 10 height 17
radio input "true"
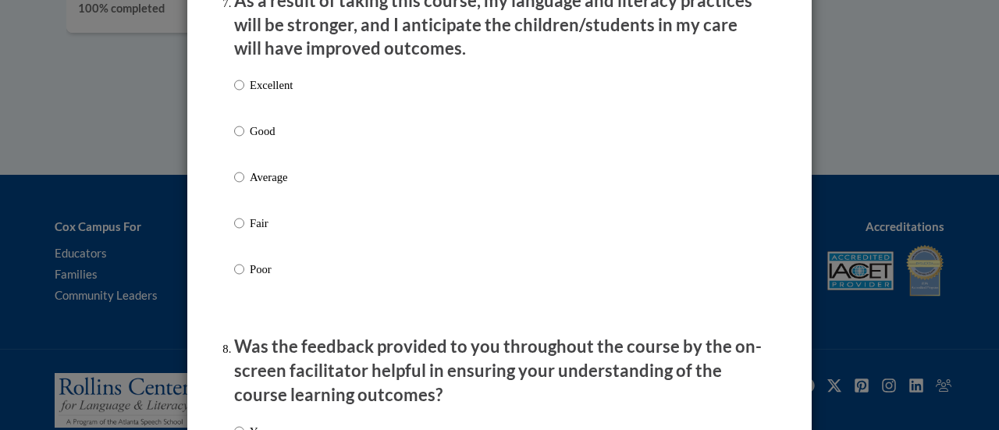
scroll to position [2139, 0]
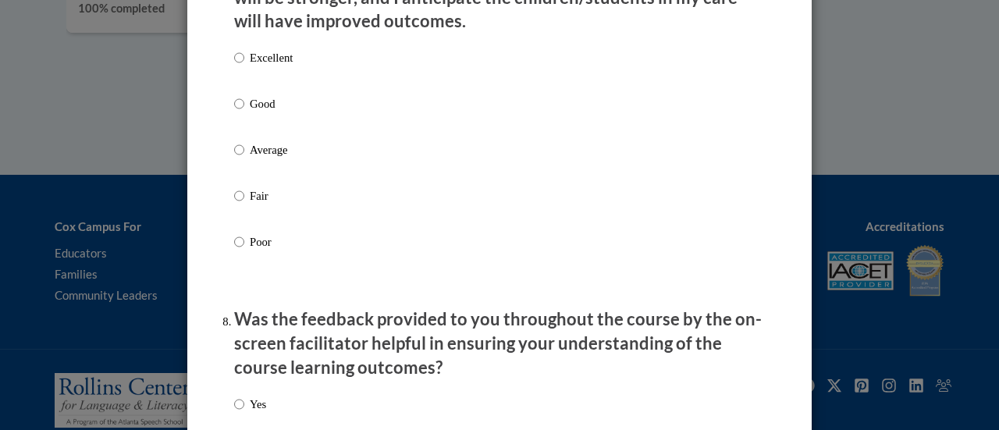
click at [250, 112] on p "Good" at bounding box center [271, 103] width 43 height 17
click at [244, 112] on input "Good" at bounding box center [239, 103] width 10 height 17
radio input "true"
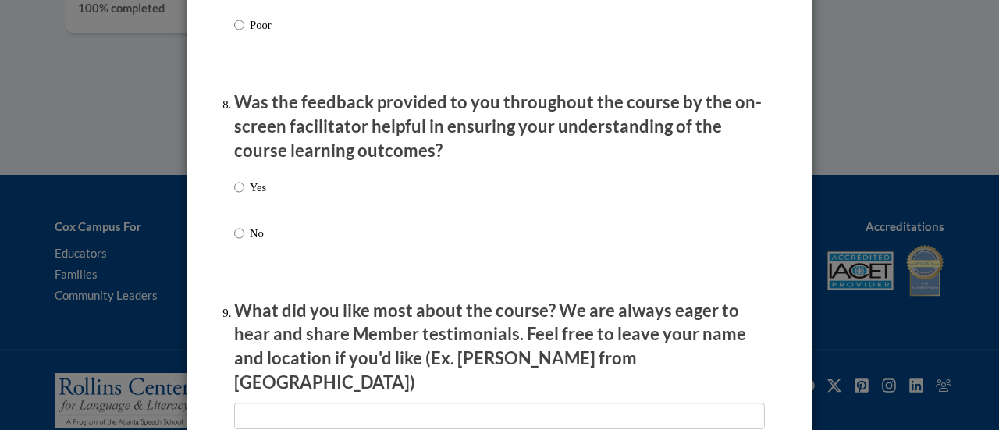
scroll to position [2355, 0]
click at [234, 197] on input "Yes" at bounding box center [239, 187] width 10 height 17
radio input "true"
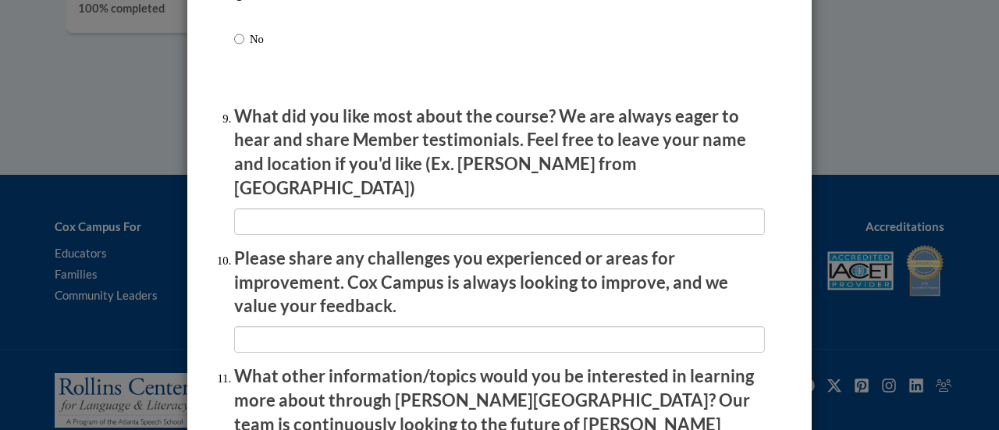
scroll to position [2551, 0]
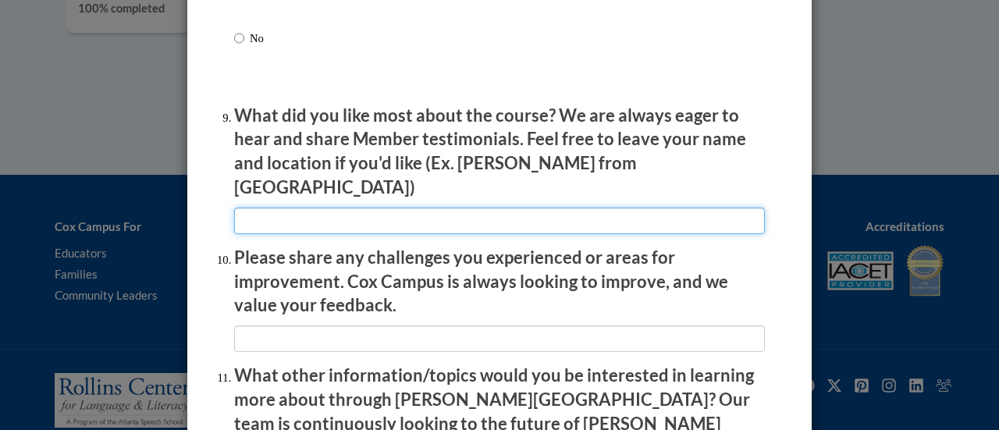
click at [352, 222] on input "textbox" at bounding box center [499, 221] width 530 height 27
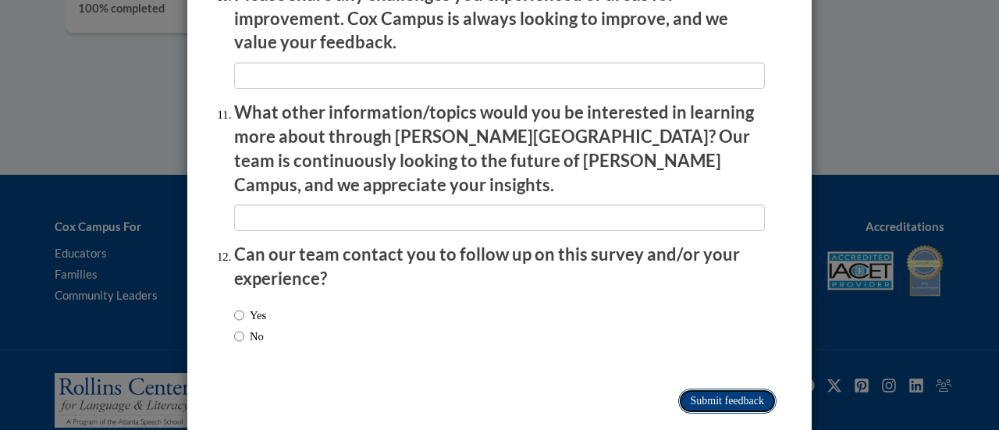
click at [733, 389] on input "Submit feedback" at bounding box center [727, 401] width 98 height 25
